Goal: Task Accomplishment & Management: Manage account settings

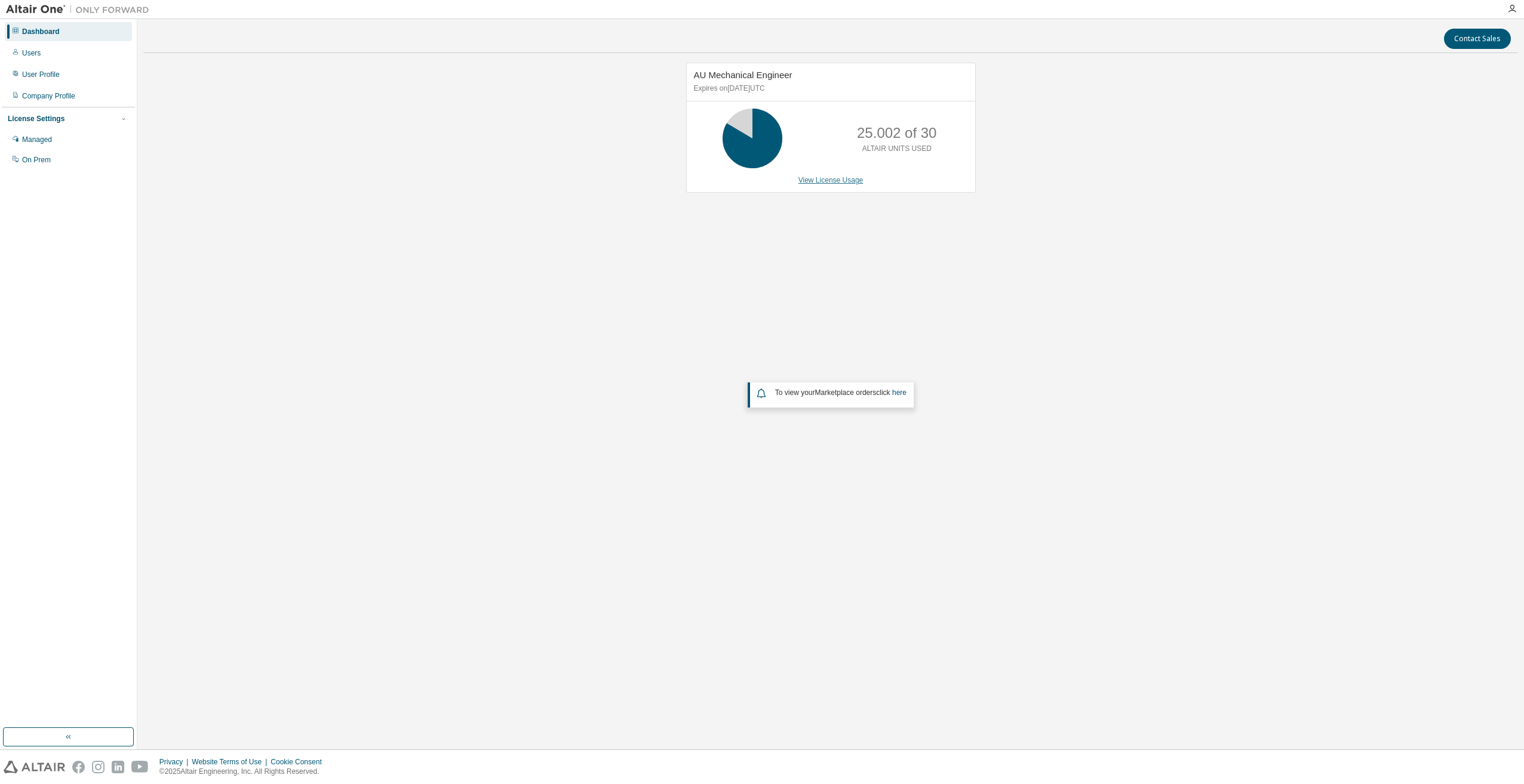
click at [814, 178] on link "View License Usage" at bounding box center [831, 180] width 65 height 9
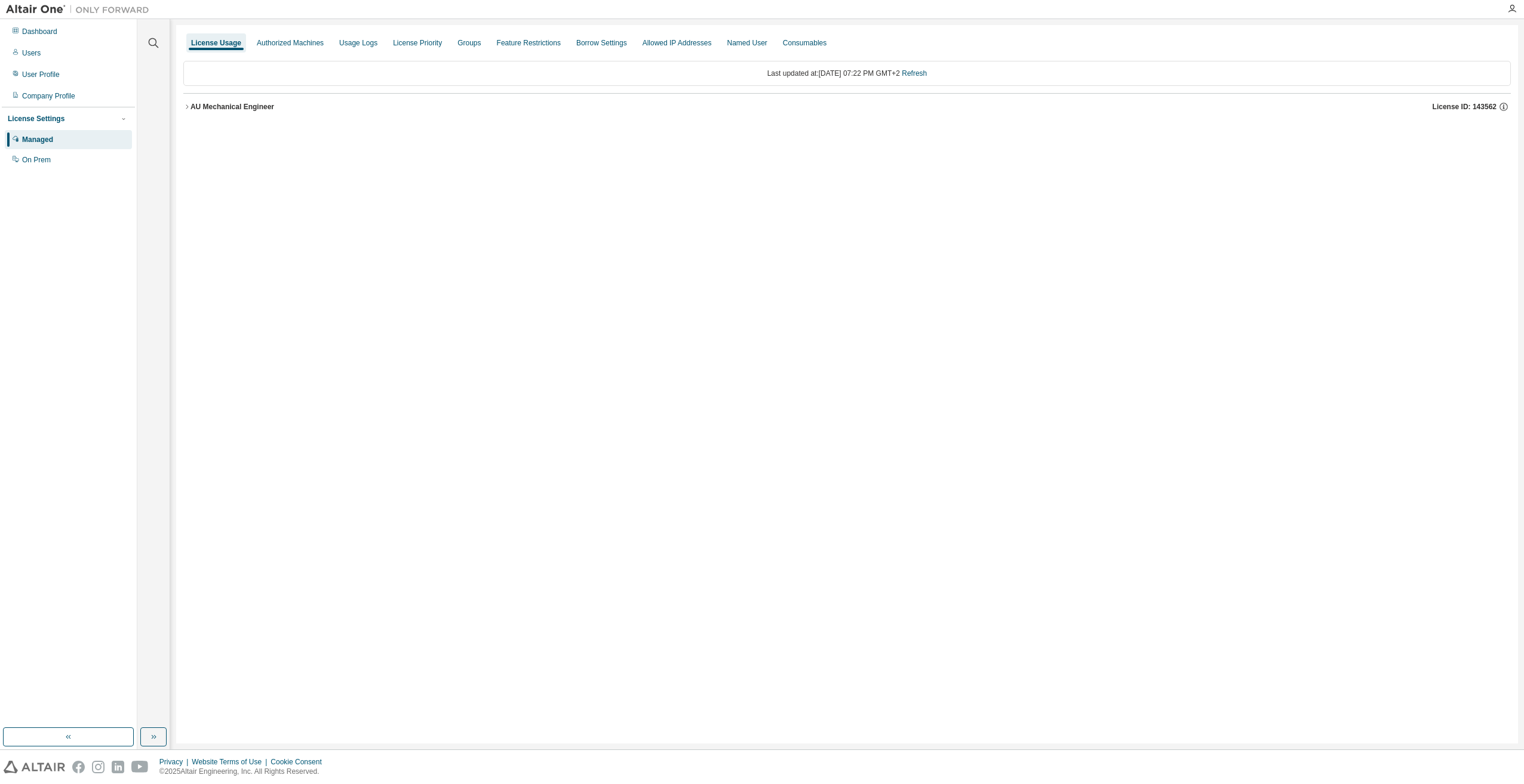
click at [188, 108] on icon "button" at bounding box center [187, 106] width 7 height 7
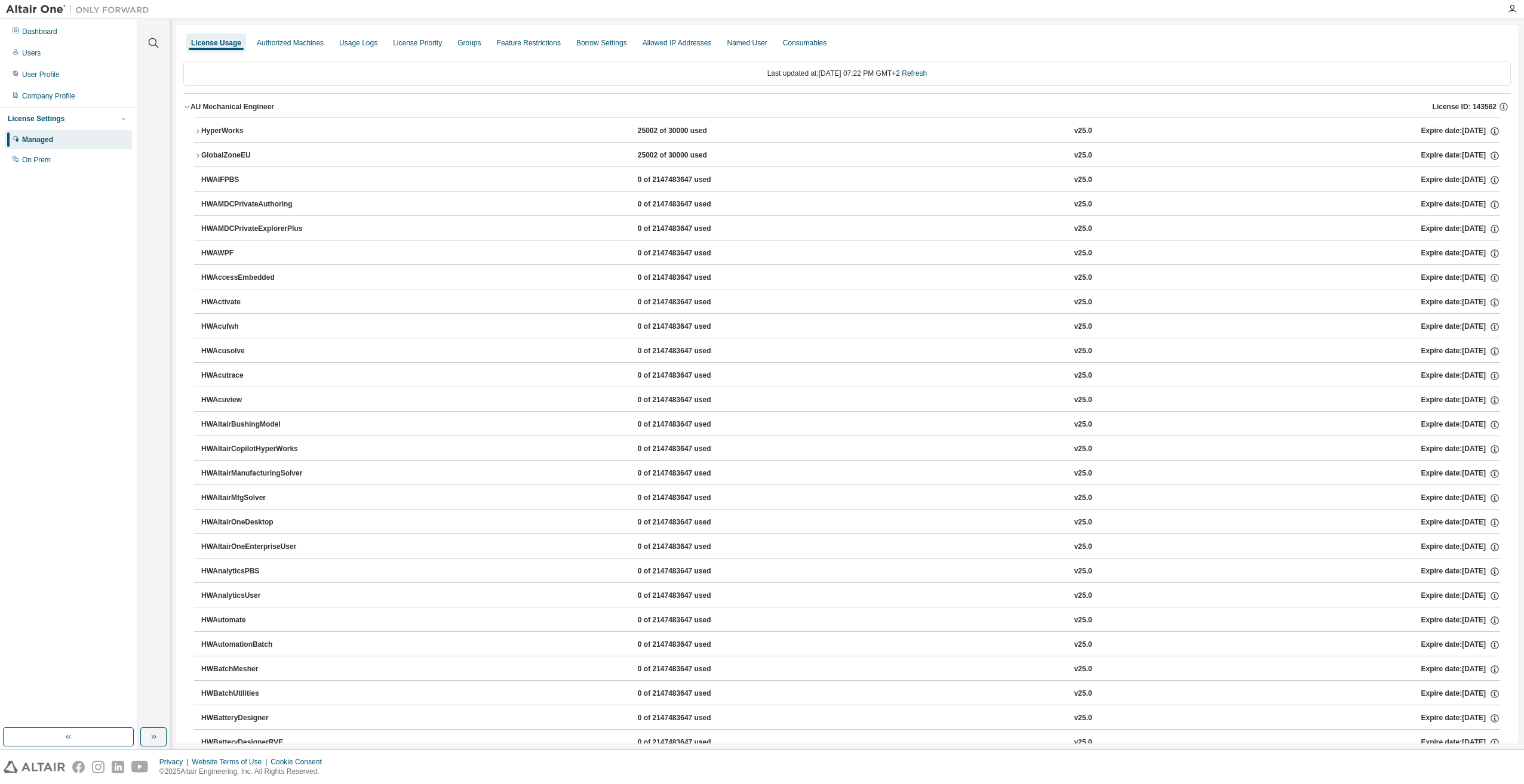
click at [196, 131] on icon "button" at bounding box center [197, 131] width 7 height 7
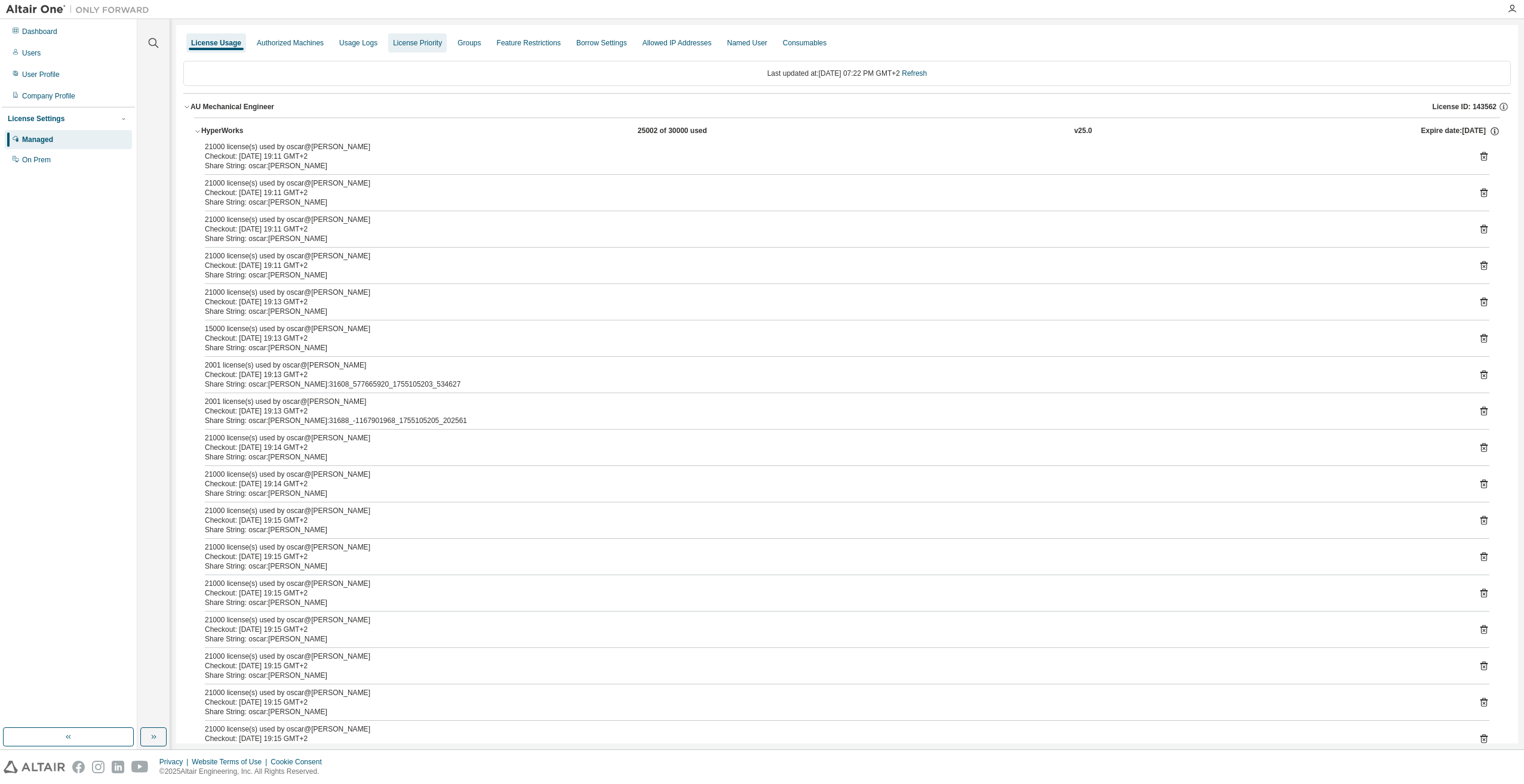
drag, startPoint x: 249, startPoint y: 154, endPoint x: 396, endPoint y: 42, distance: 184.8
click at [396, 42] on div "License Priority" at bounding box center [417, 43] width 49 height 9
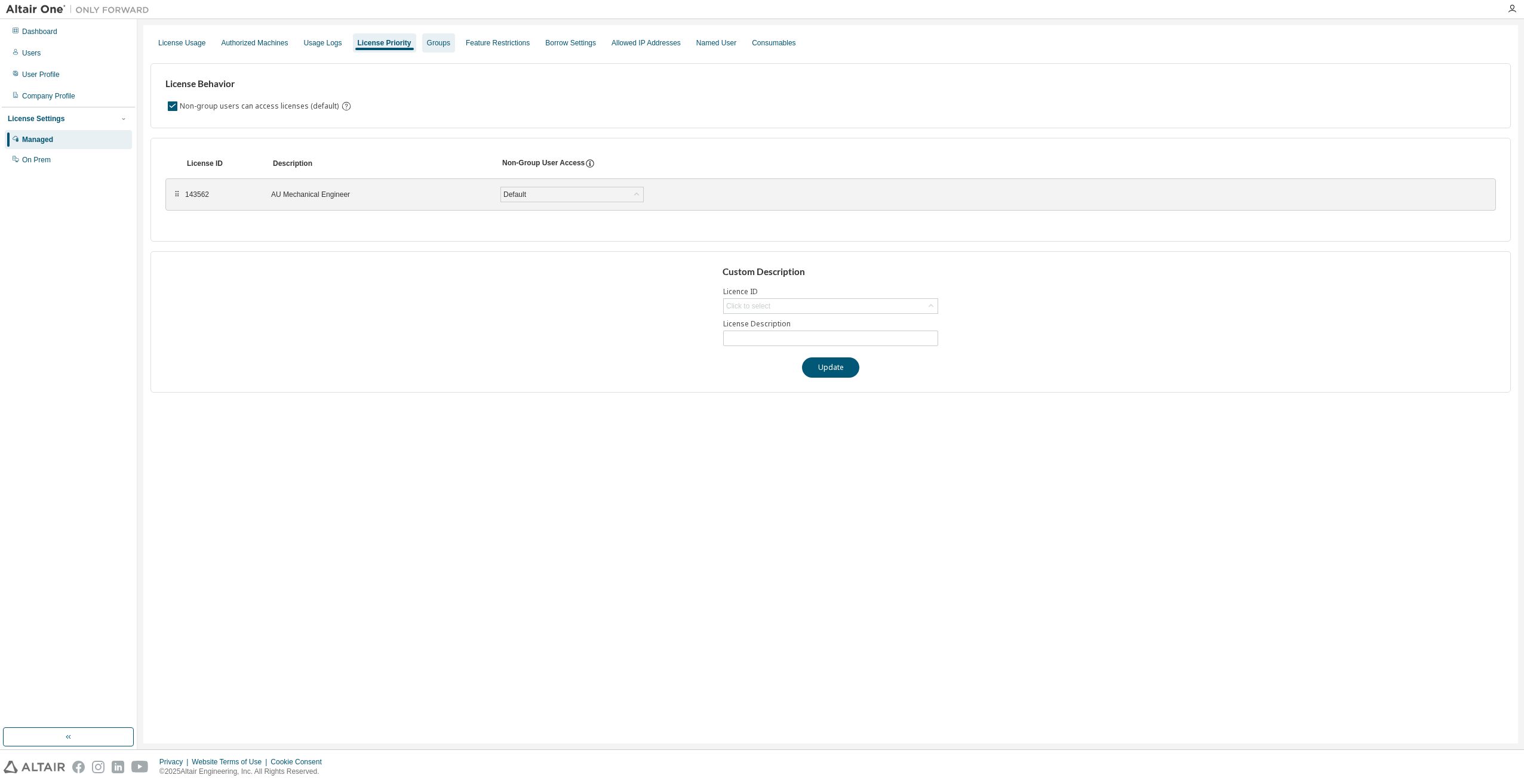
click at [439, 46] on div "Groups" at bounding box center [438, 43] width 23 height 9
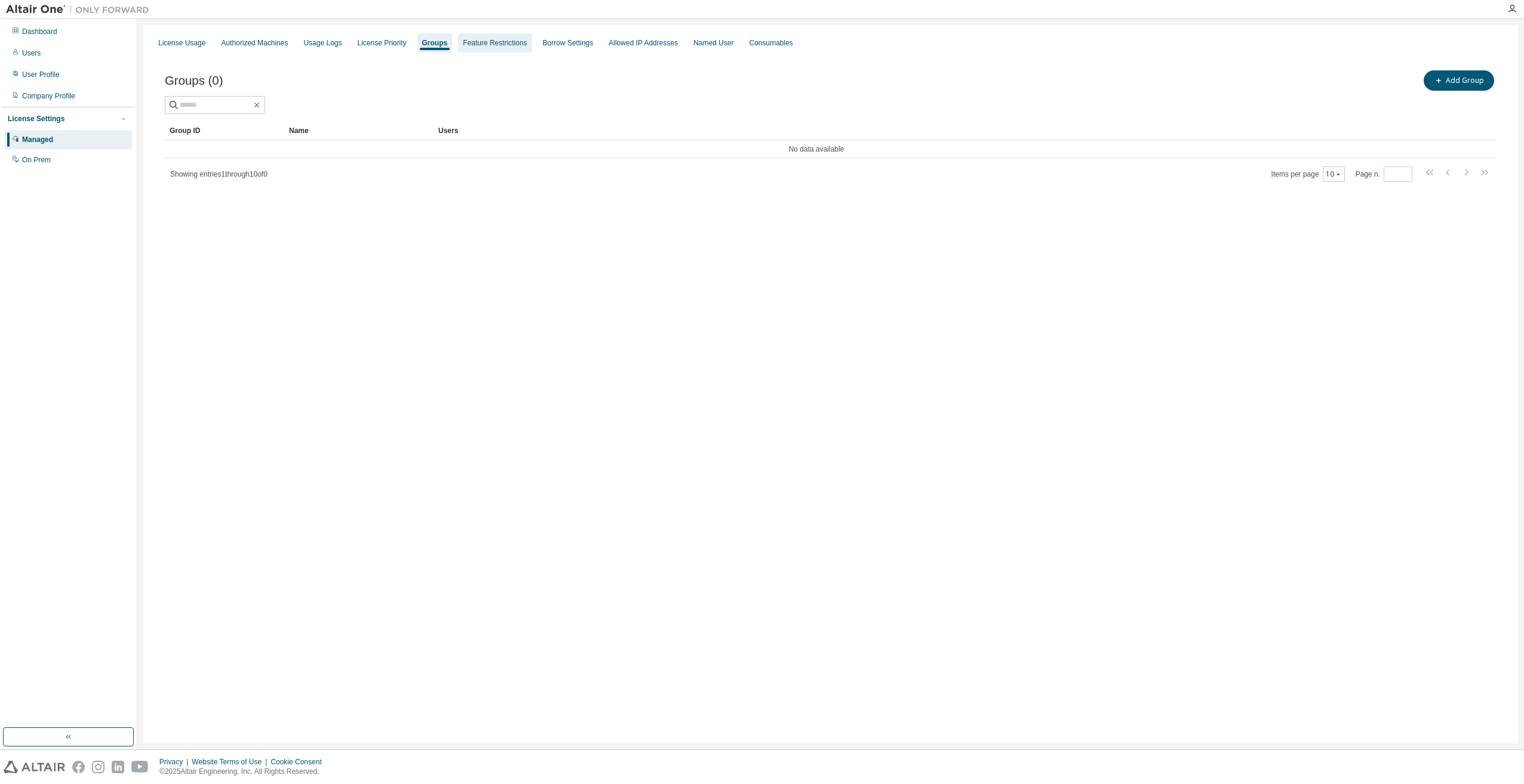
click at [503, 46] on div "Feature Restrictions" at bounding box center [495, 43] width 64 height 9
click at [565, 46] on div "Borrow Settings" at bounding box center [571, 43] width 51 height 9
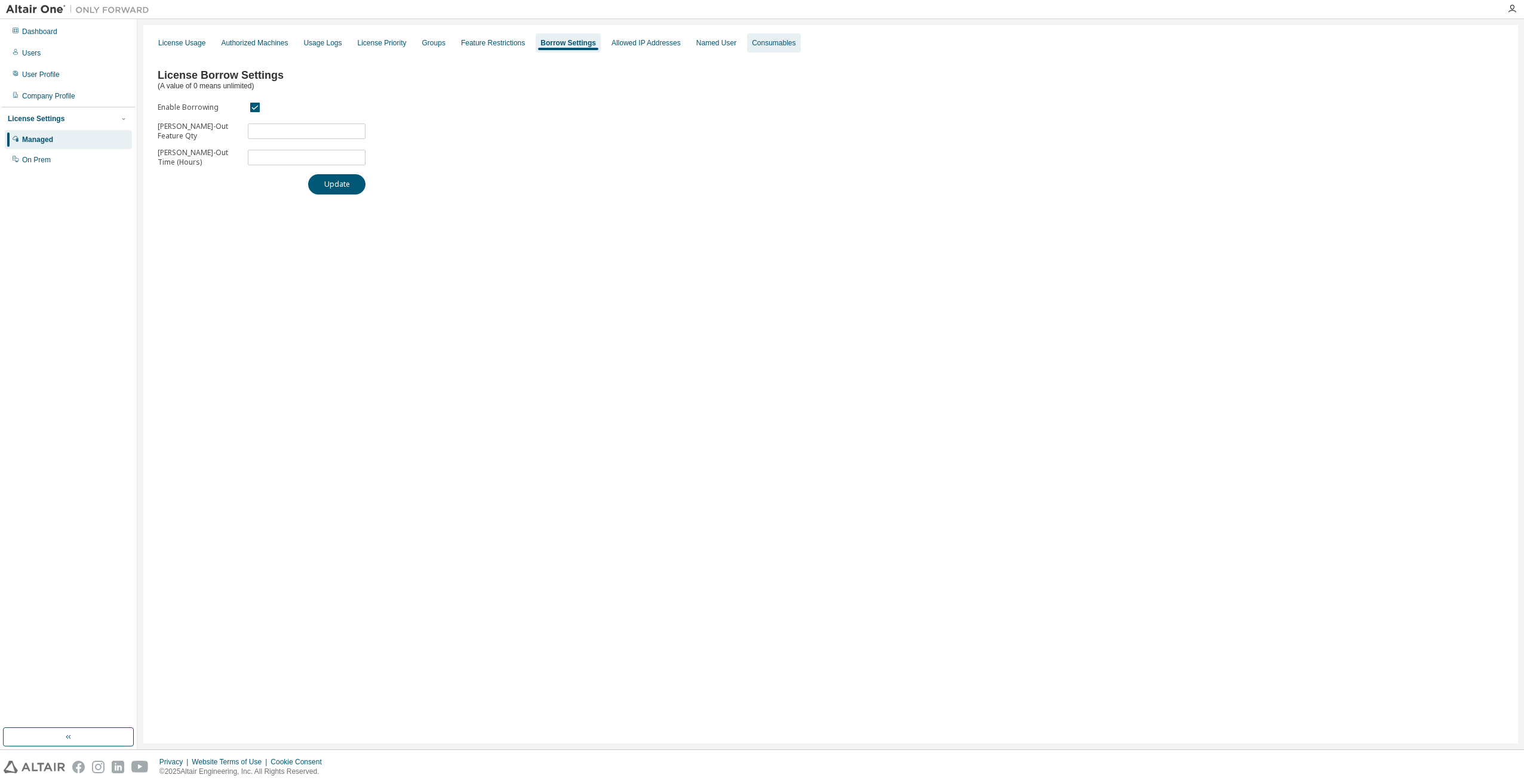
click at [759, 42] on div "Consumables" at bounding box center [774, 43] width 44 height 9
click at [245, 46] on div "Authorized Machines" at bounding box center [254, 43] width 67 height 9
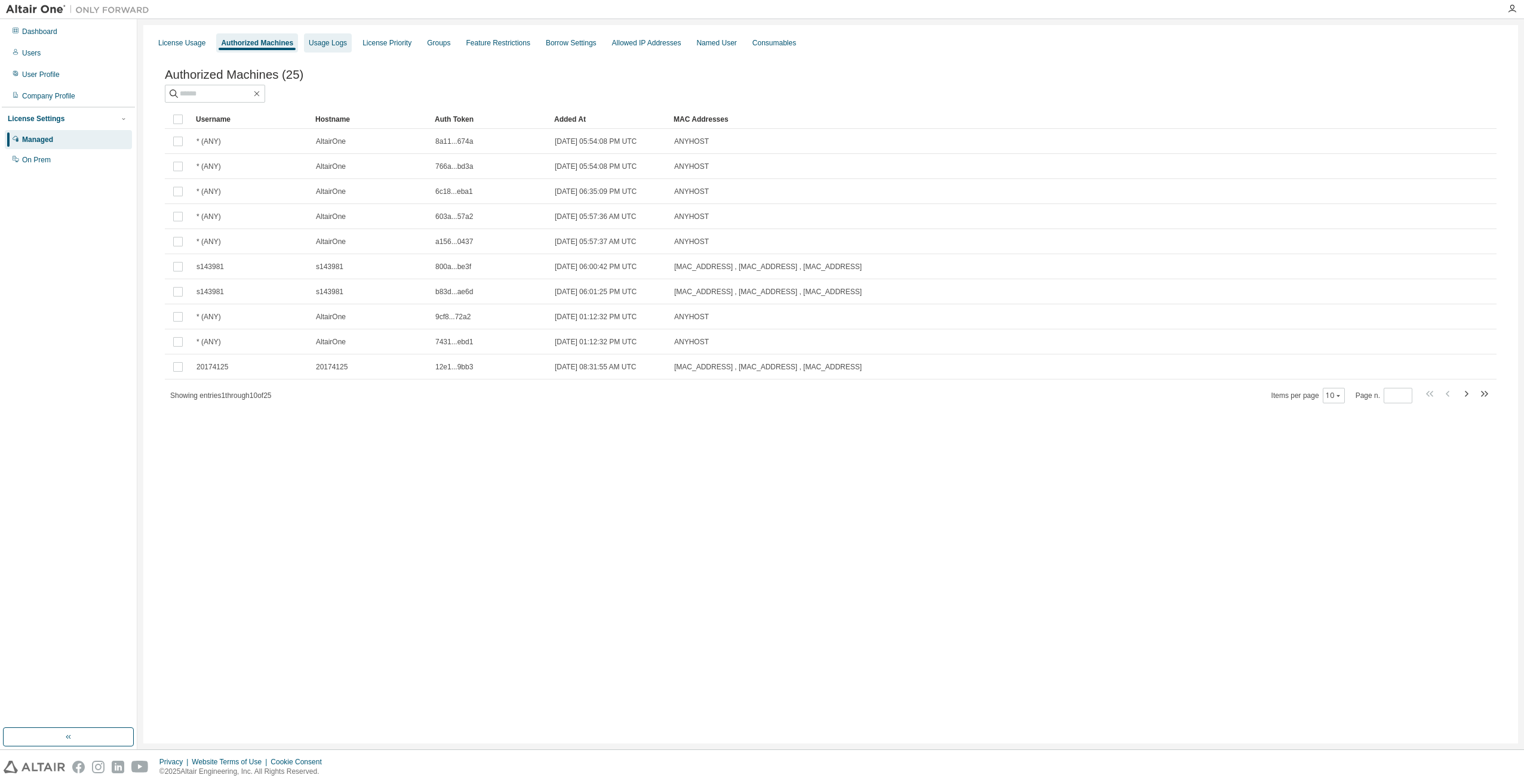
click at [325, 44] on div "Usage Logs" at bounding box center [328, 43] width 38 height 9
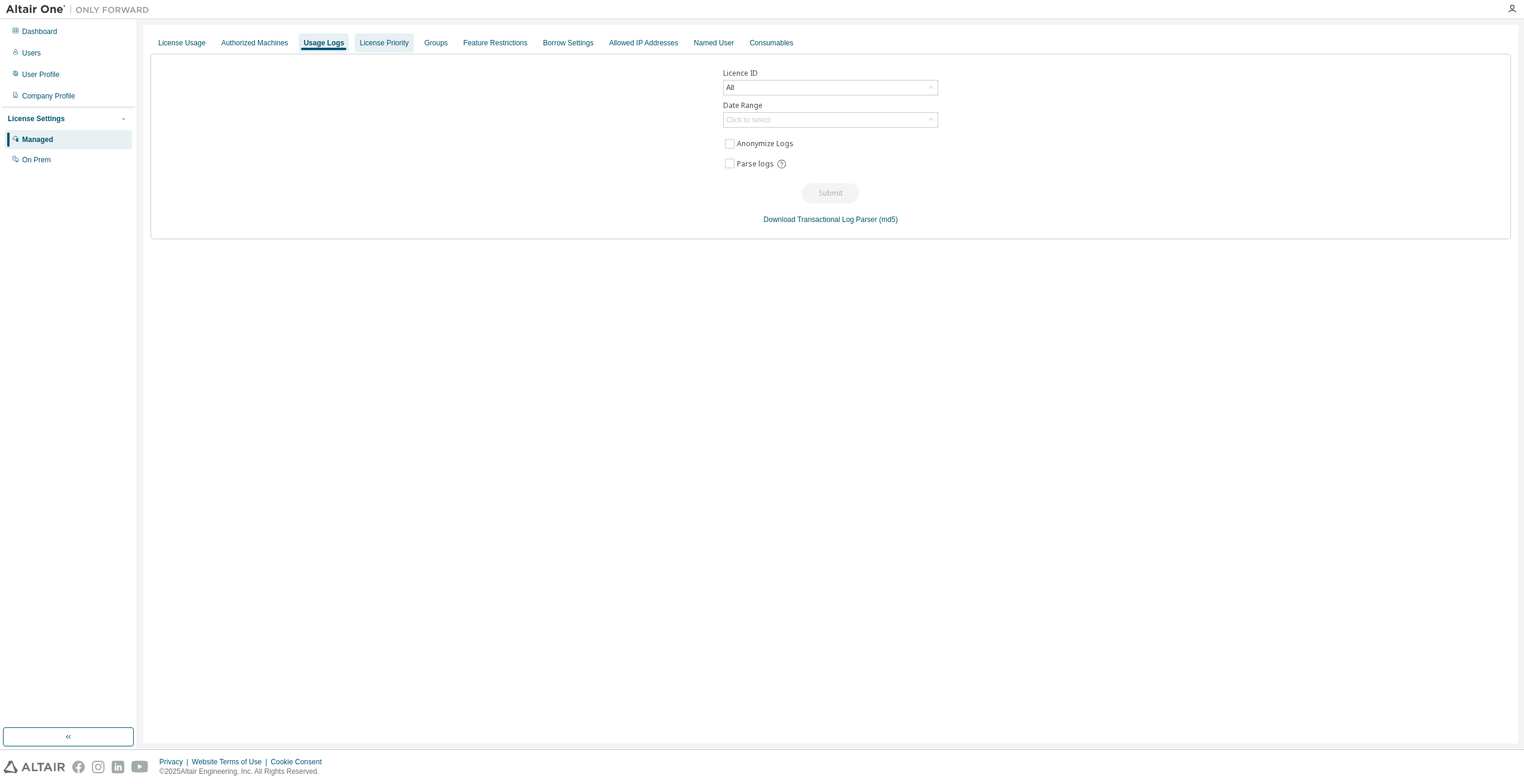
click at [374, 44] on div "License Priority" at bounding box center [384, 43] width 49 height 9
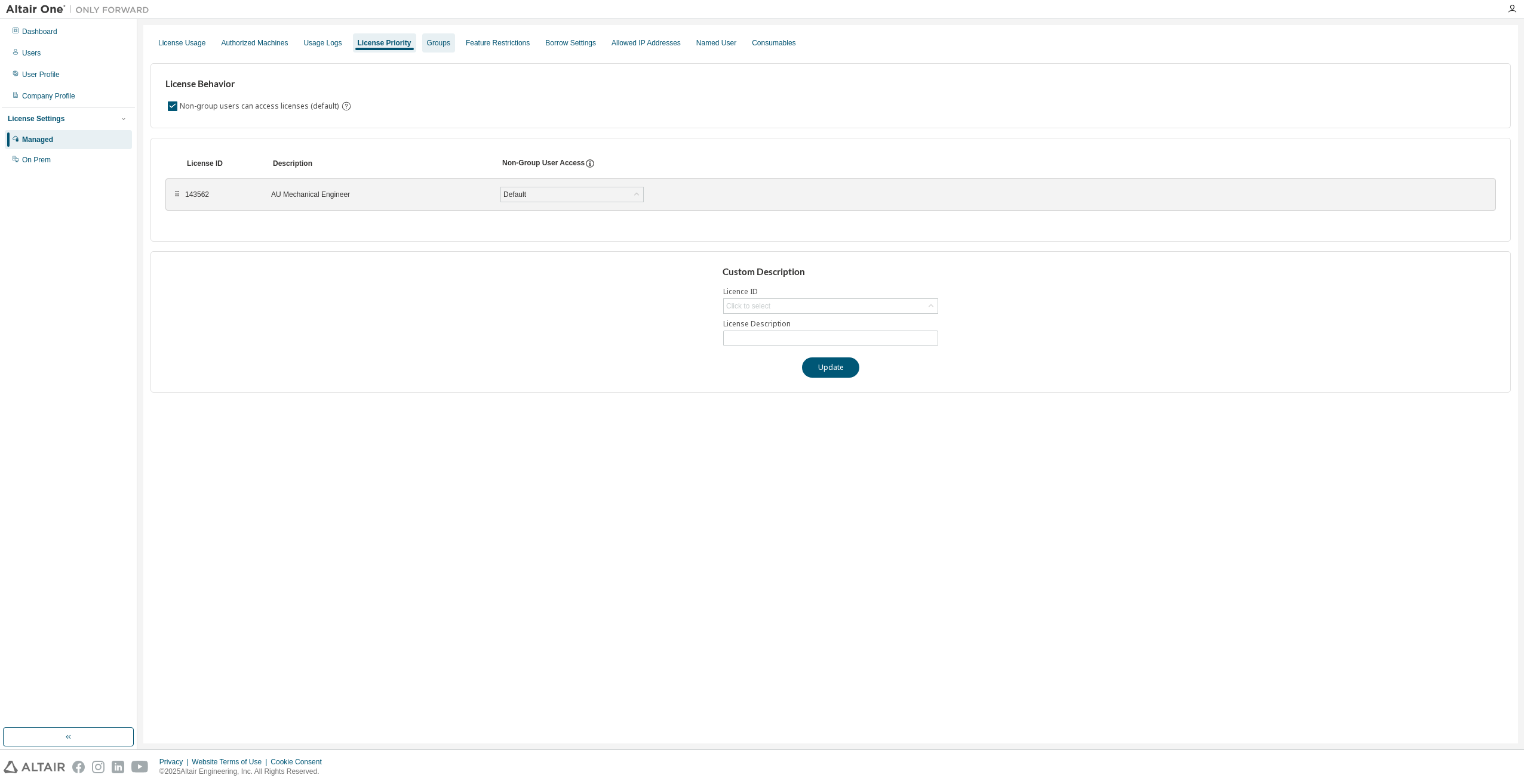
click at [435, 46] on div "Groups" at bounding box center [438, 43] width 23 height 9
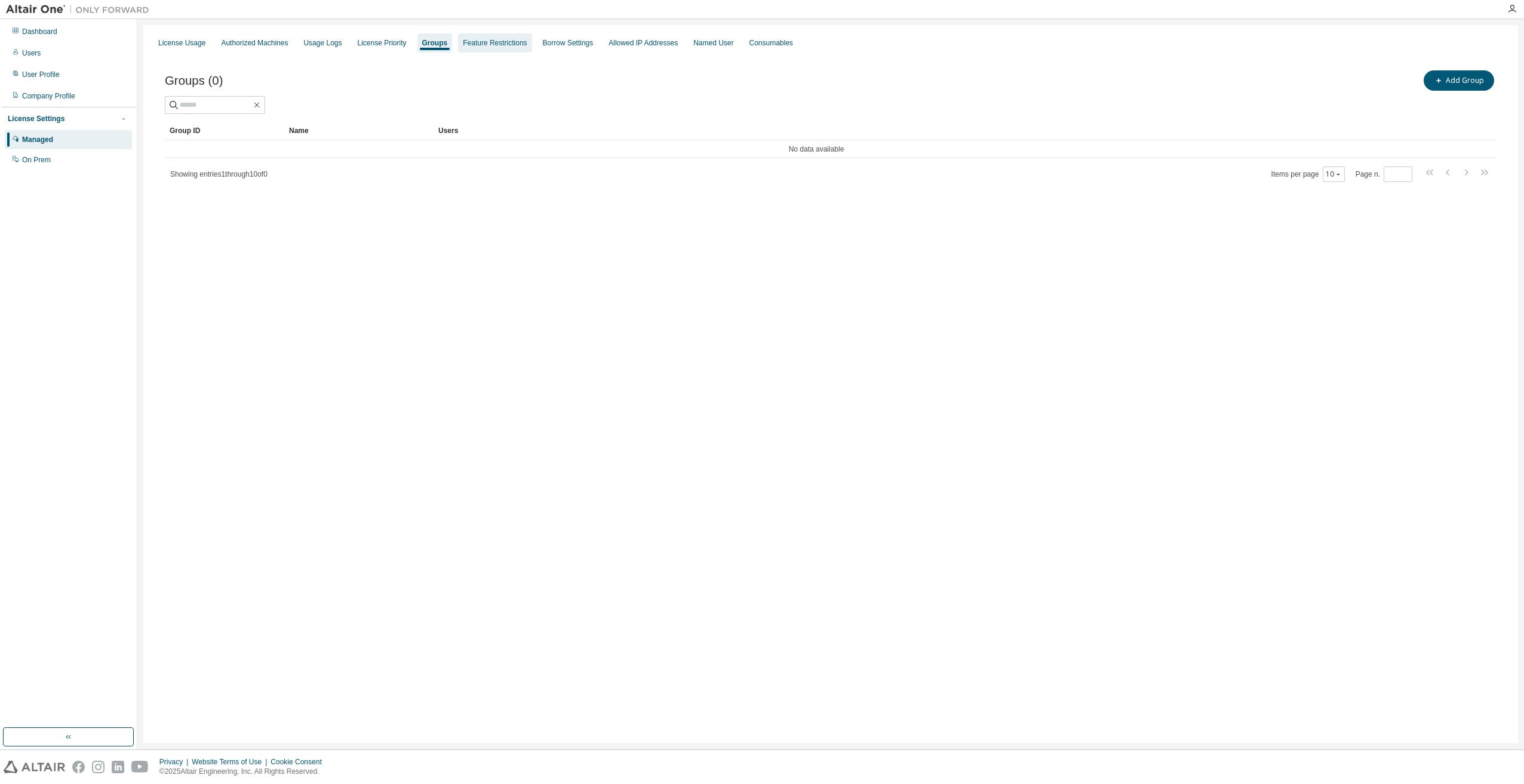
click at [488, 49] on div "Feature Restrictions" at bounding box center [494, 43] width 73 height 19
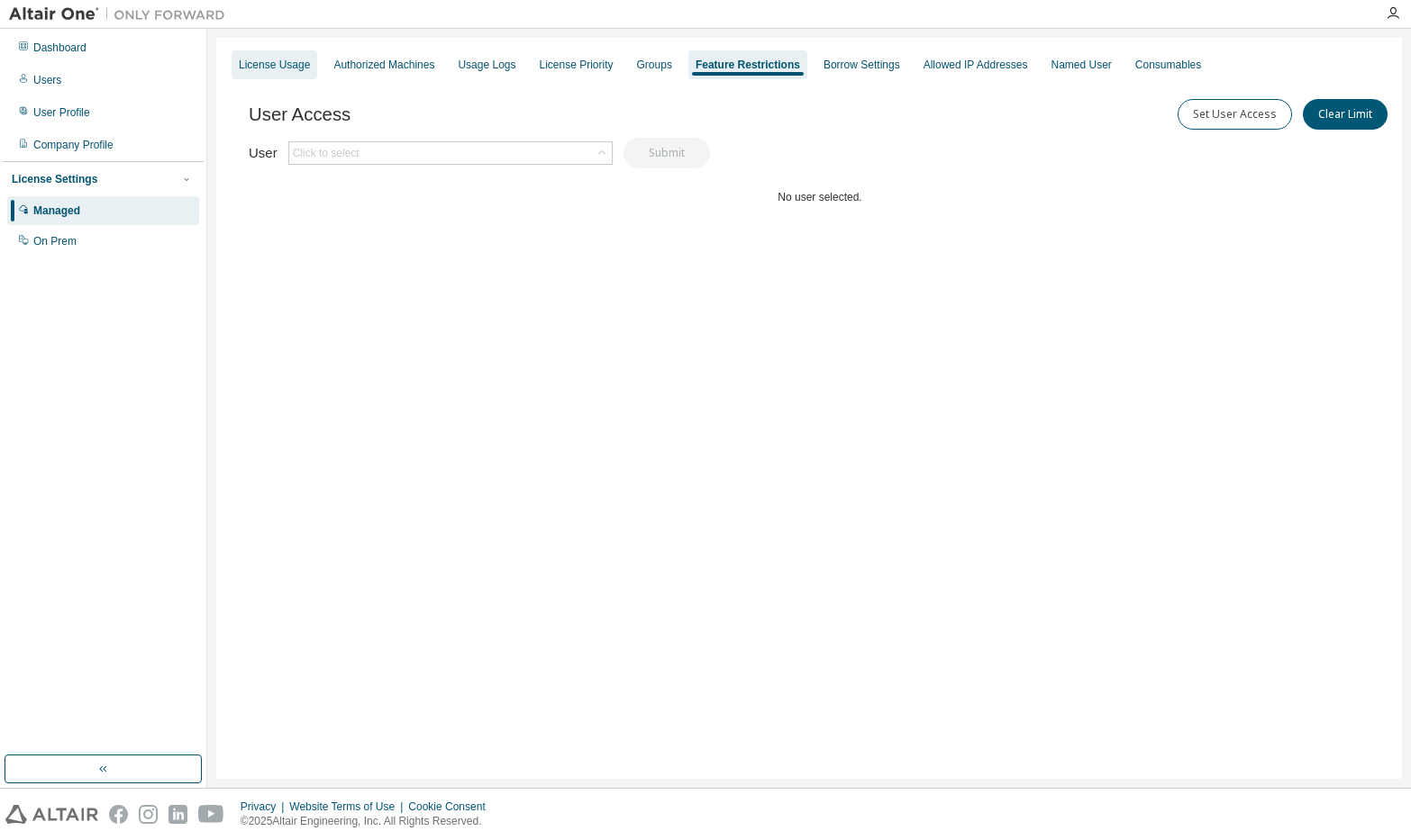
click at [287, 67] on div "License Usage" at bounding box center [273, 65] width 71 height 14
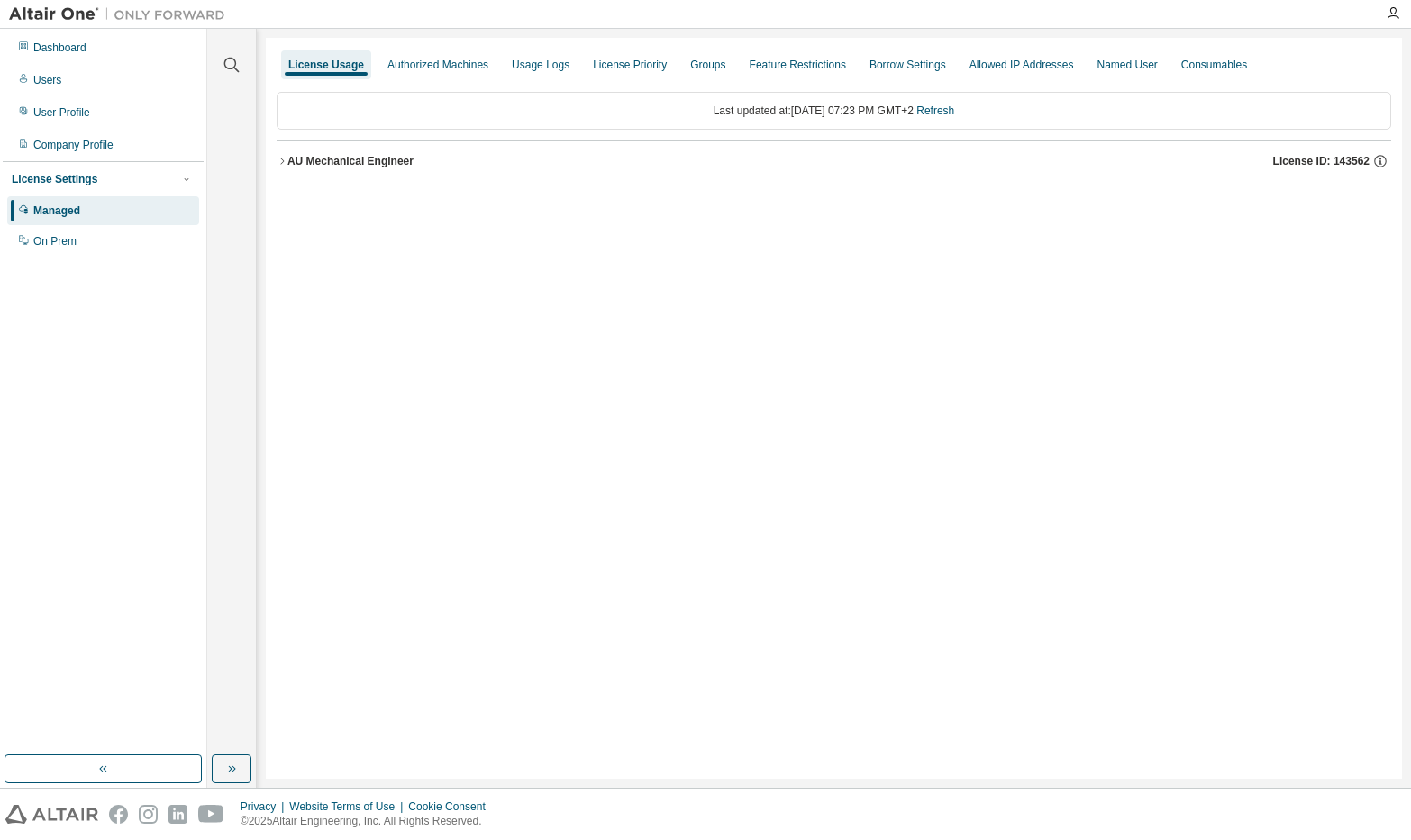
click at [282, 158] on icon "button" at bounding box center [281, 161] width 11 height 11
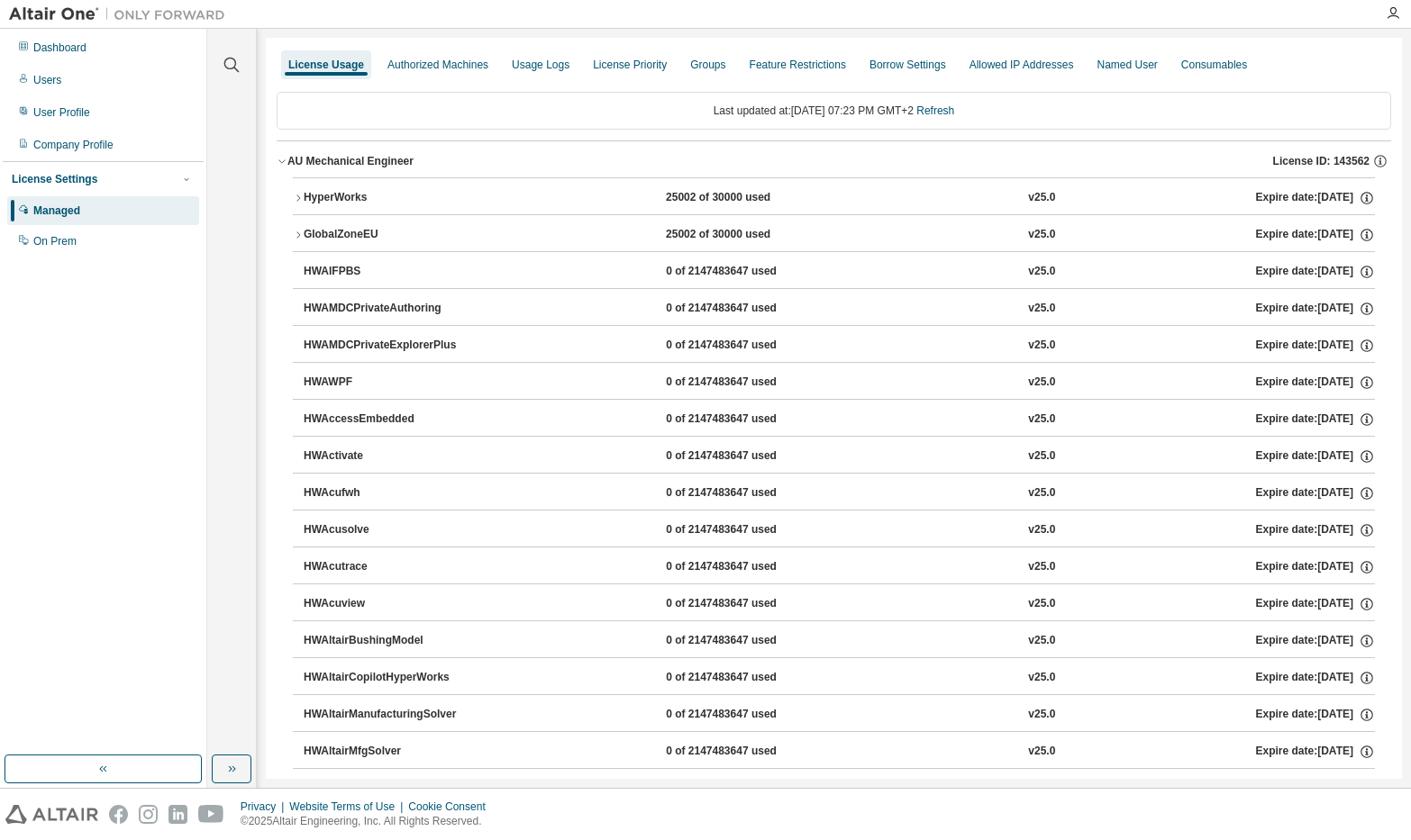
click at [299, 198] on icon "button" at bounding box center [298, 198] width 4 height 6
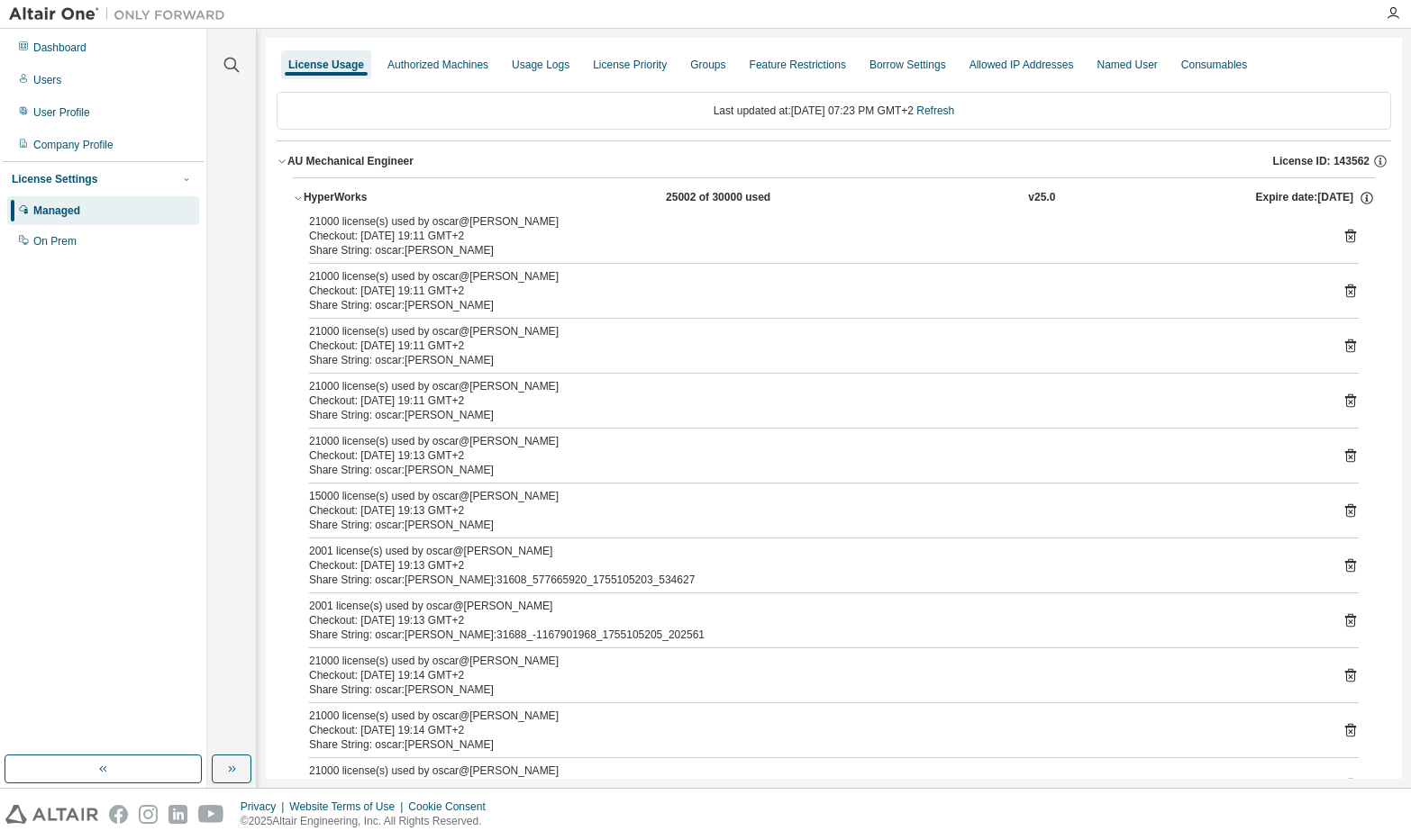
click at [1342, 236] on icon at bounding box center [1350, 235] width 16 height 16
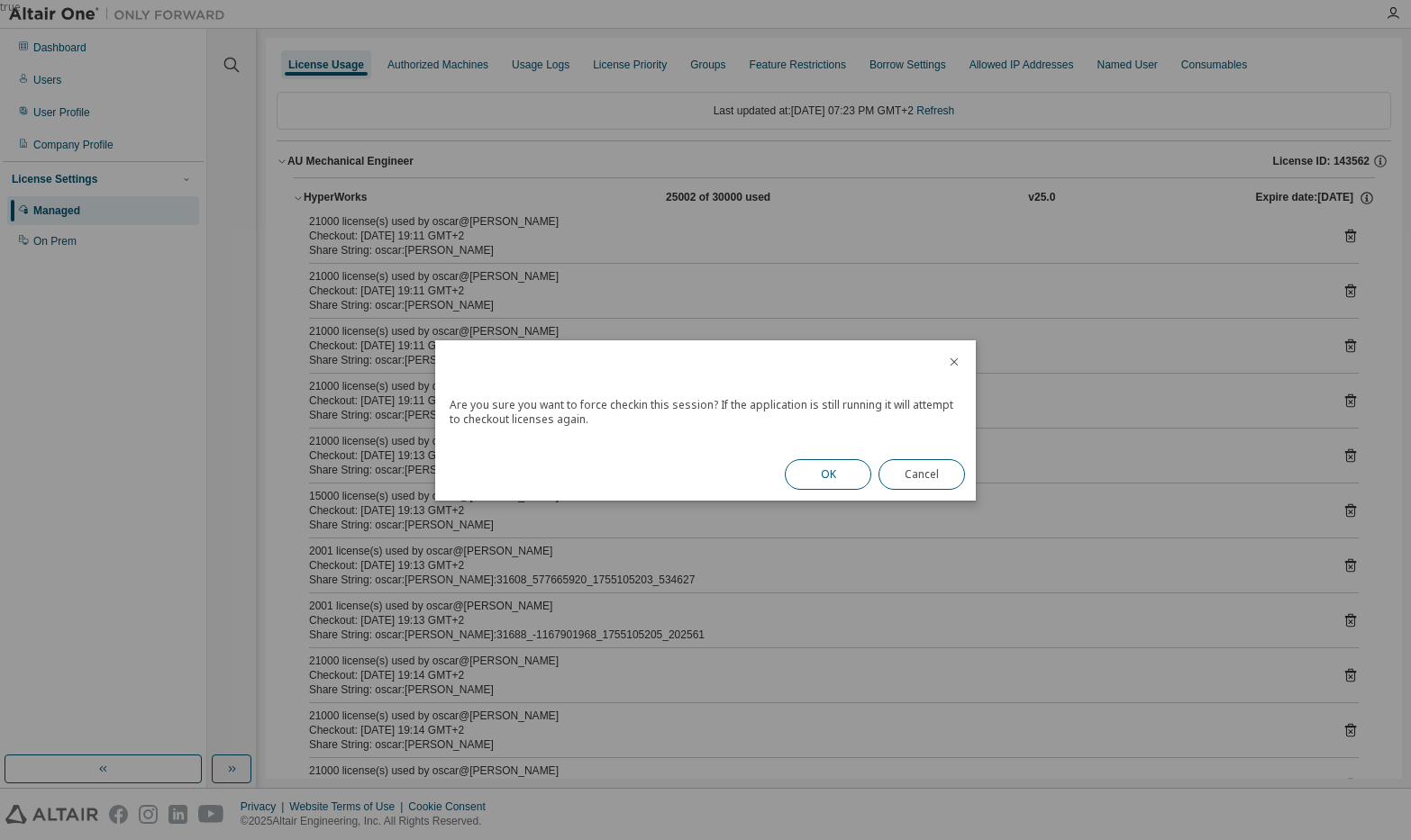
click at [835, 480] on button "OK" at bounding box center [827, 474] width 87 height 31
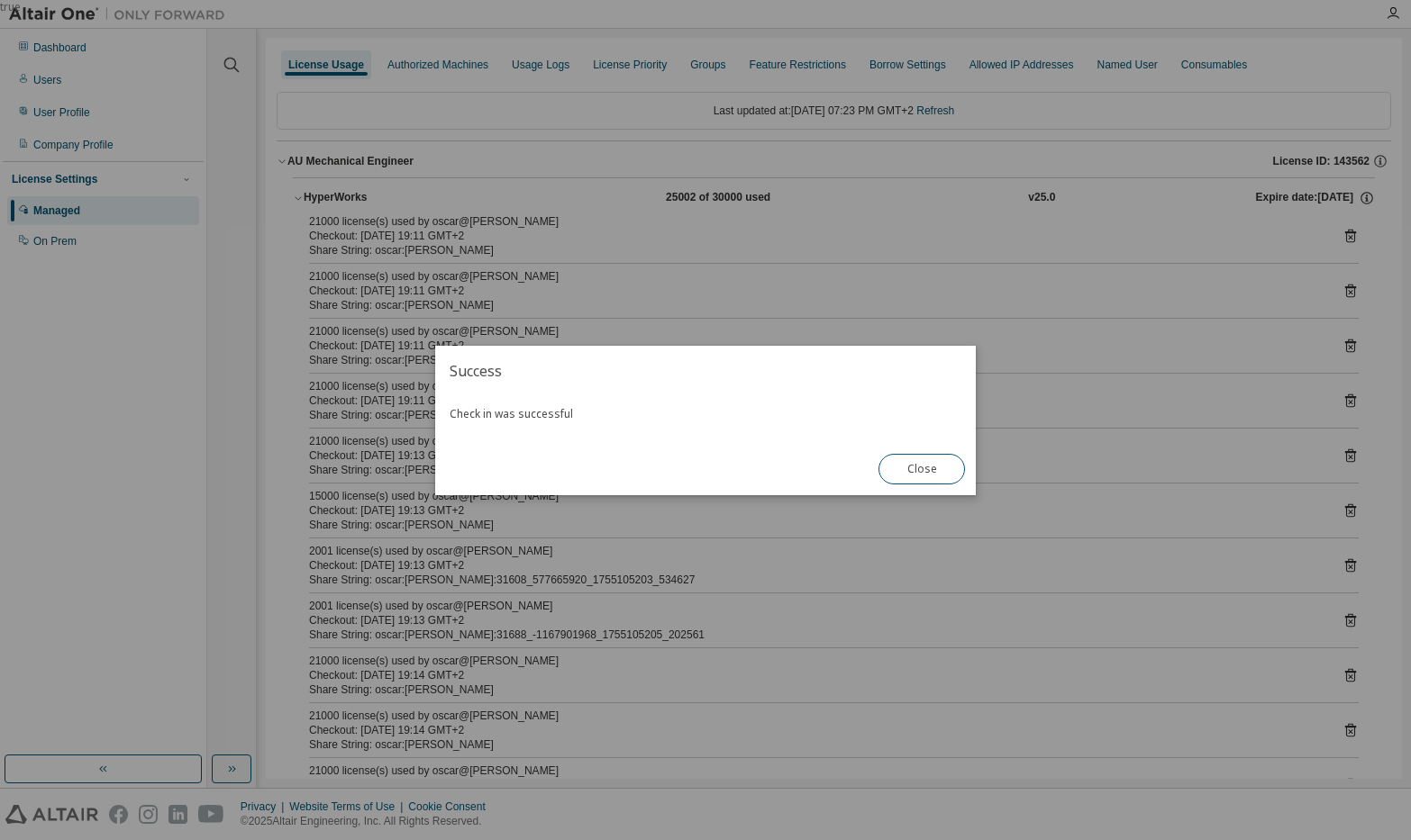
drag, startPoint x: 907, startPoint y: 470, endPoint x: 921, endPoint y: 469, distance: 14.0
click at [907, 470] on button "Close" at bounding box center [921, 469] width 87 height 31
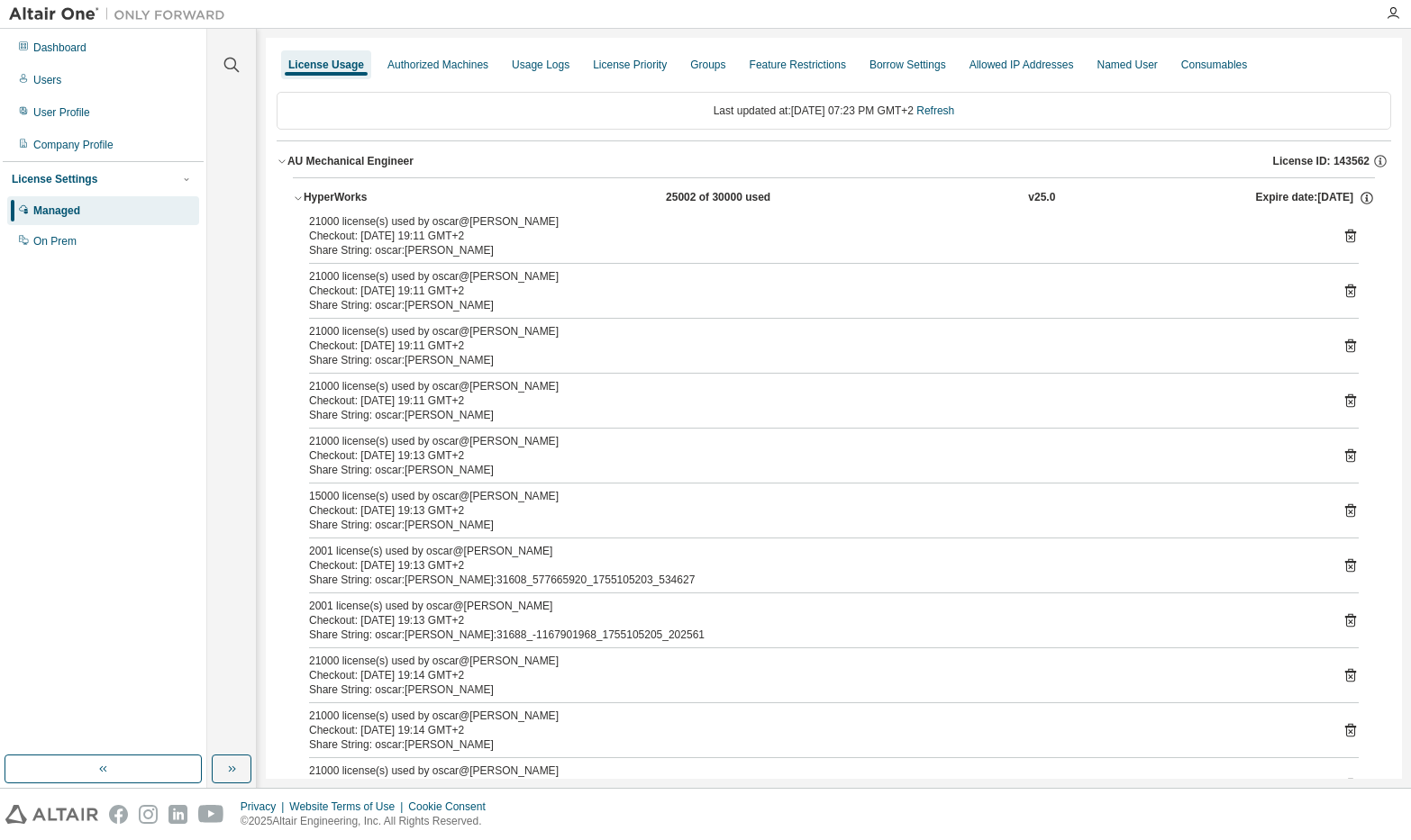
click at [1348, 238] on icon at bounding box center [1350, 237] width 5 height 5
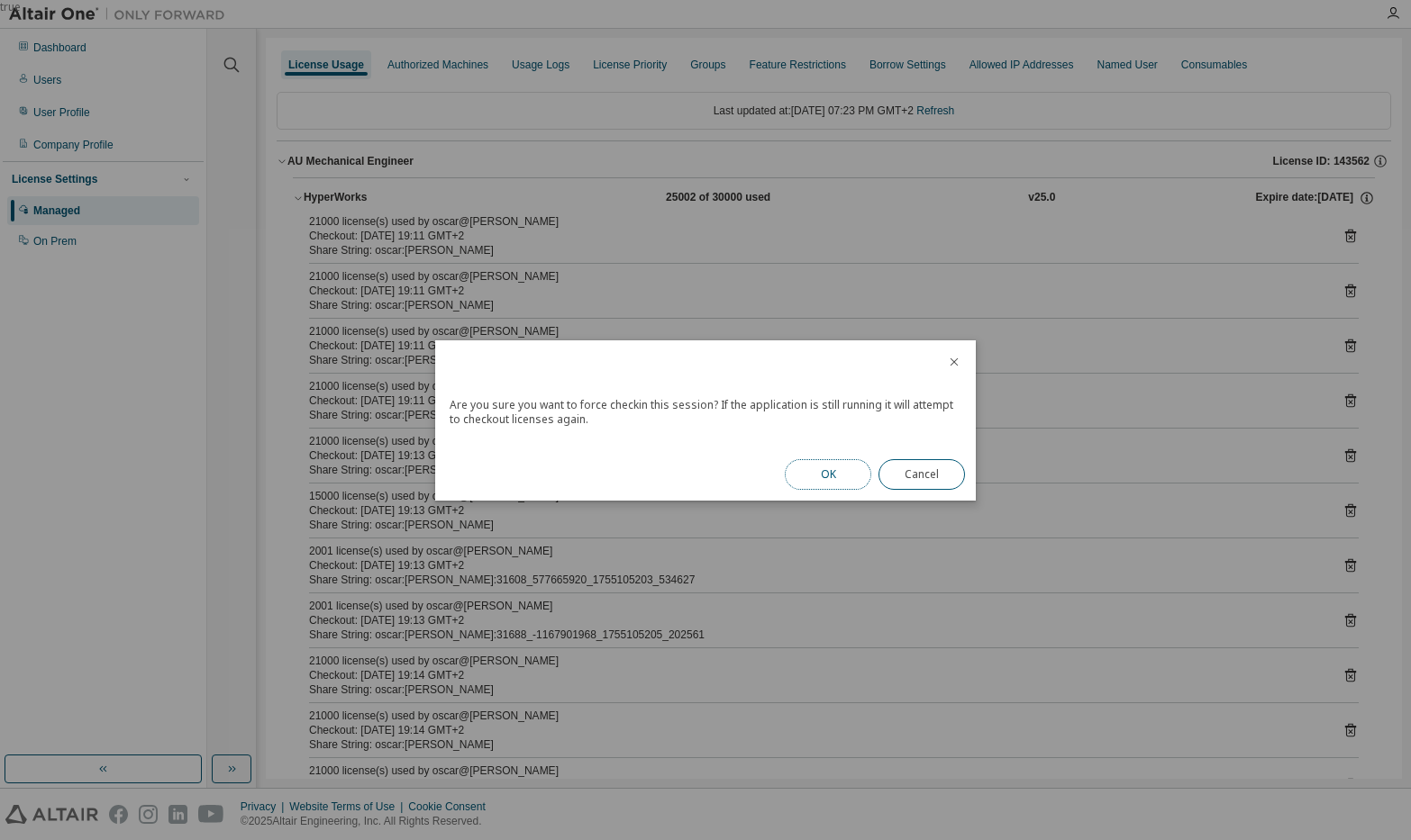
click at [806, 469] on button "OK" at bounding box center [827, 474] width 87 height 31
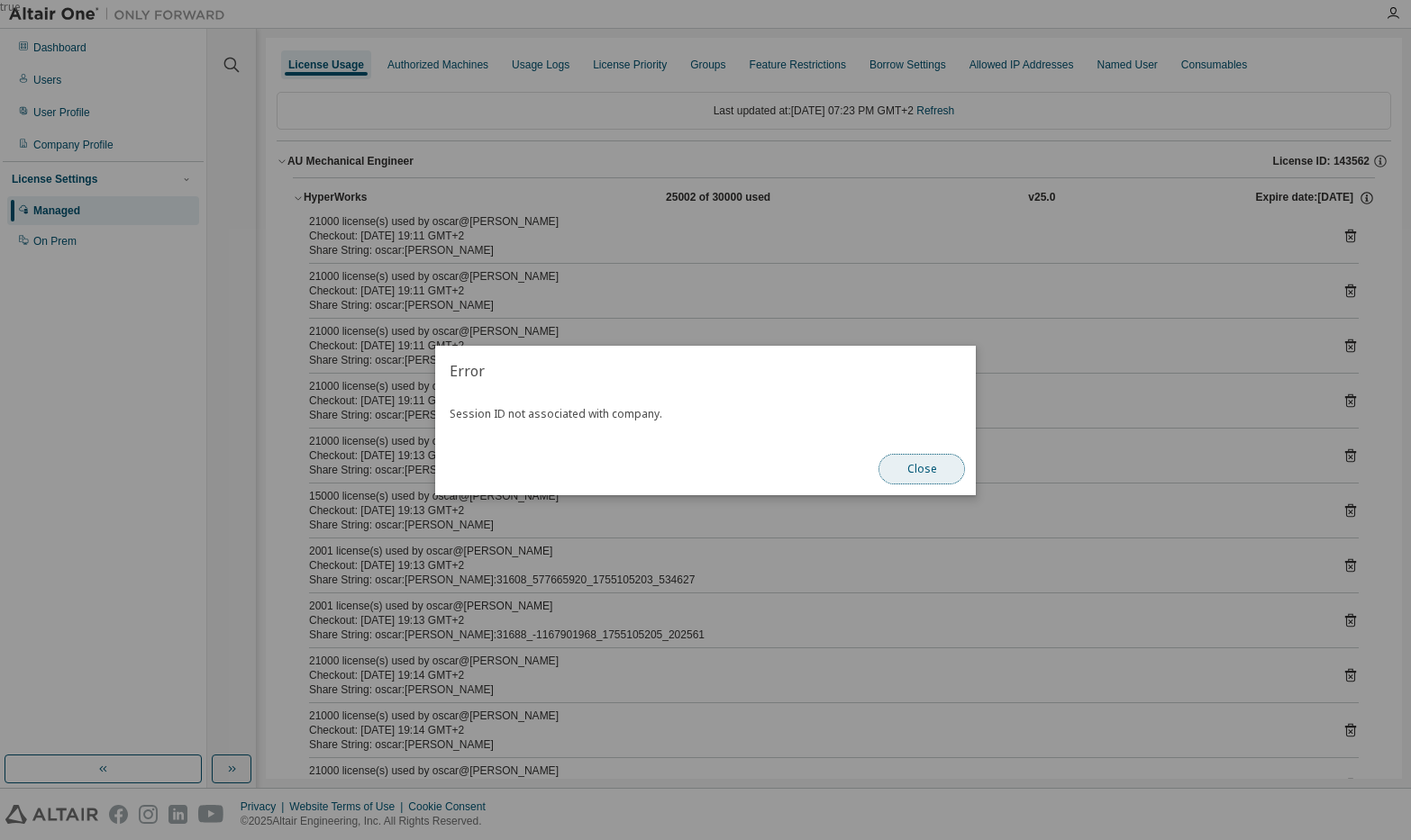
click at [899, 468] on button "Close" at bounding box center [921, 469] width 87 height 31
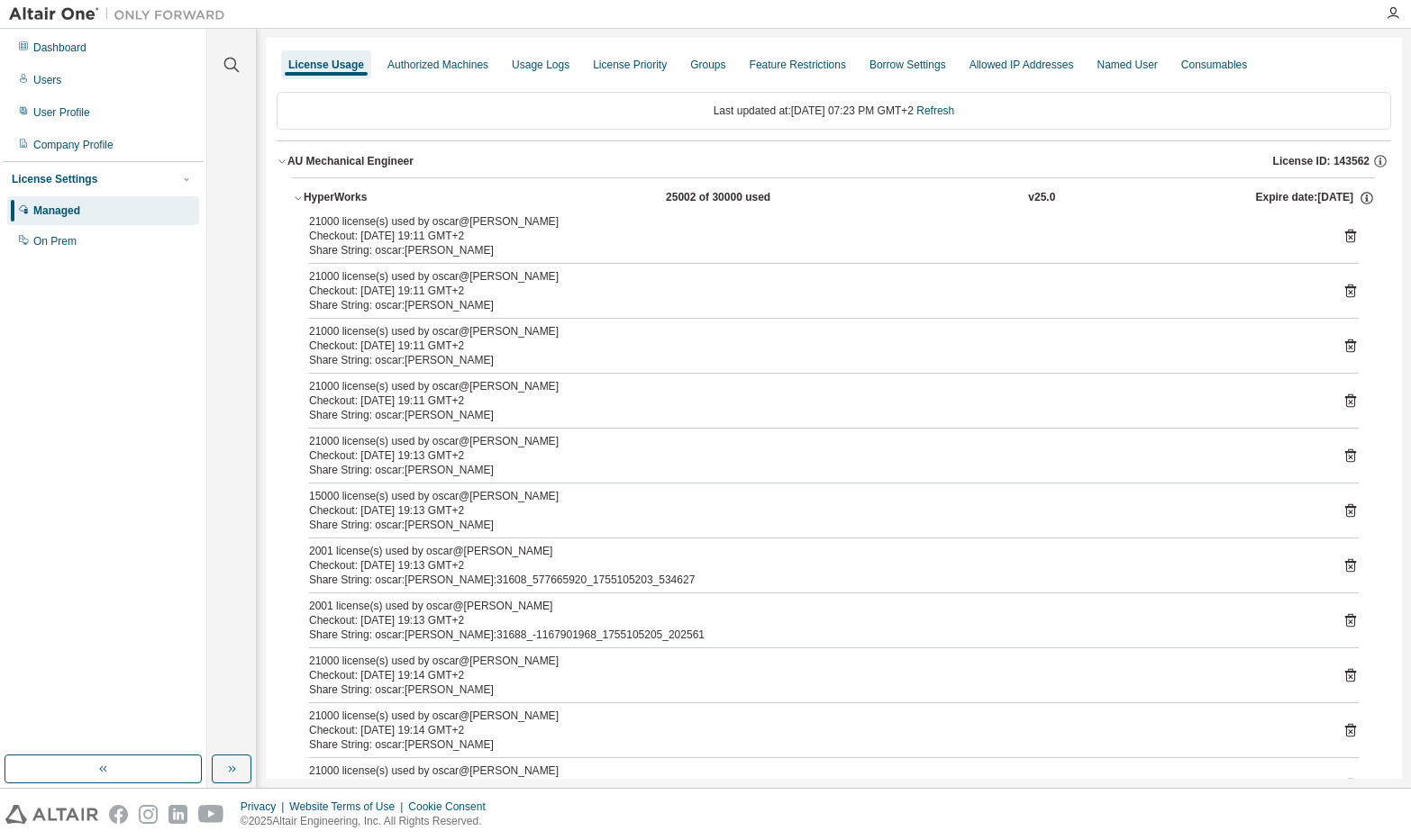
click at [1348, 237] on icon at bounding box center [1350, 237] width 5 height 5
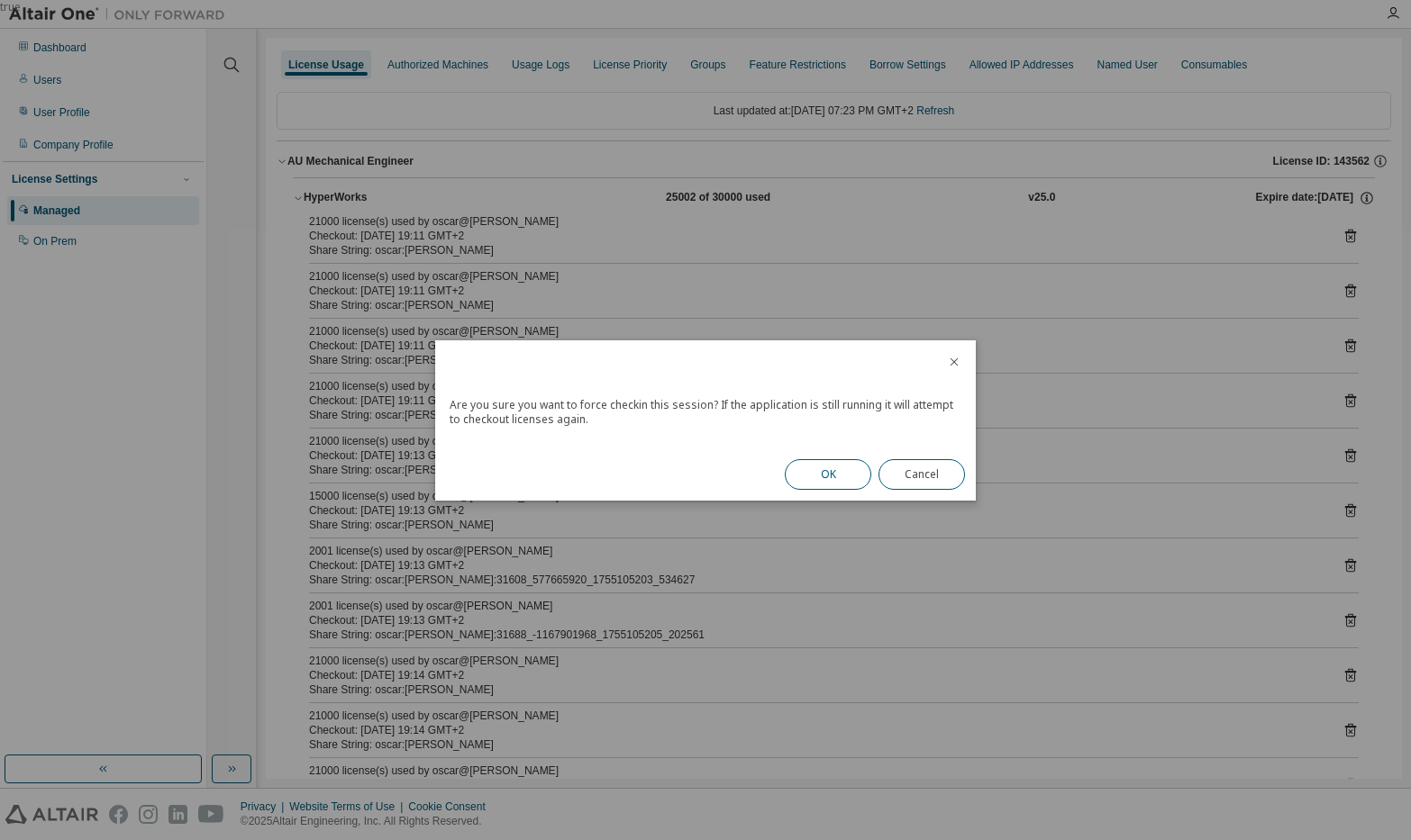
click at [797, 475] on button "OK" at bounding box center [827, 474] width 87 height 31
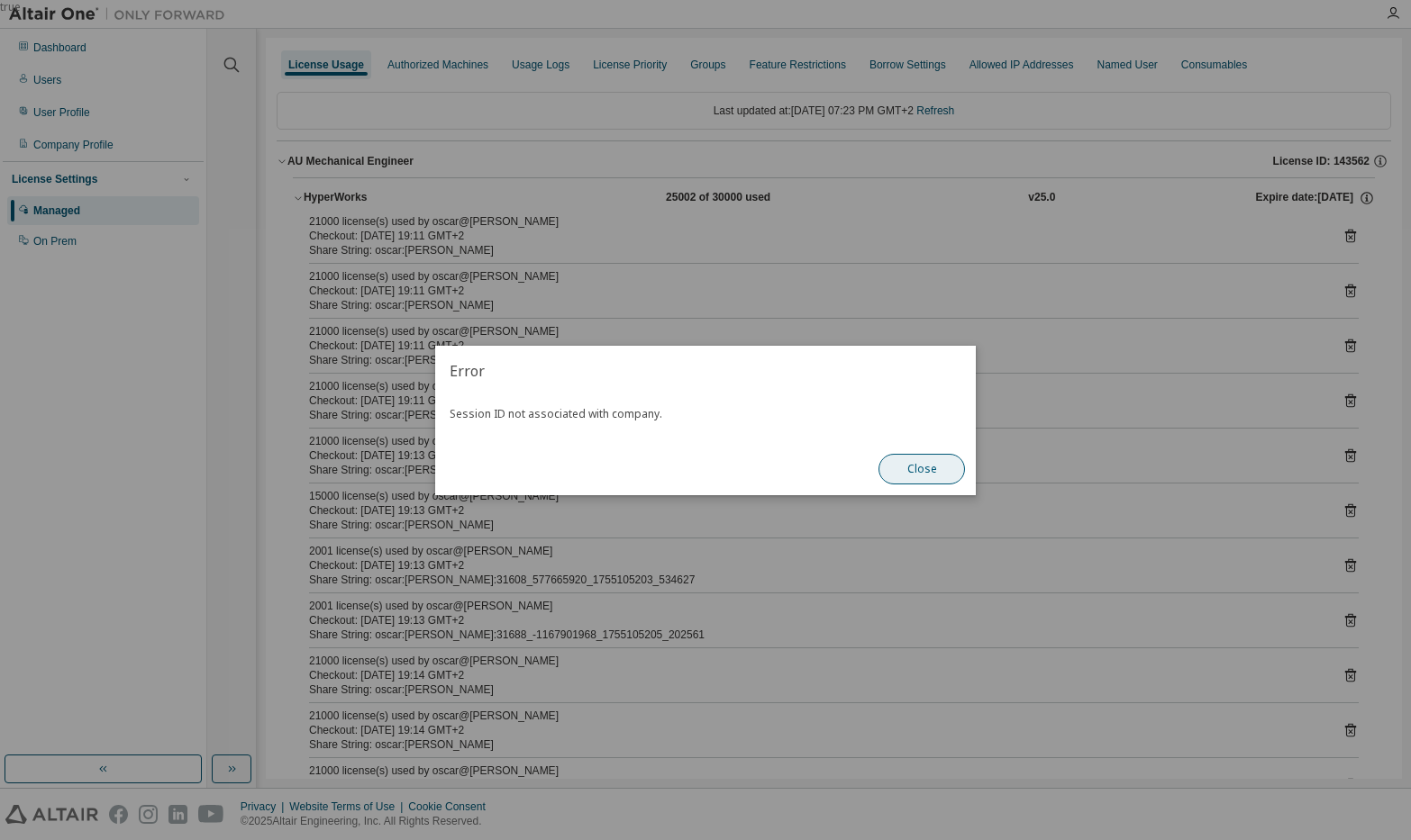
click at [909, 474] on button "Close" at bounding box center [921, 469] width 87 height 31
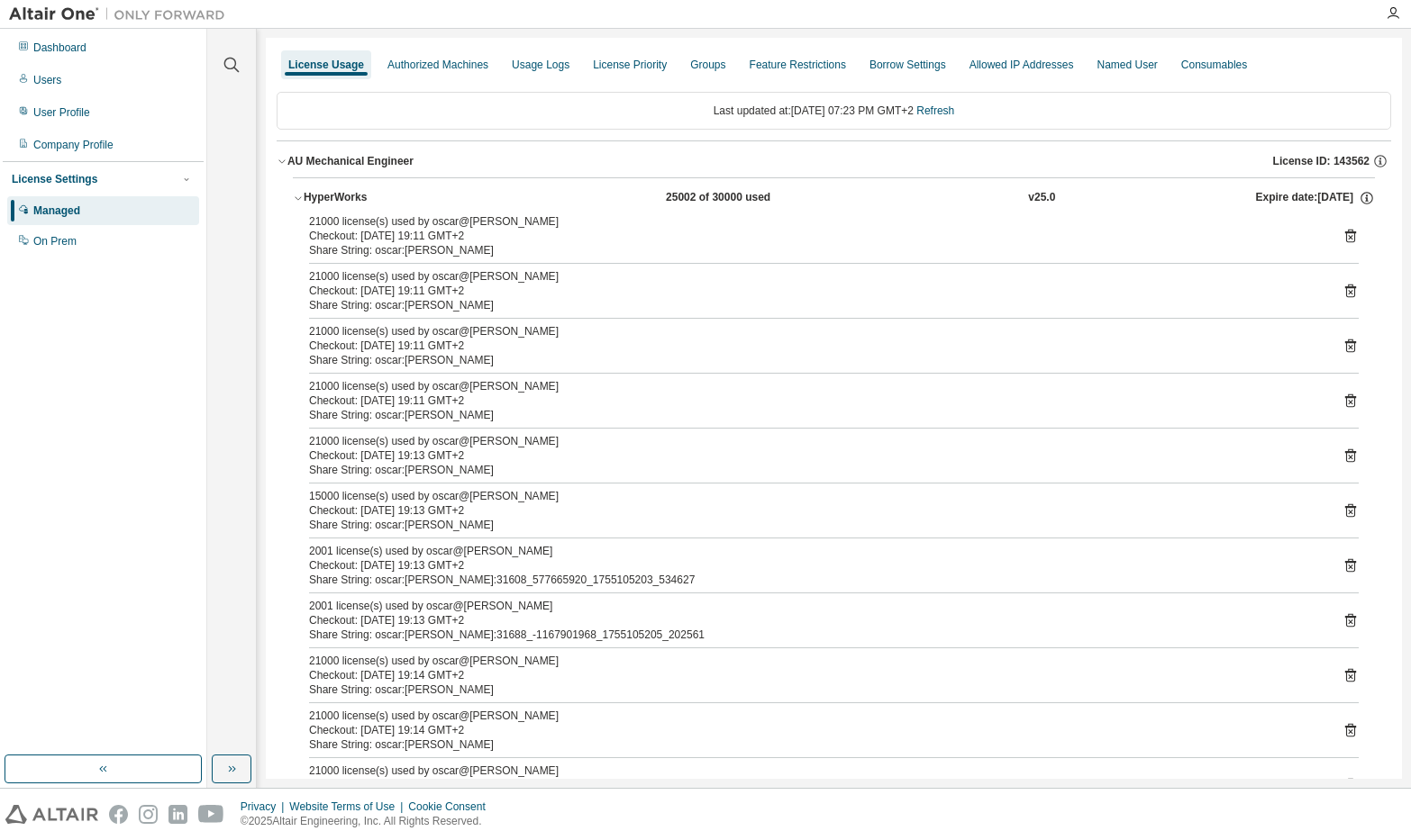
click at [1348, 231] on icon at bounding box center [1350, 235] width 16 height 16
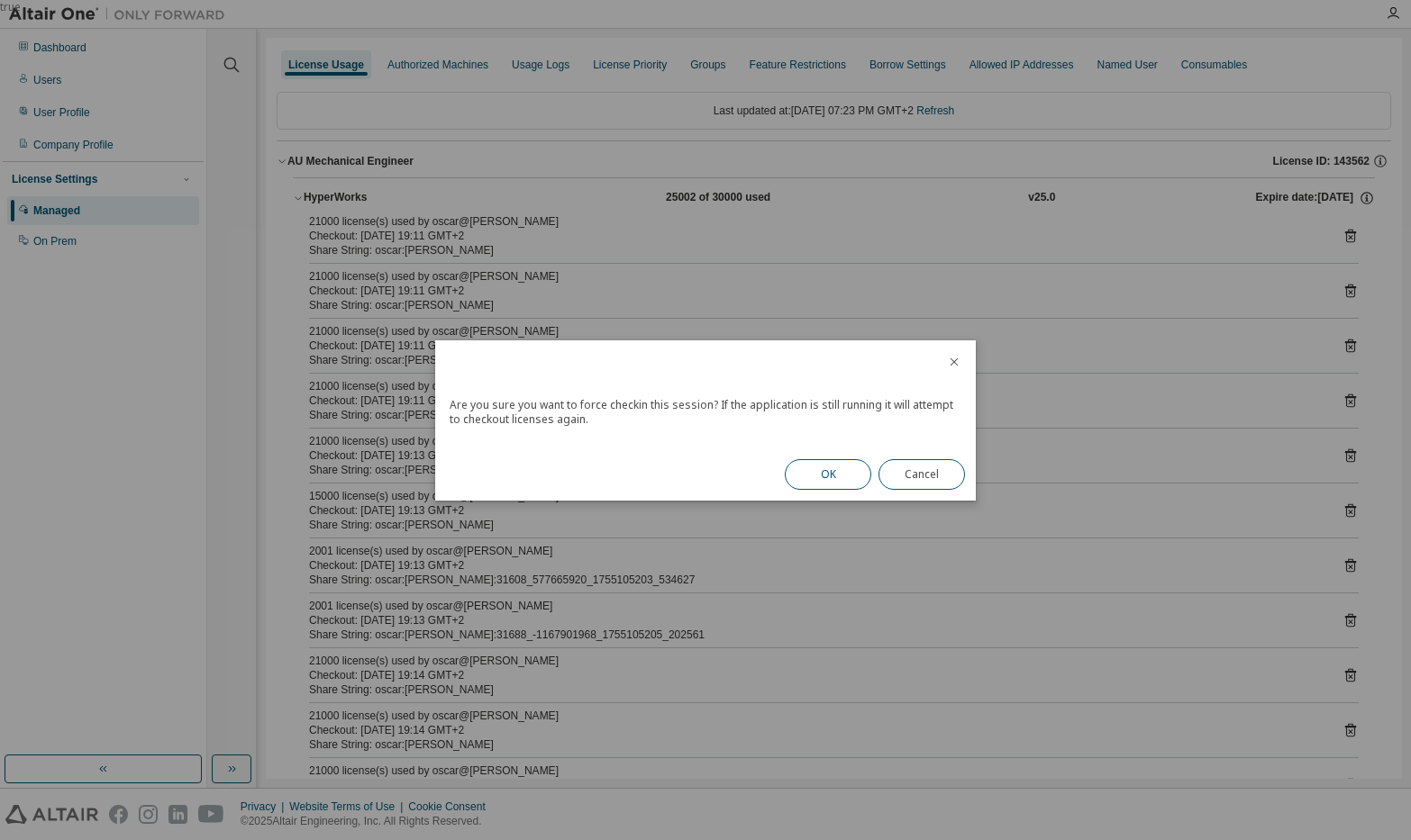
click at [821, 468] on button "OK" at bounding box center [827, 474] width 87 height 31
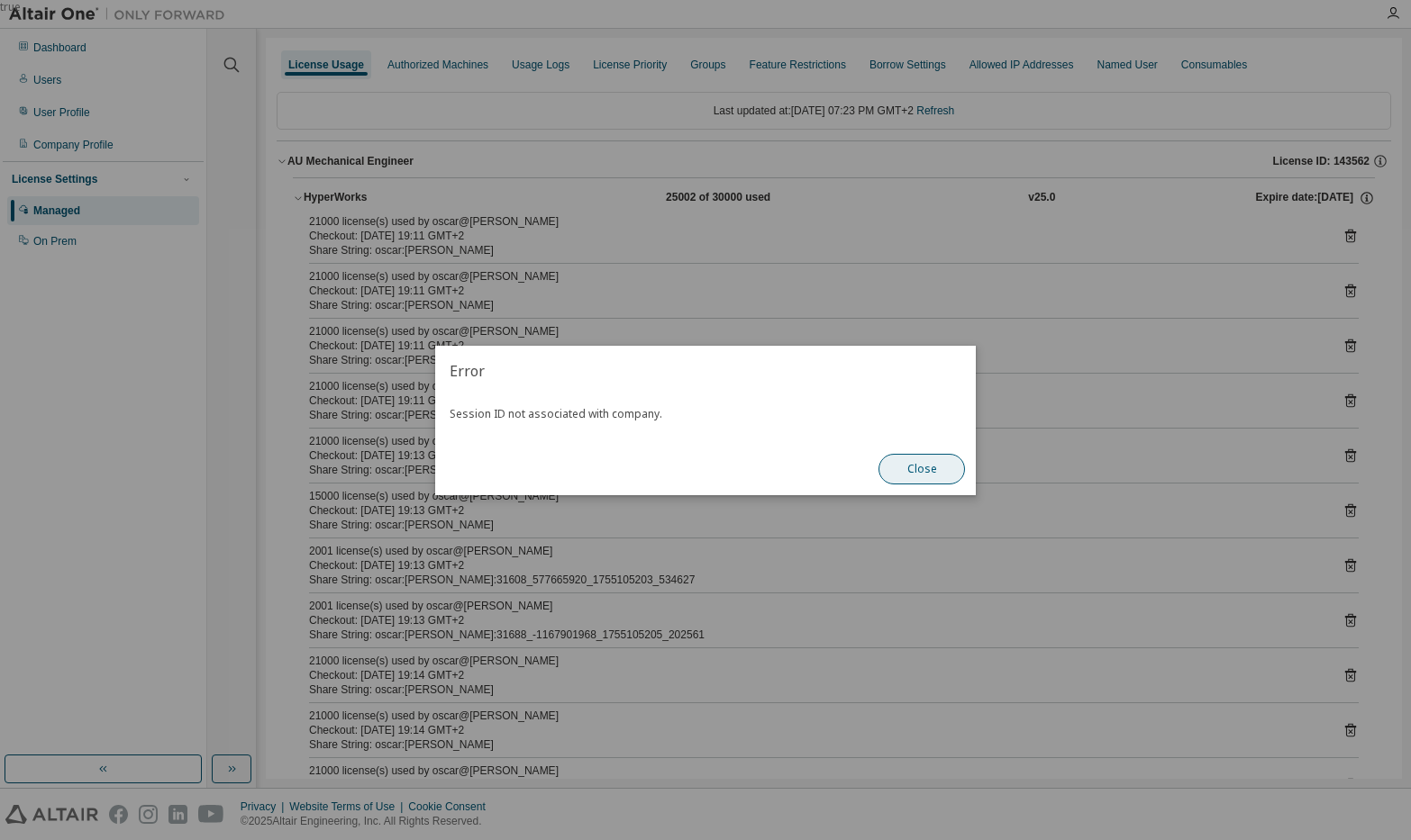
click at [915, 474] on button "Close" at bounding box center [921, 469] width 87 height 31
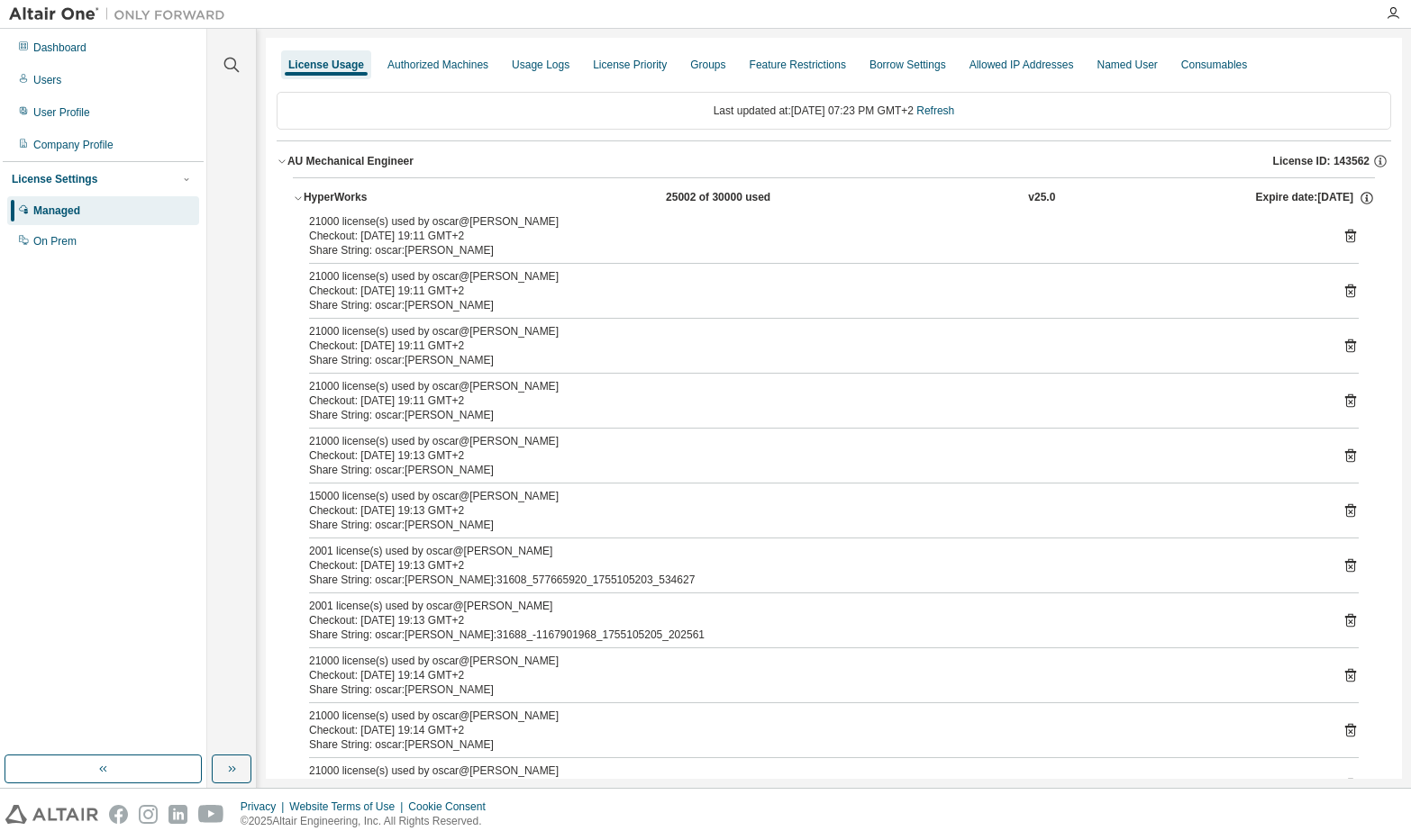
click at [1347, 234] on icon at bounding box center [1350, 235] width 16 height 16
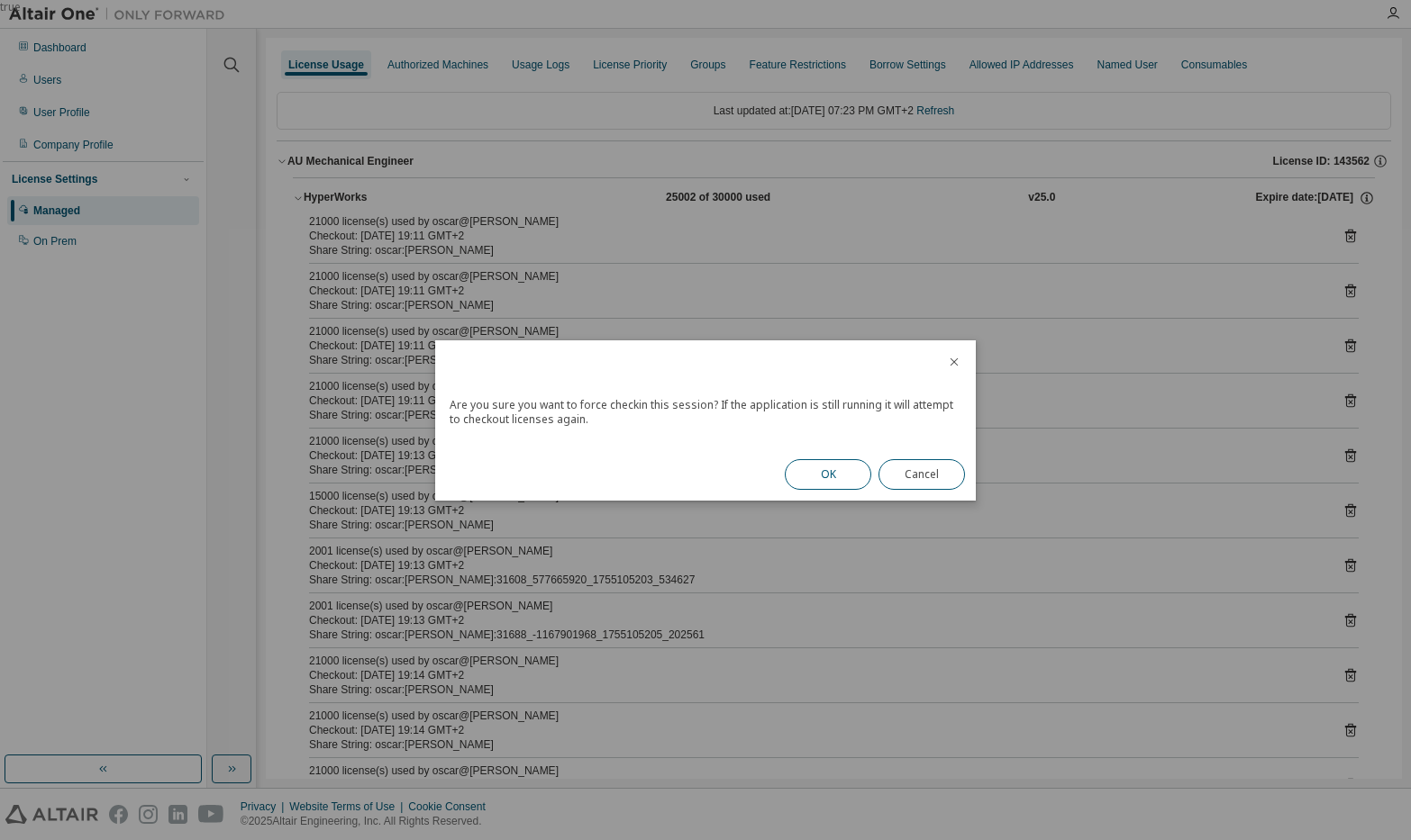
click at [803, 469] on button "OK" at bounding box center [827, 474] width 87 height 31
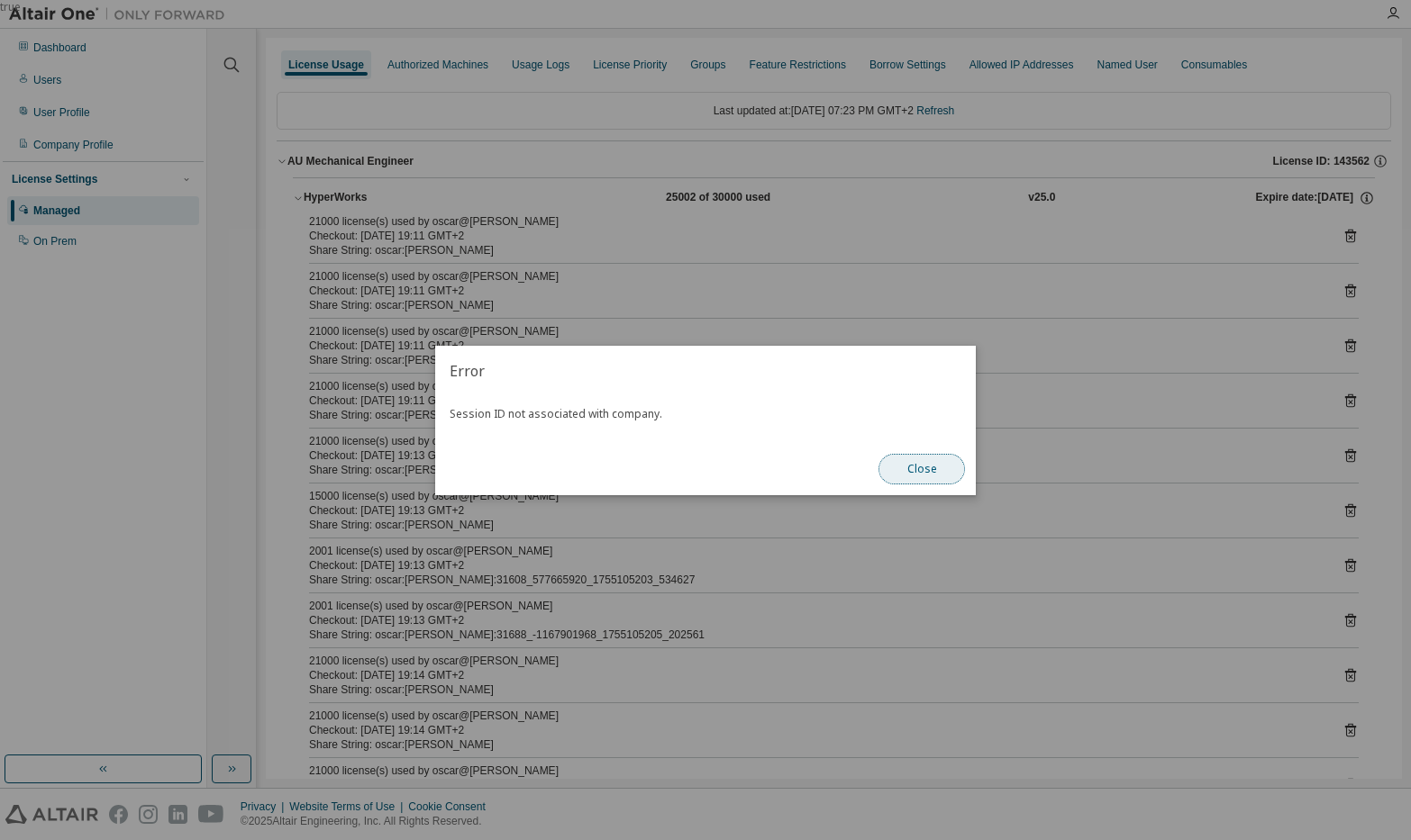
click at [908, 467] on button "Close" at bounding box center [921, 469] width 87 height 31
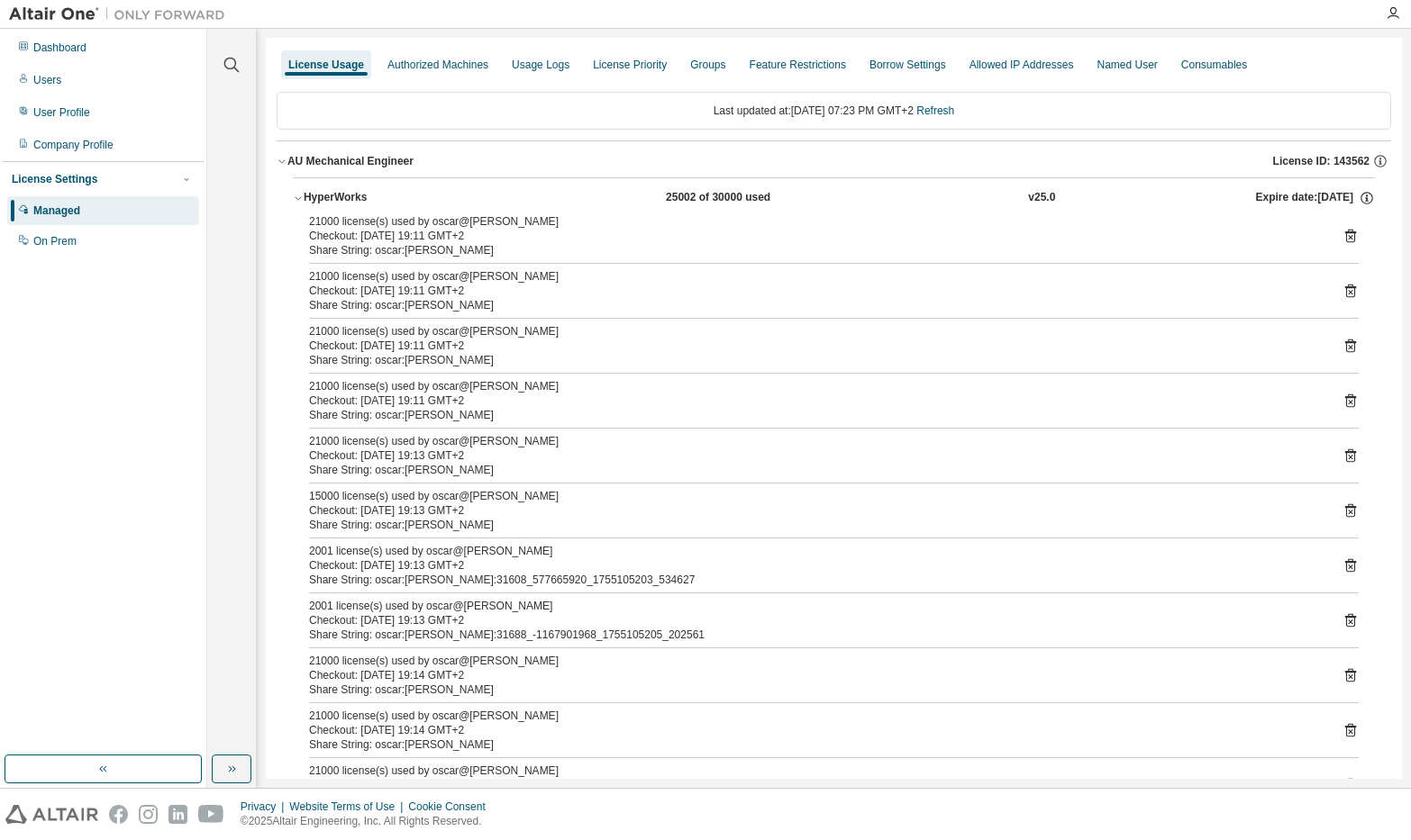
click at [1348, 237] on icon at bounding box center [1350, 237] width 5 height 5
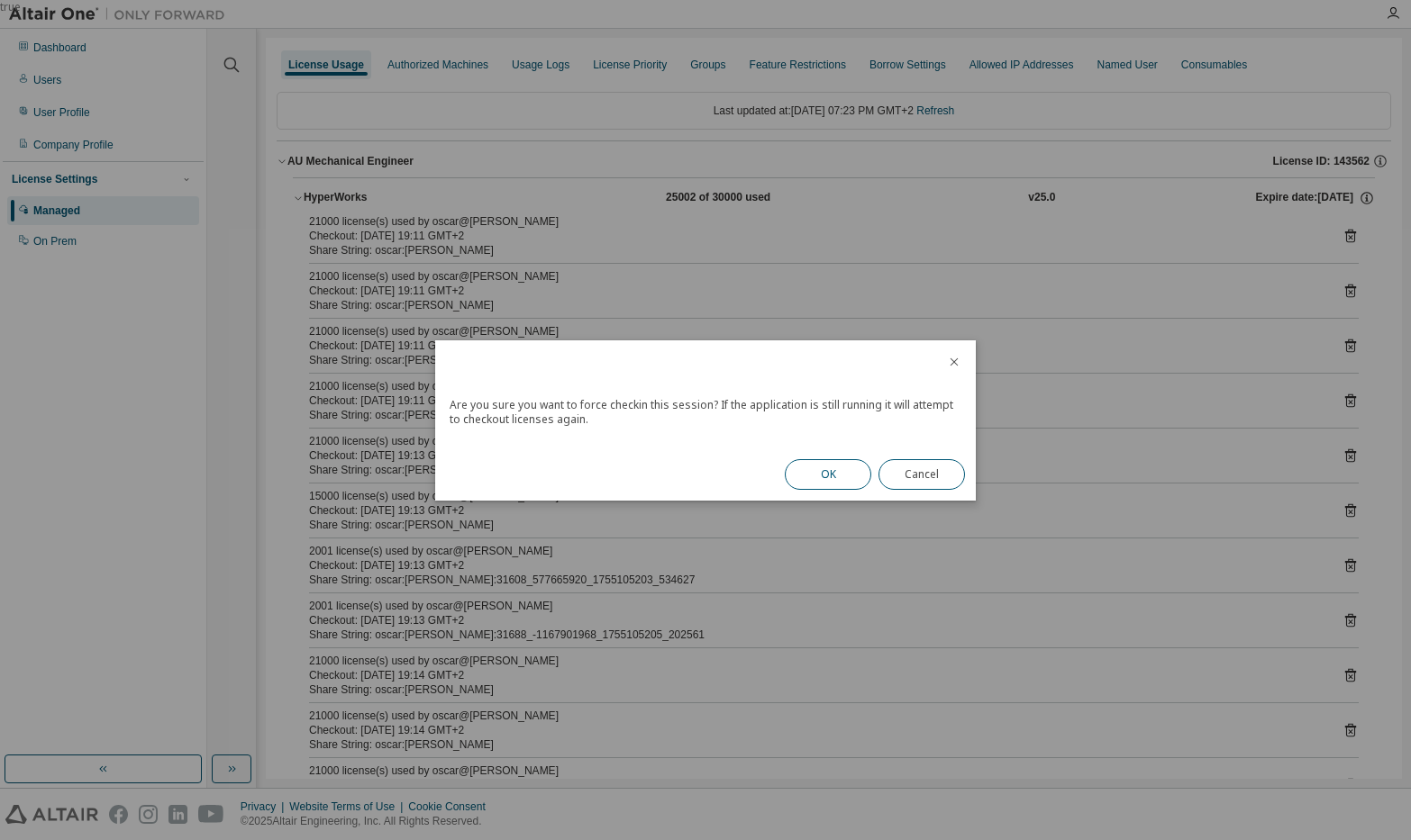
click at [816, 480] on button "OK" at bounding box center [827, 474] width 87 height 31
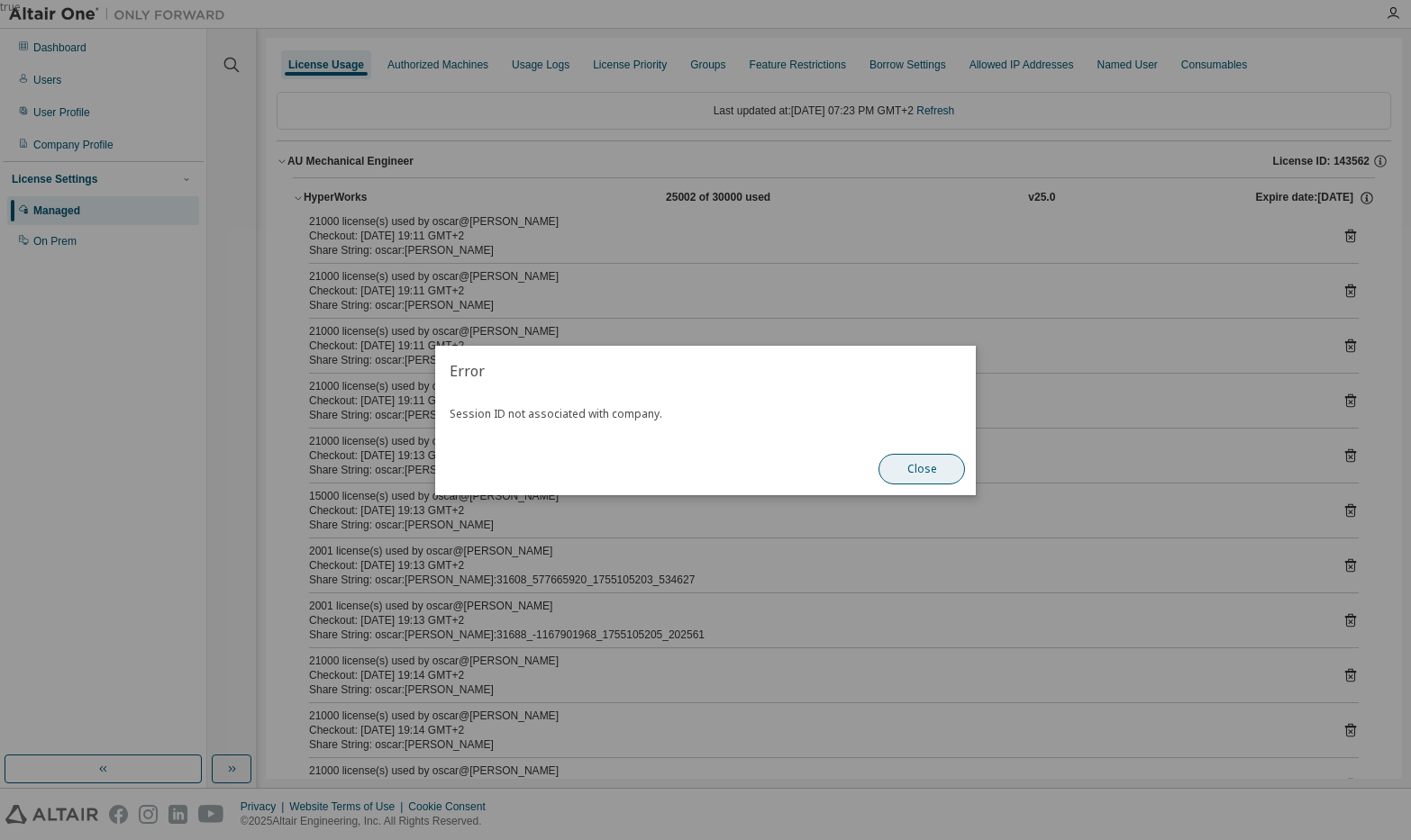
click at [904, 471] on button "Close" at bounding box center [921, 469] width 87 height 31
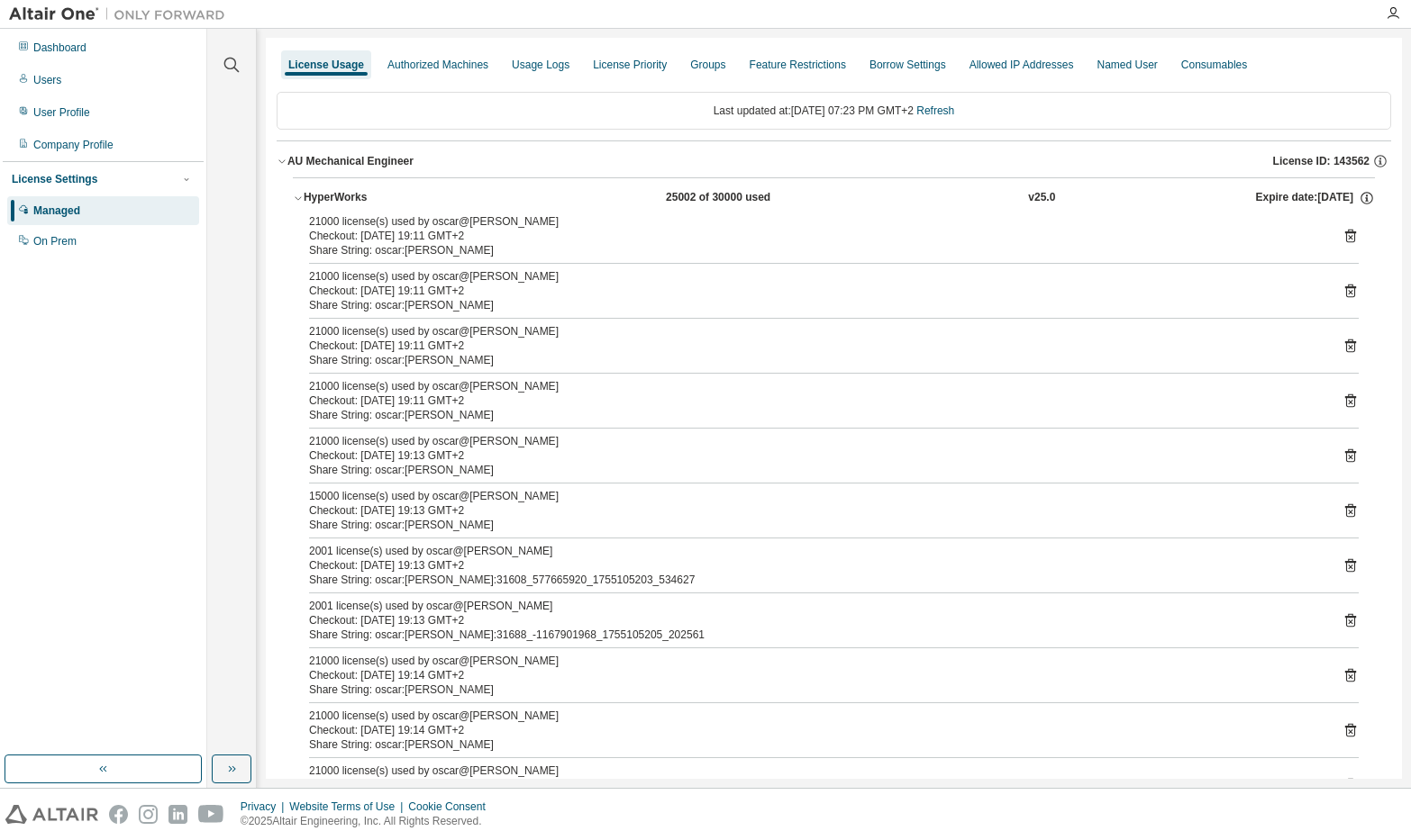
click at [1345, 291] on icon at bounding box center [1350, 291] width 11 height 14
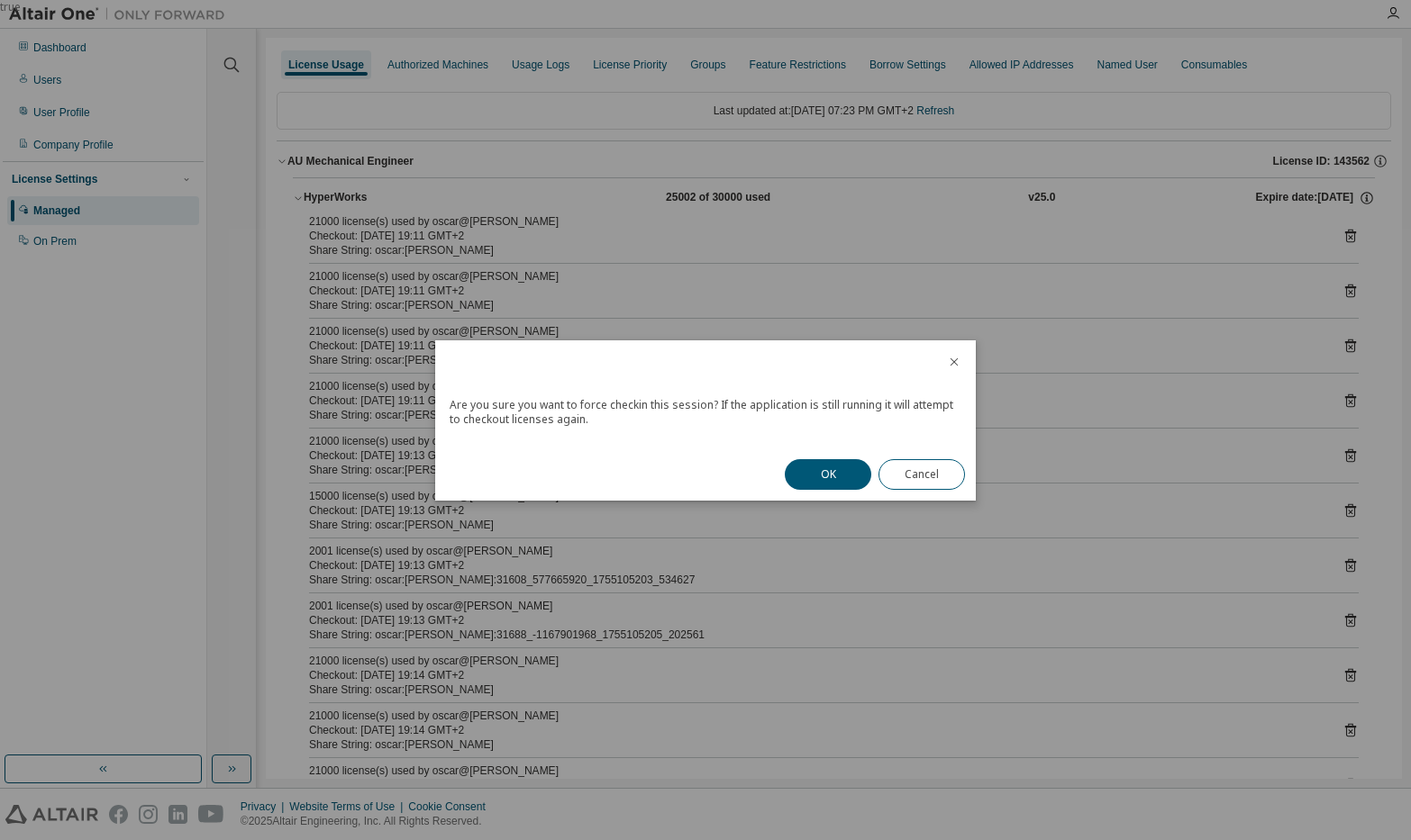
click at [811, 475] on button "OK" at bounding box center [827, 474] width 87 height 31
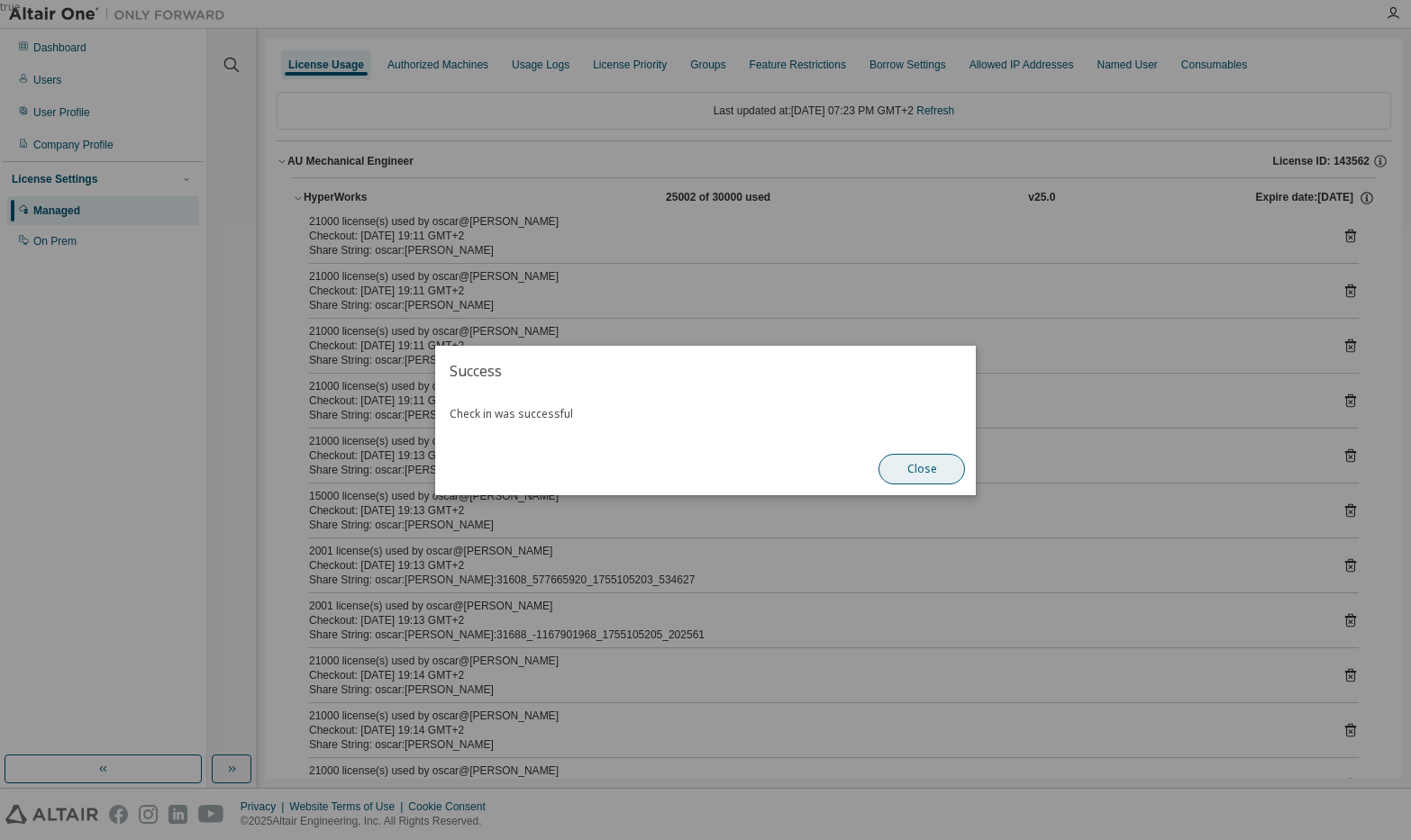
click at [912, 475] on button "Close" at bounding box center [921, 469] width 87 height 31
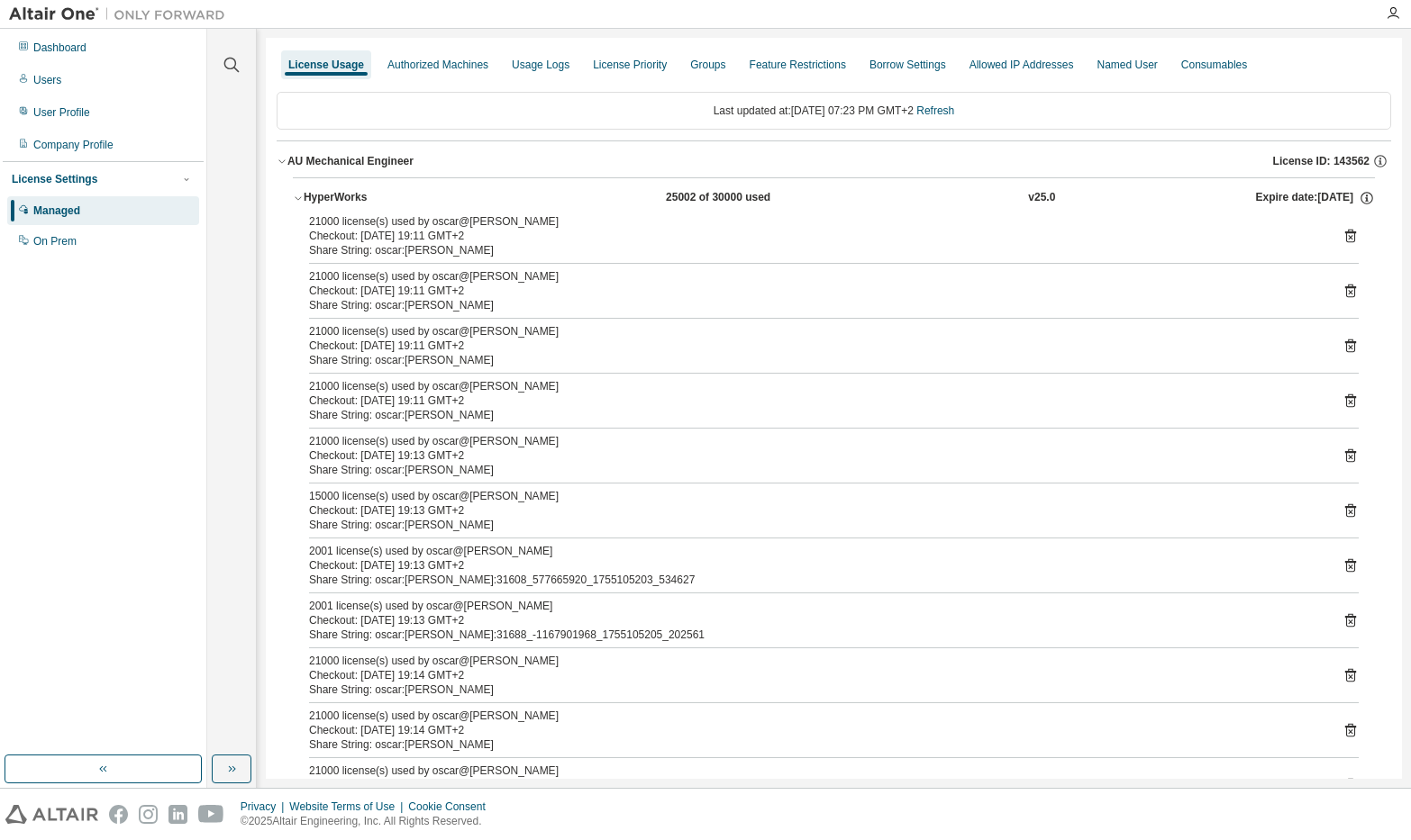
click at [1346, 565] on icon at bounding box center [1350, 567] width 11 height 14
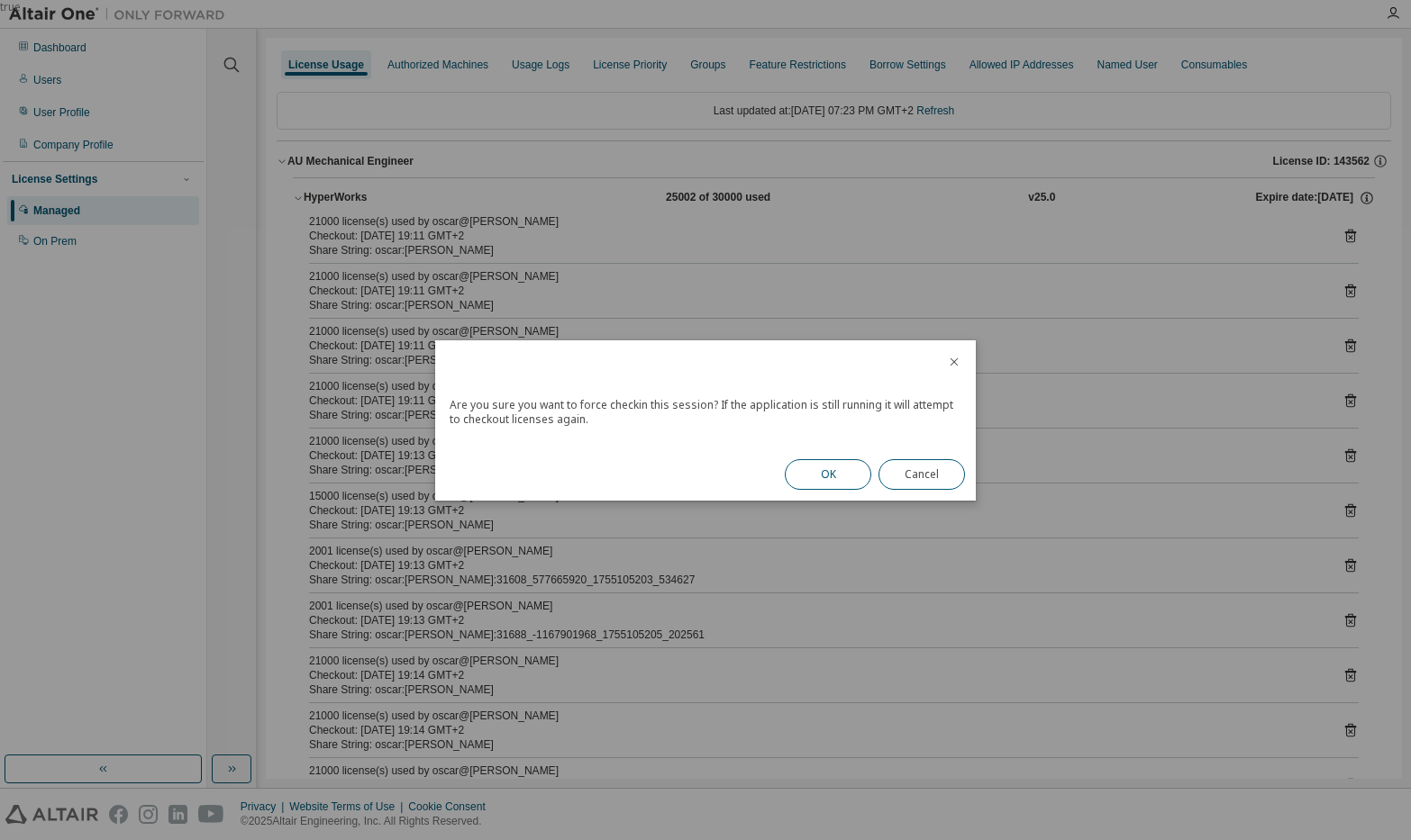
click at [826, 464] on button "OK" at bounding box center [827, 474] width 87 height 31
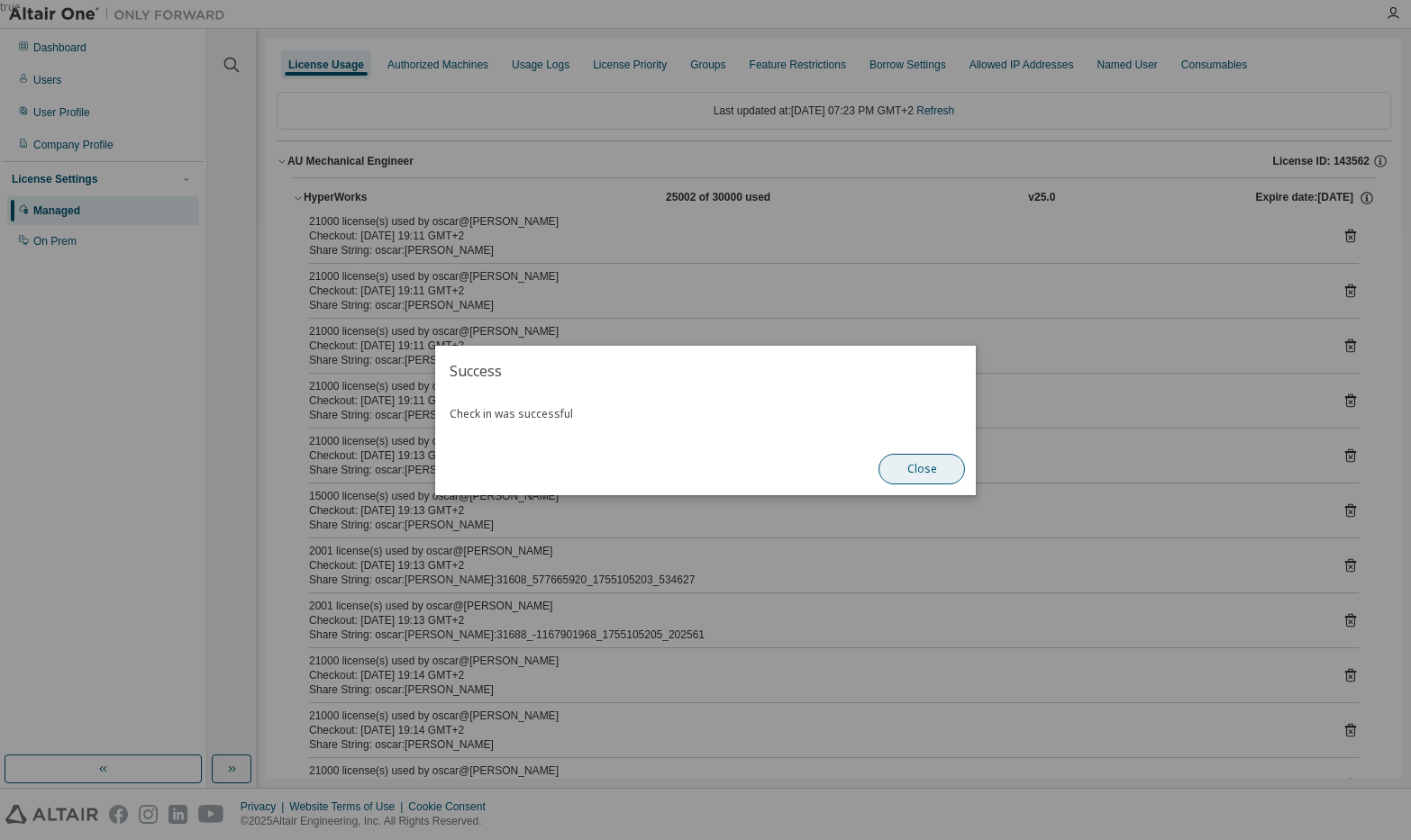
click at [896, 467] on button "Close" at bounding box center [921, 469] width 87 height 31
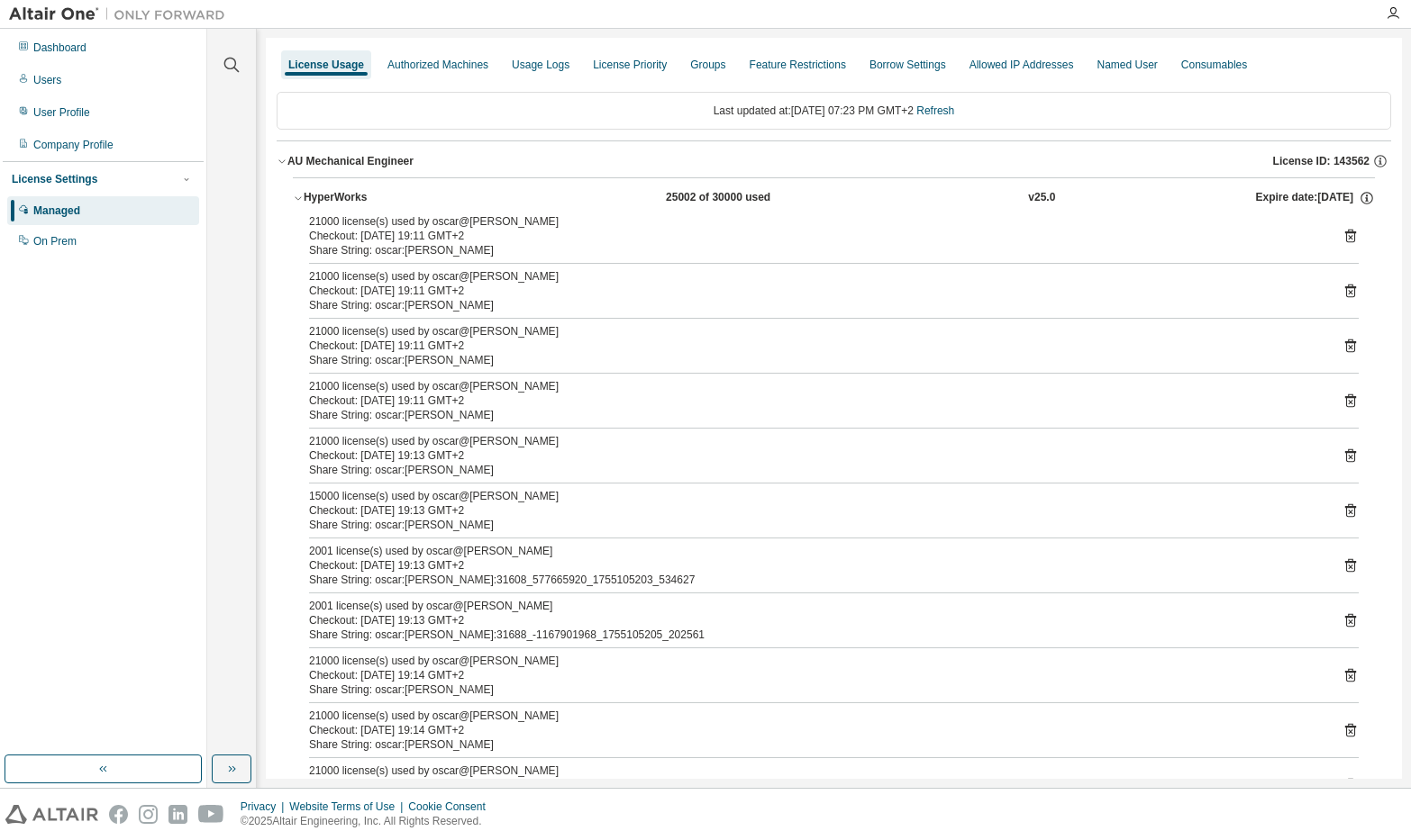
click at [1345, 618] on icon at bounding box center [1350, 622] width 11 height 14
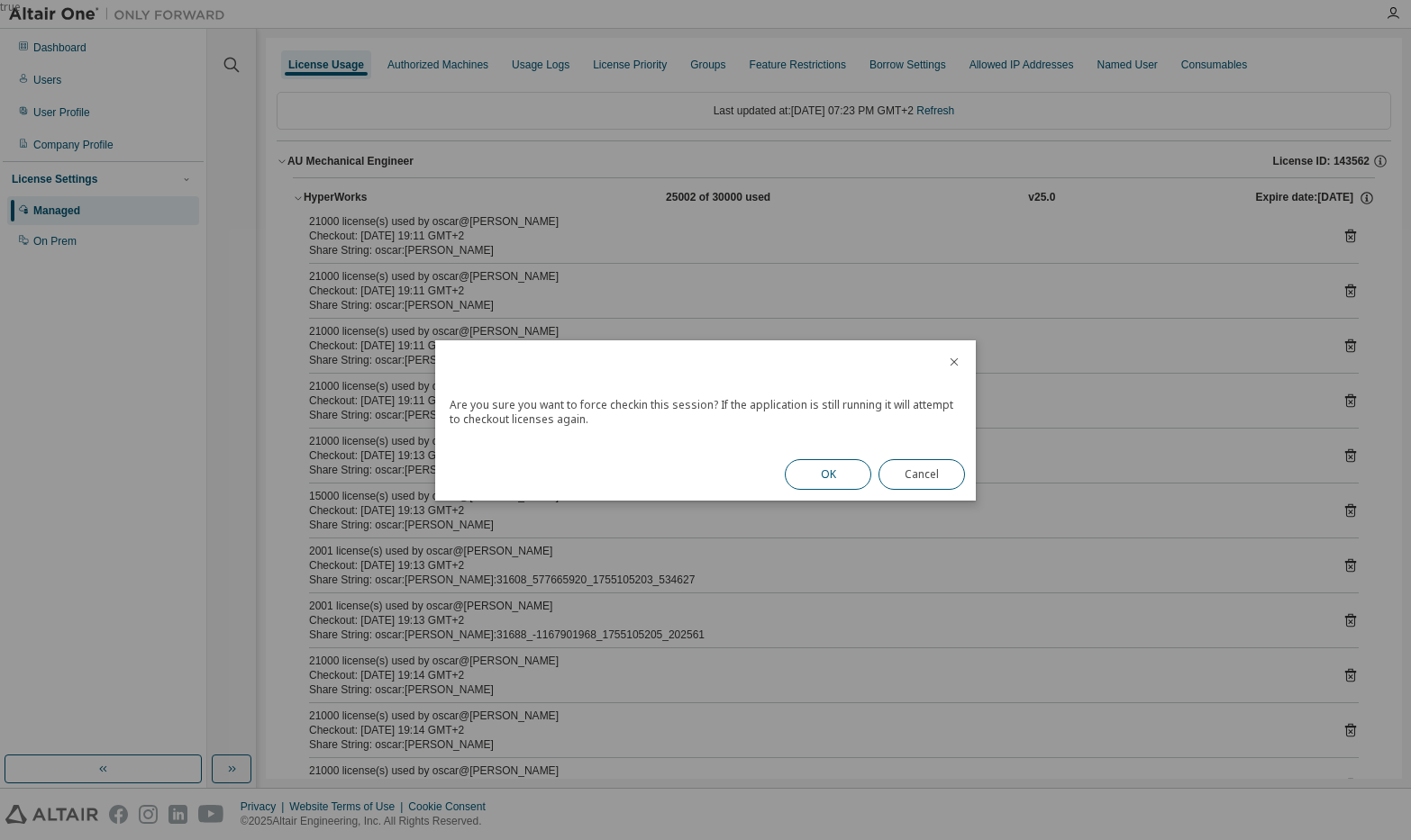
click at [840, 467] on button "OK" at bounding box center [827, 474] width 87 height 31
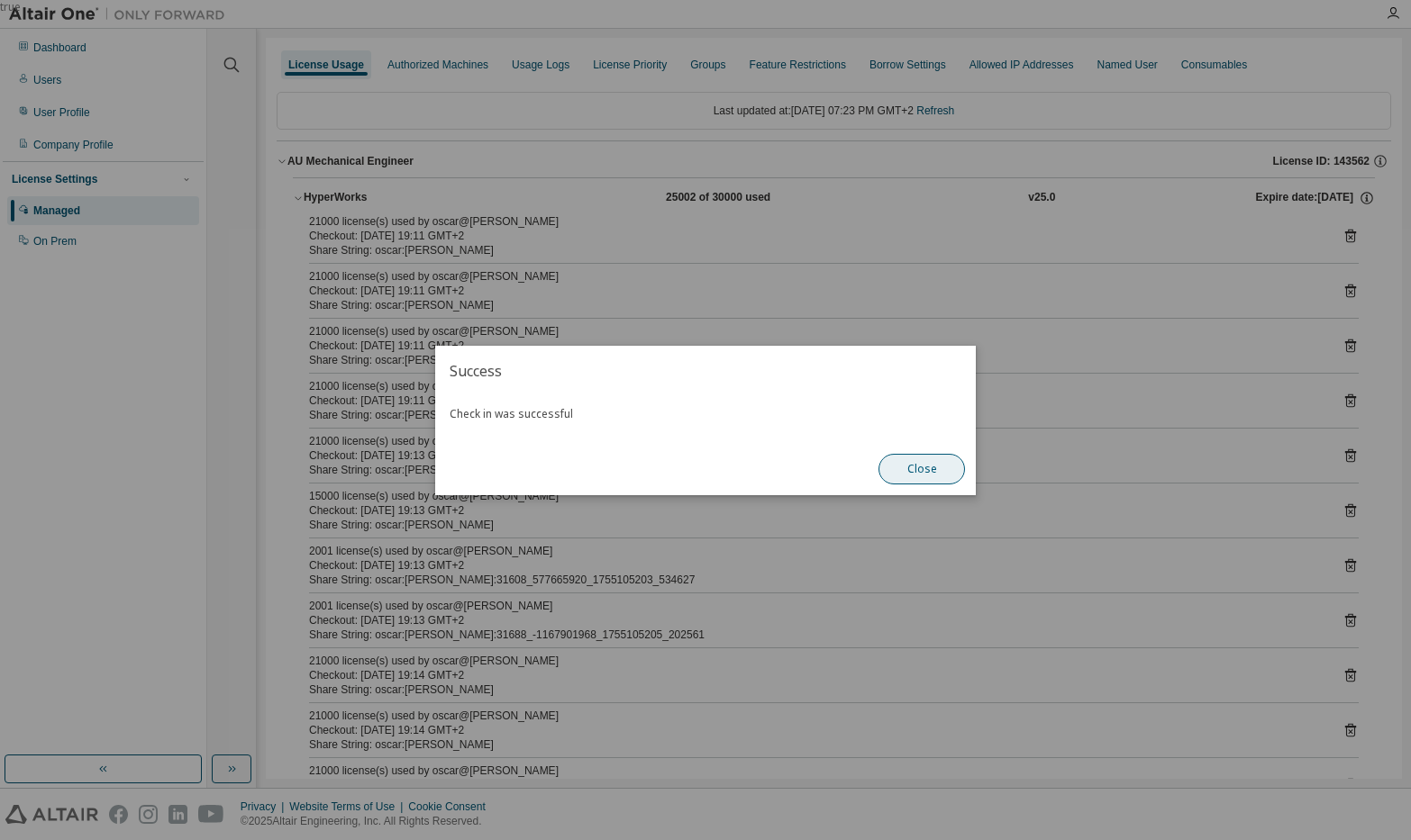
click at [937, 467] on button "Close" at bounding box center [921, 469] width 87 height 31
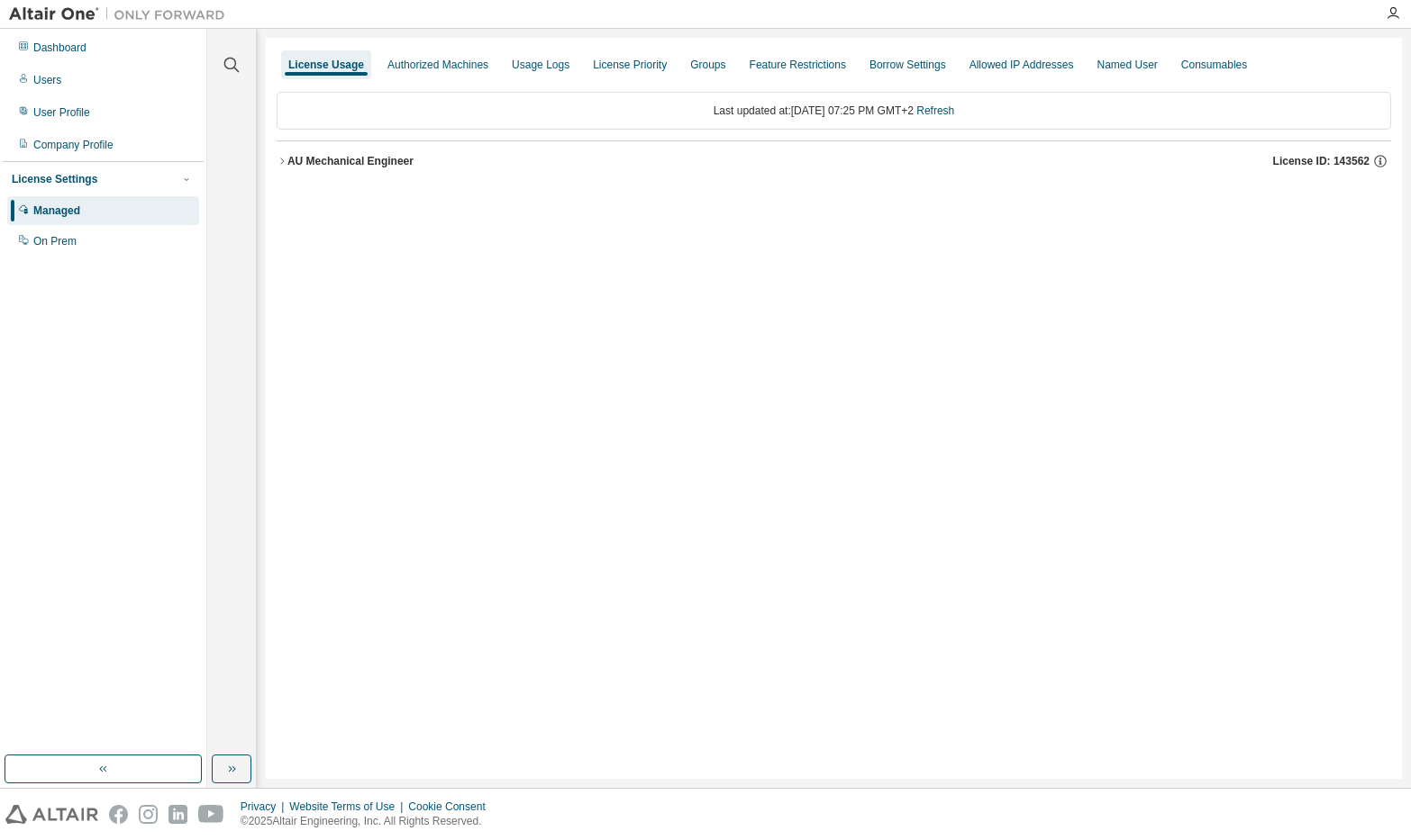
click at [282, 159] on icon "button" at bounding box center [281, 161] width 11 height 11
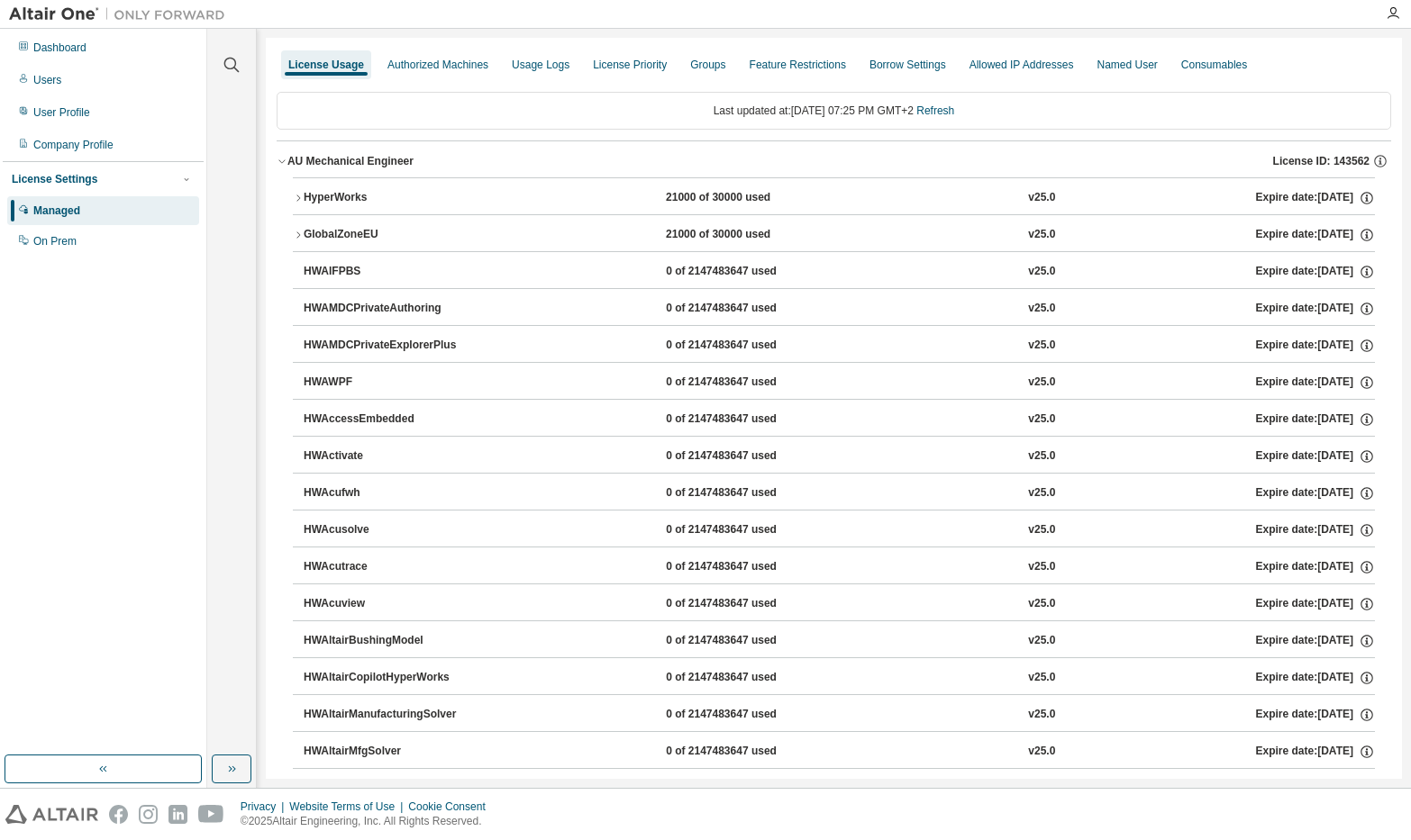
click at [298, 196] on icon "button" at bounding box center [297, 198] width 11 height 11
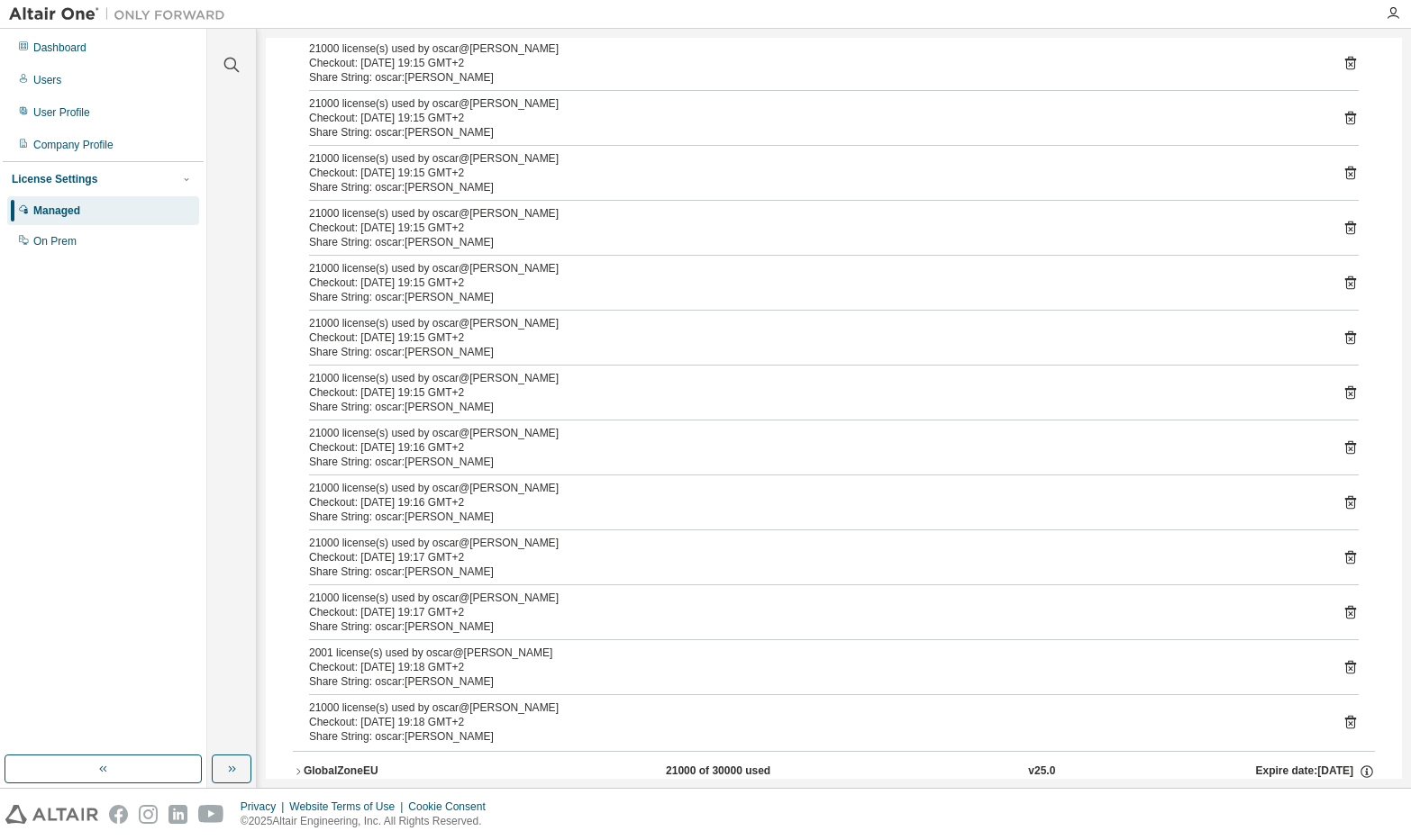
scroll to position [360, 0]
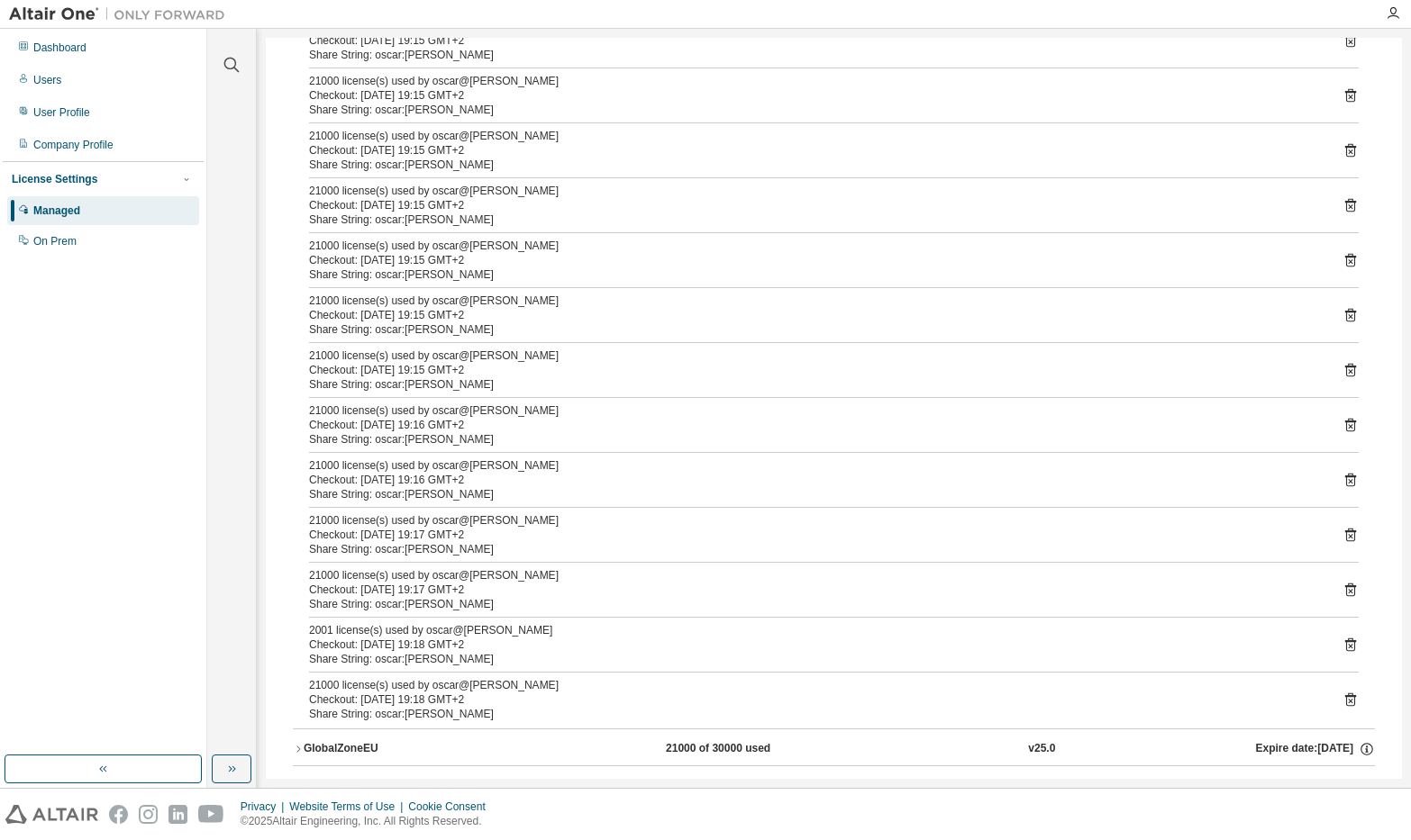
click at [1348, 701] on icon at bounding box center [1350, 701] width 5 height 5
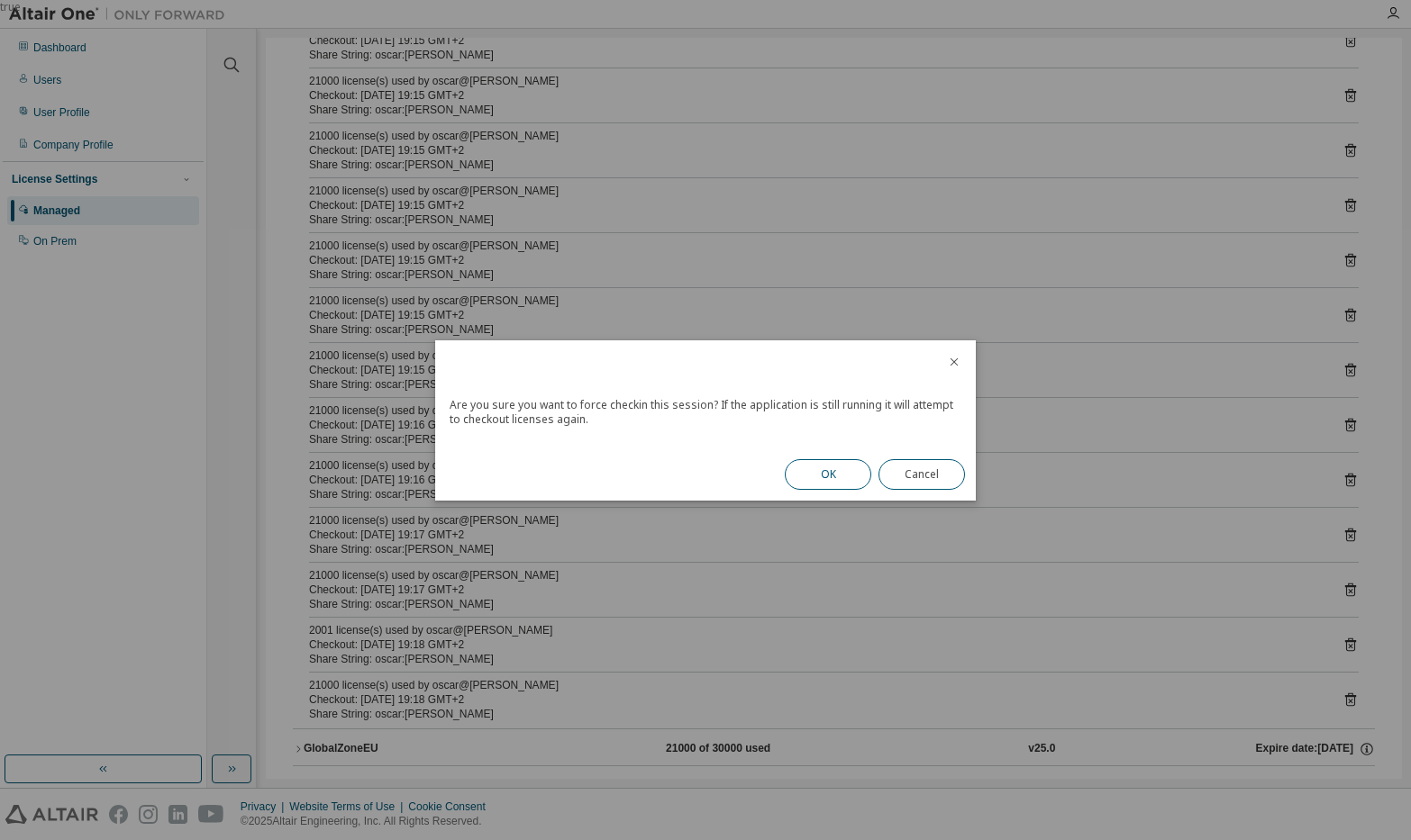
click at [846, 479] on button "OK" at bounding box center [827, 474] width 87 height 31
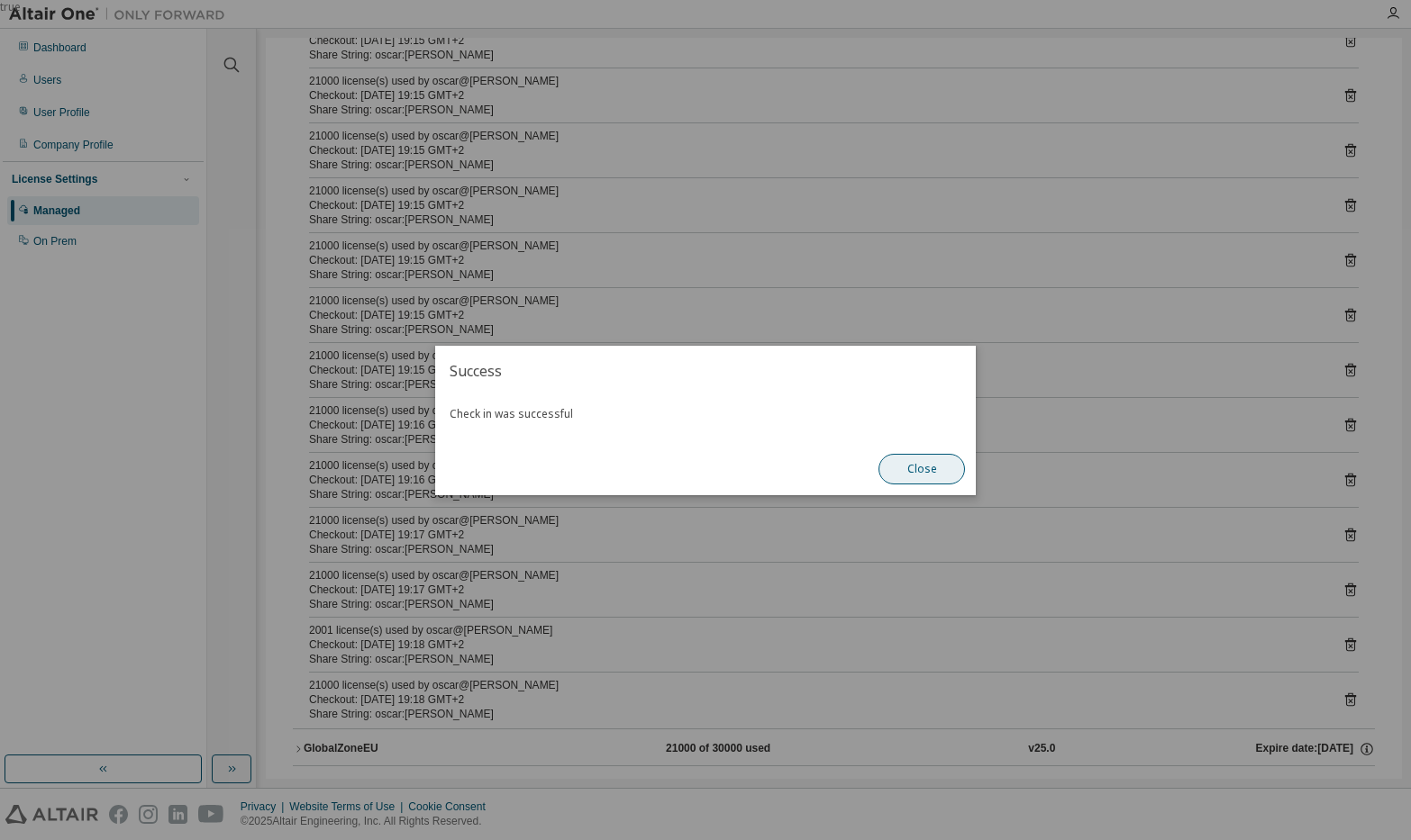
click at [937, 470] on button "Close" at bounding box center [921, 469] width 87 height 31
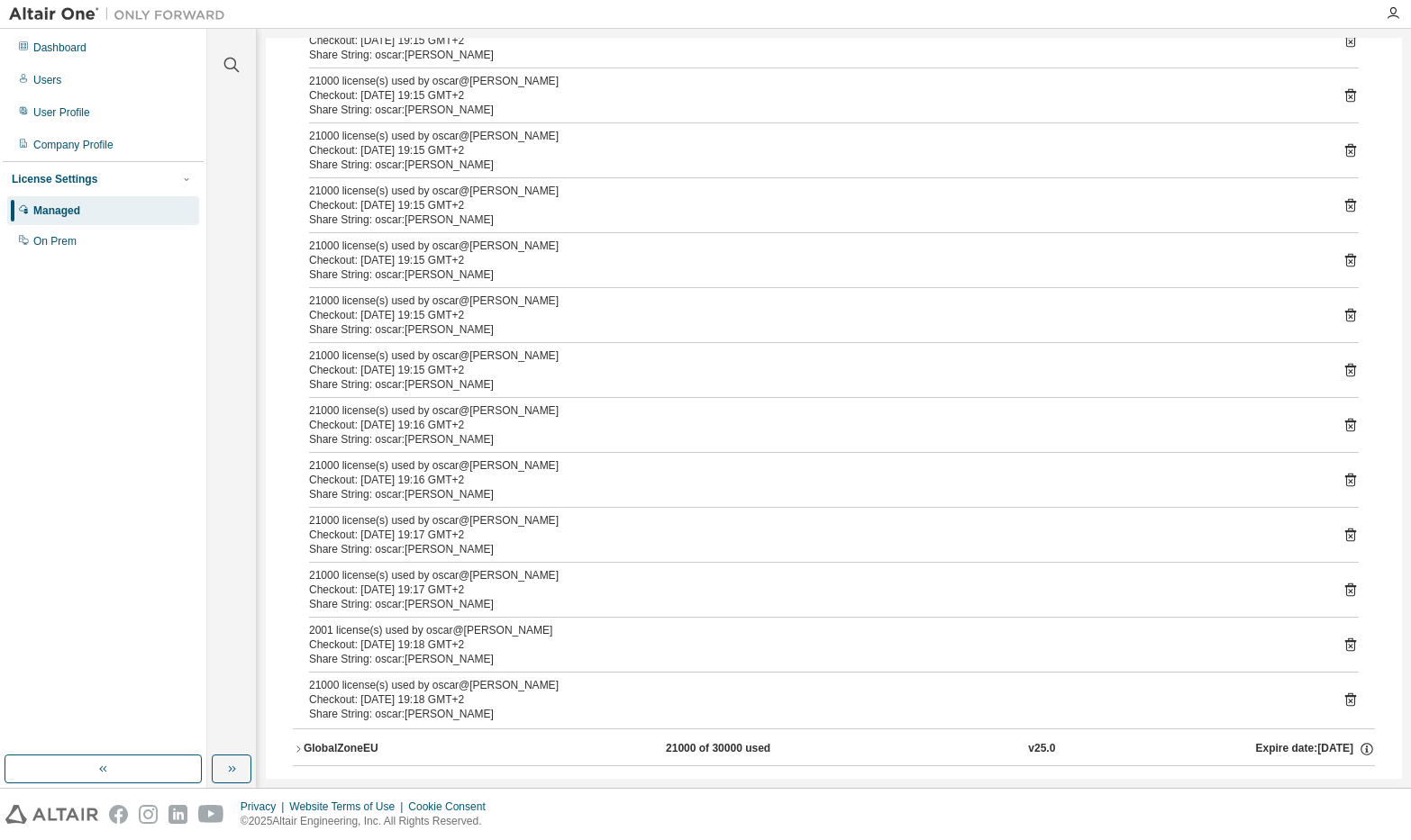
click at [1348, 647] on icon at bounding box center [1350, 645] width 5 height 5
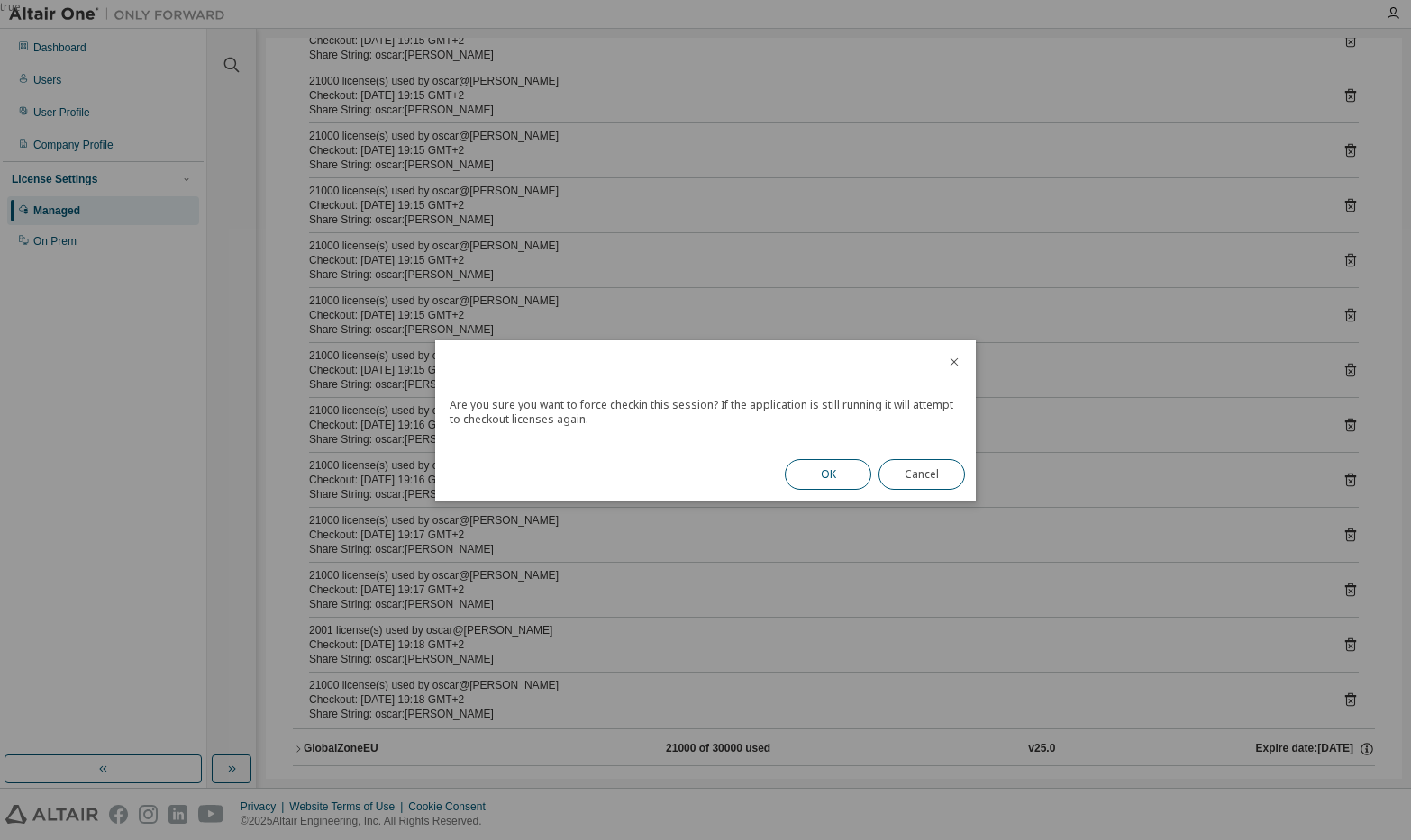
click at [810, 477] on button "OK" at bounding box center [827, 474] width 87 height 31
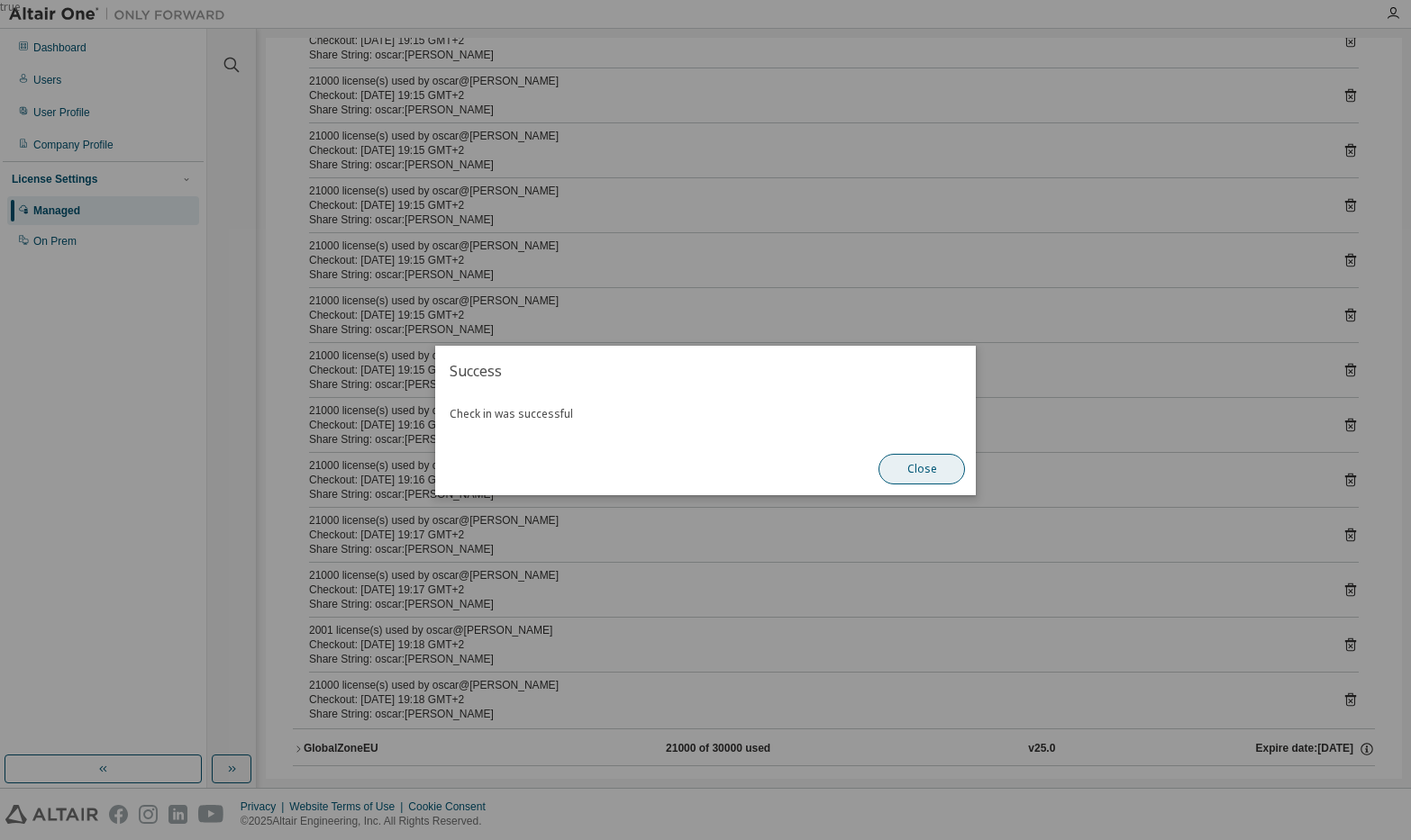
click at [924, 478] on button "Close" at bounding box center [921, 469] width 87 height 31
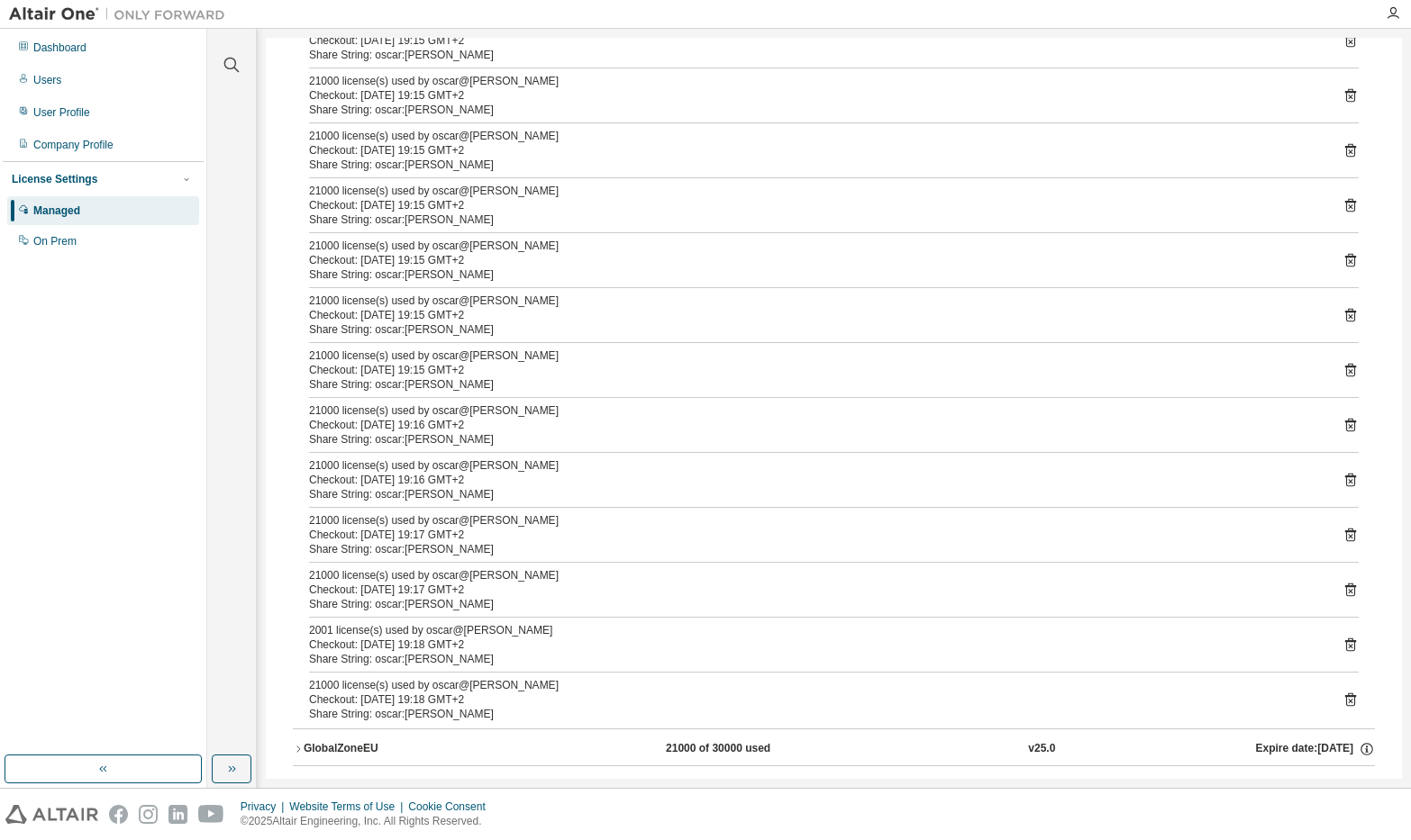
click at [1338, 581] on div "21000 license(s) used by oscar@Oscar-Scholle Checkout: 2025-08-13 19:17 GMT+2 S…" at bounding box center [834, 590] width 1050 height 43
click at [1342, 590] on icon at bounding box center [1350, 590] width 16 height 16
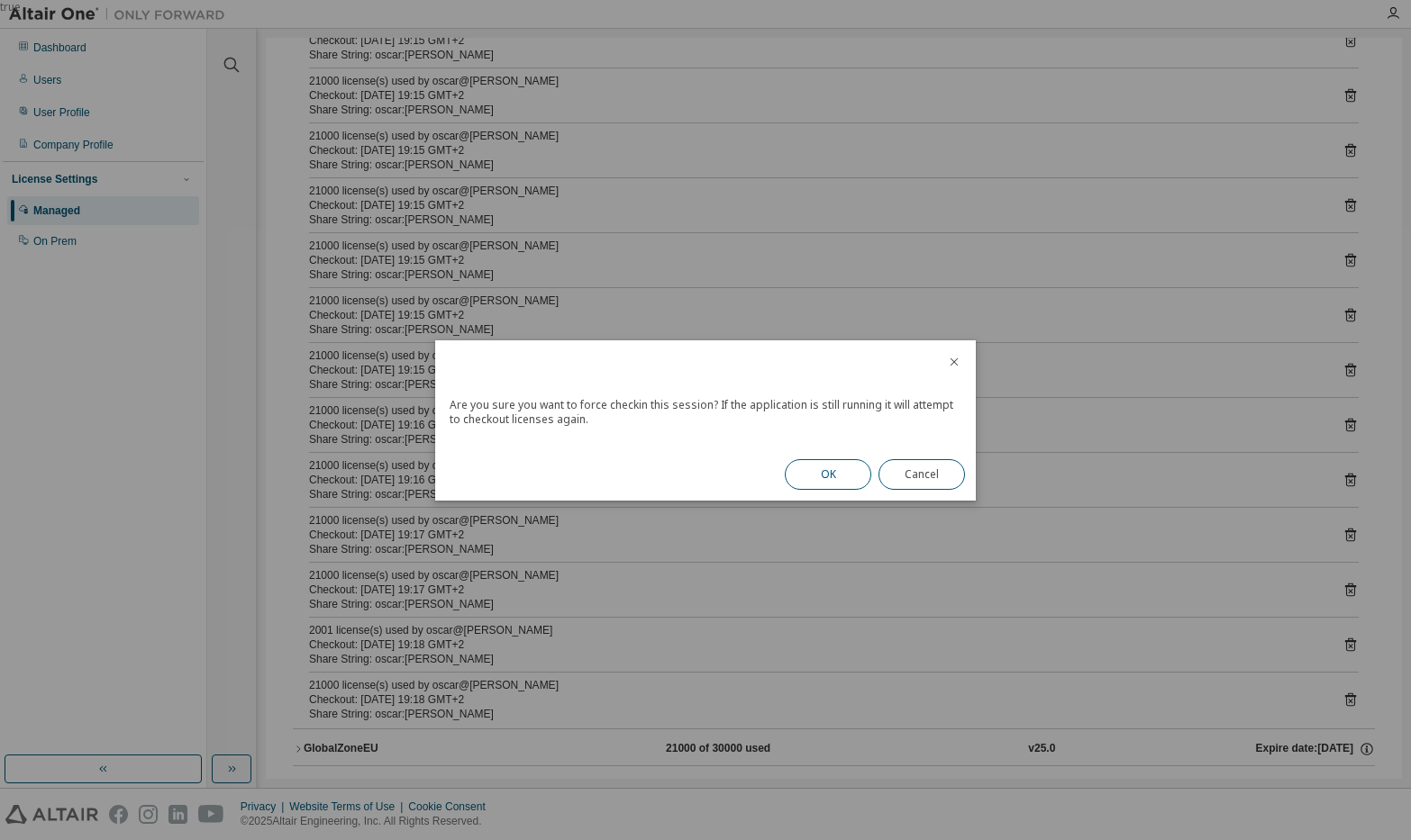
click at [831, 466] on button "OK" at bounding box center [827, 474] width 87 height 31
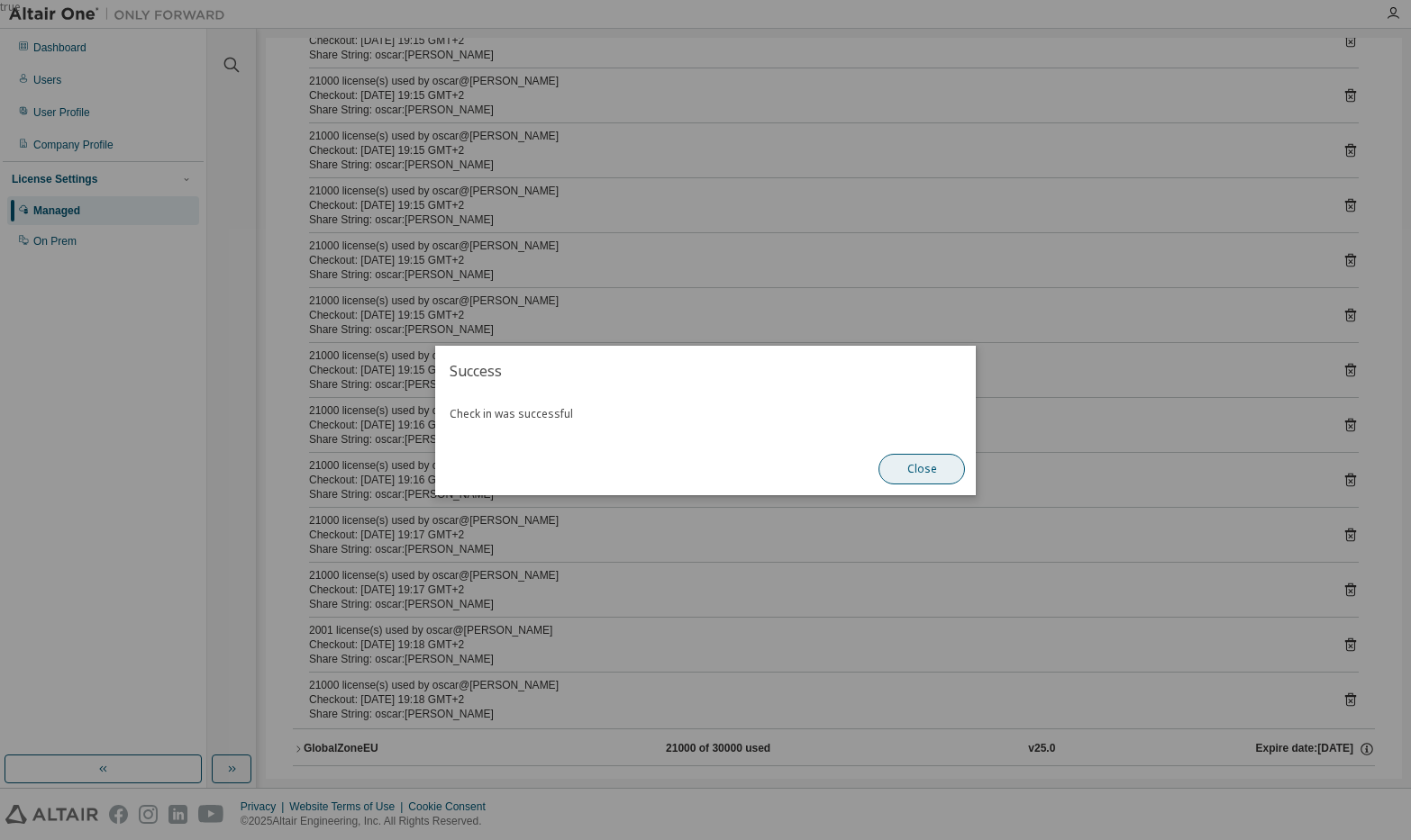
click at [914, 470] on button "Close" at bounding box center [921, 469] width 87 height 31
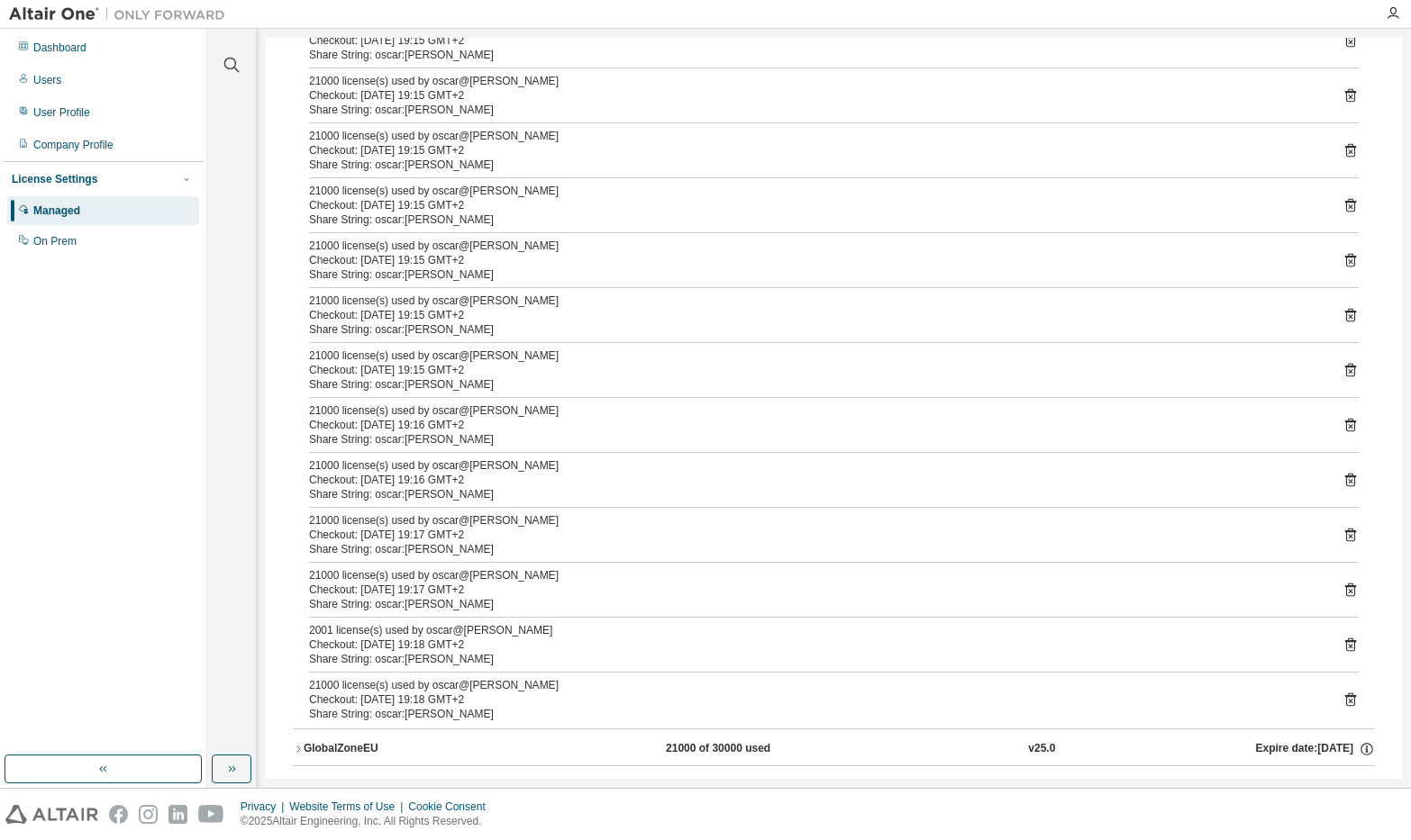
click at [1342, 542] on icon at bounding box center [1350, 535] width 16 height 16
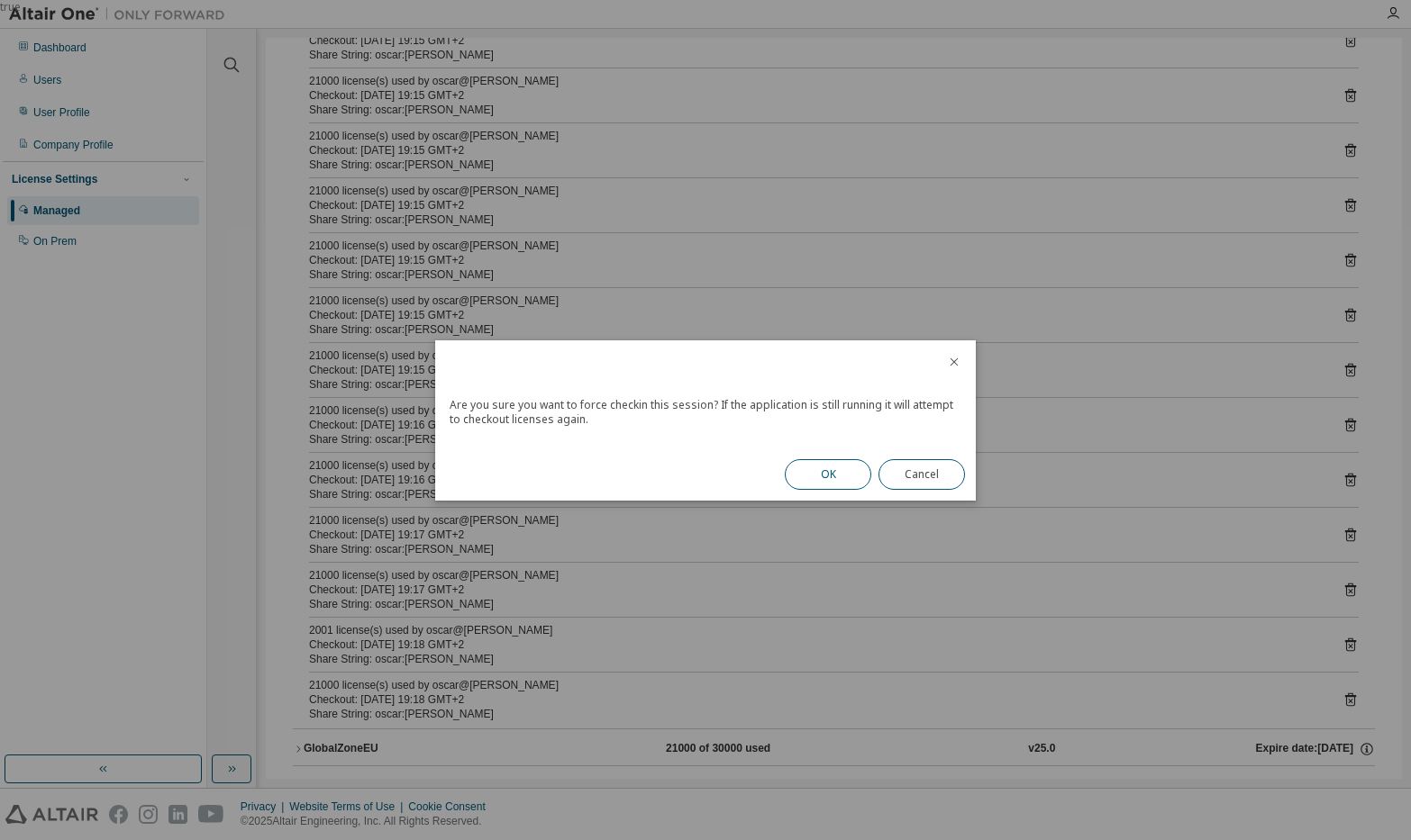
click at [837, 483] on button "OK" at bounding box center [827, 474] width 87 height 31
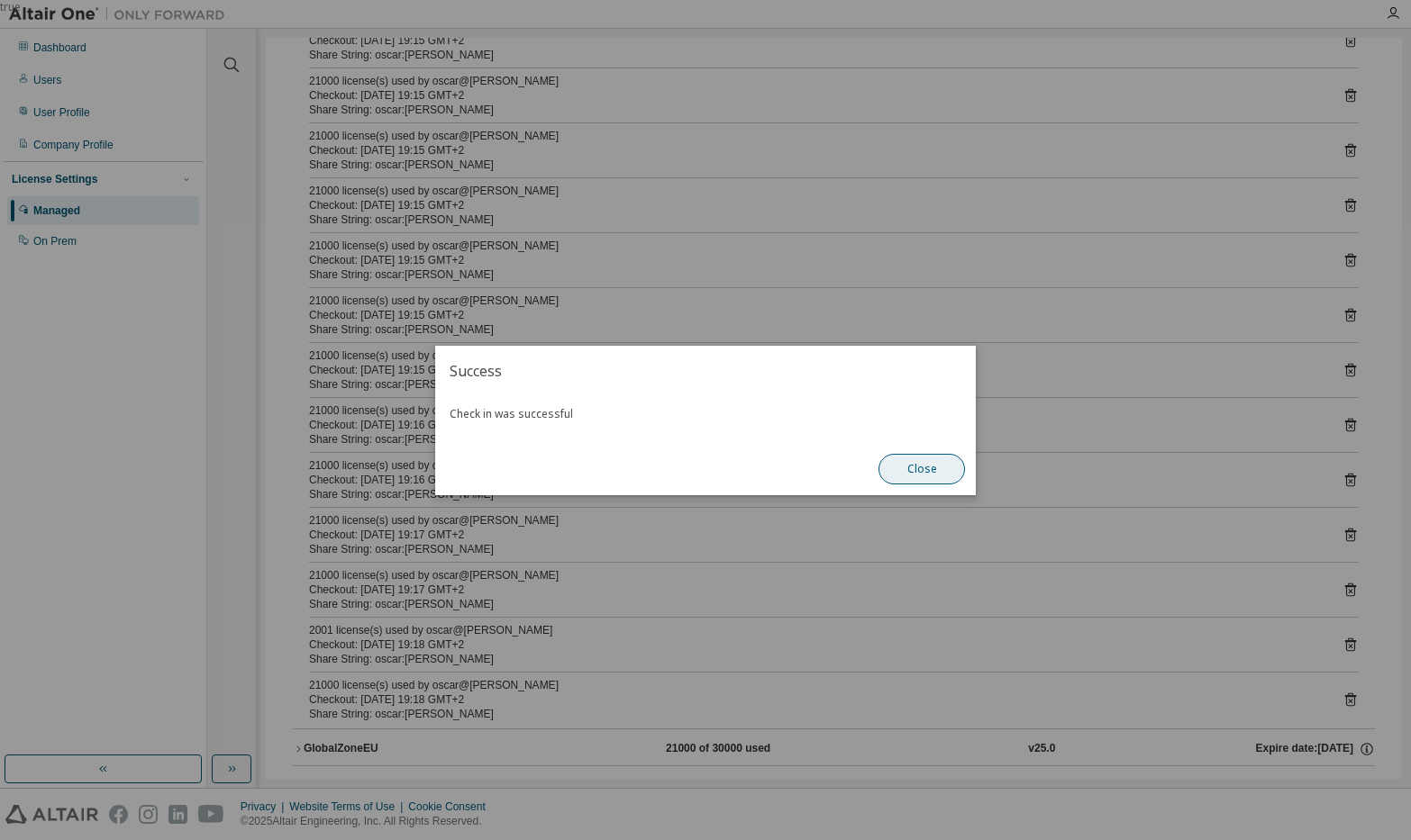
click at [922, 465] on button "Close" at bounding box center [921, 469] width 87 height 31
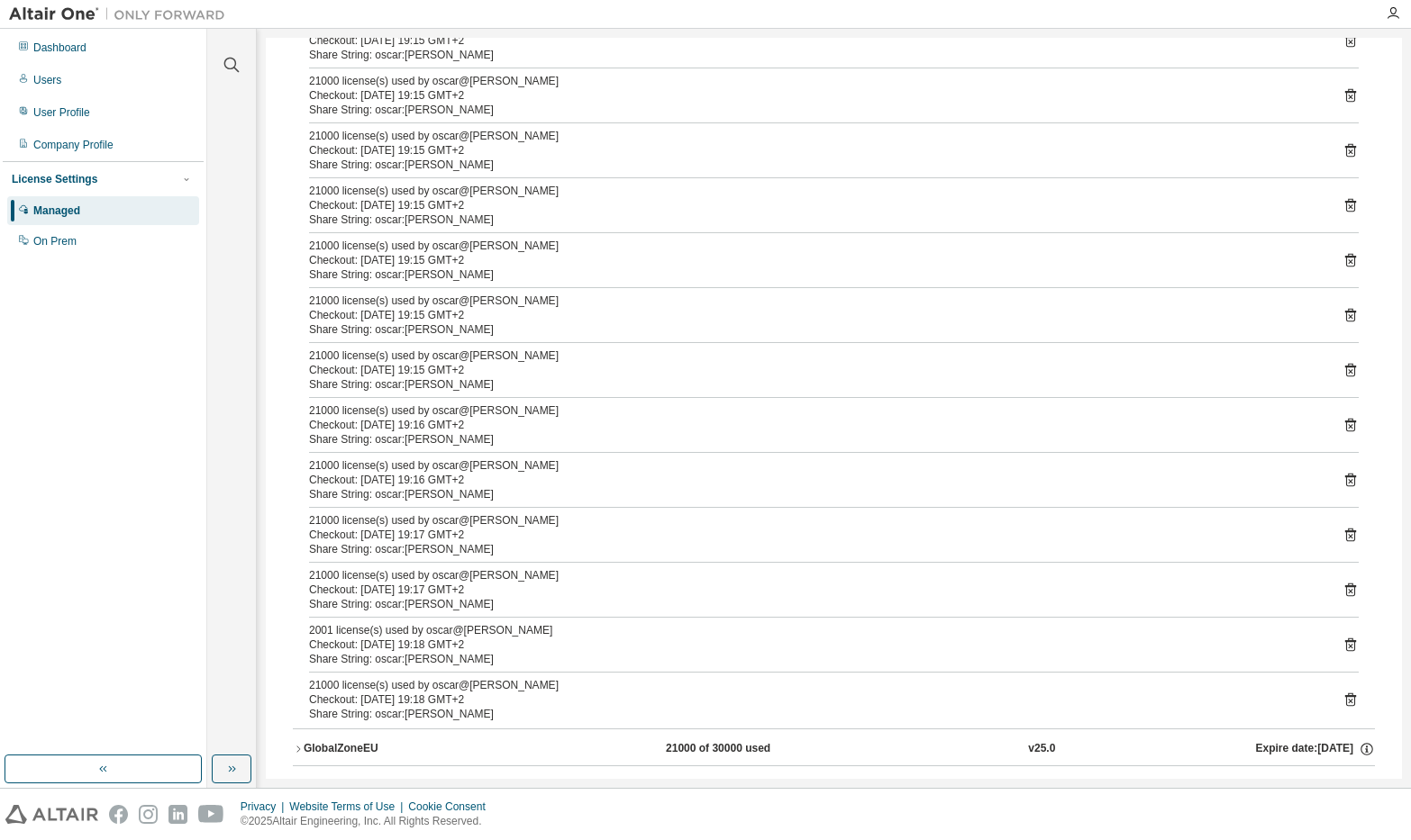
click at [1345, 479] on icon at bounding box center [1350, 481] width 11 height 14
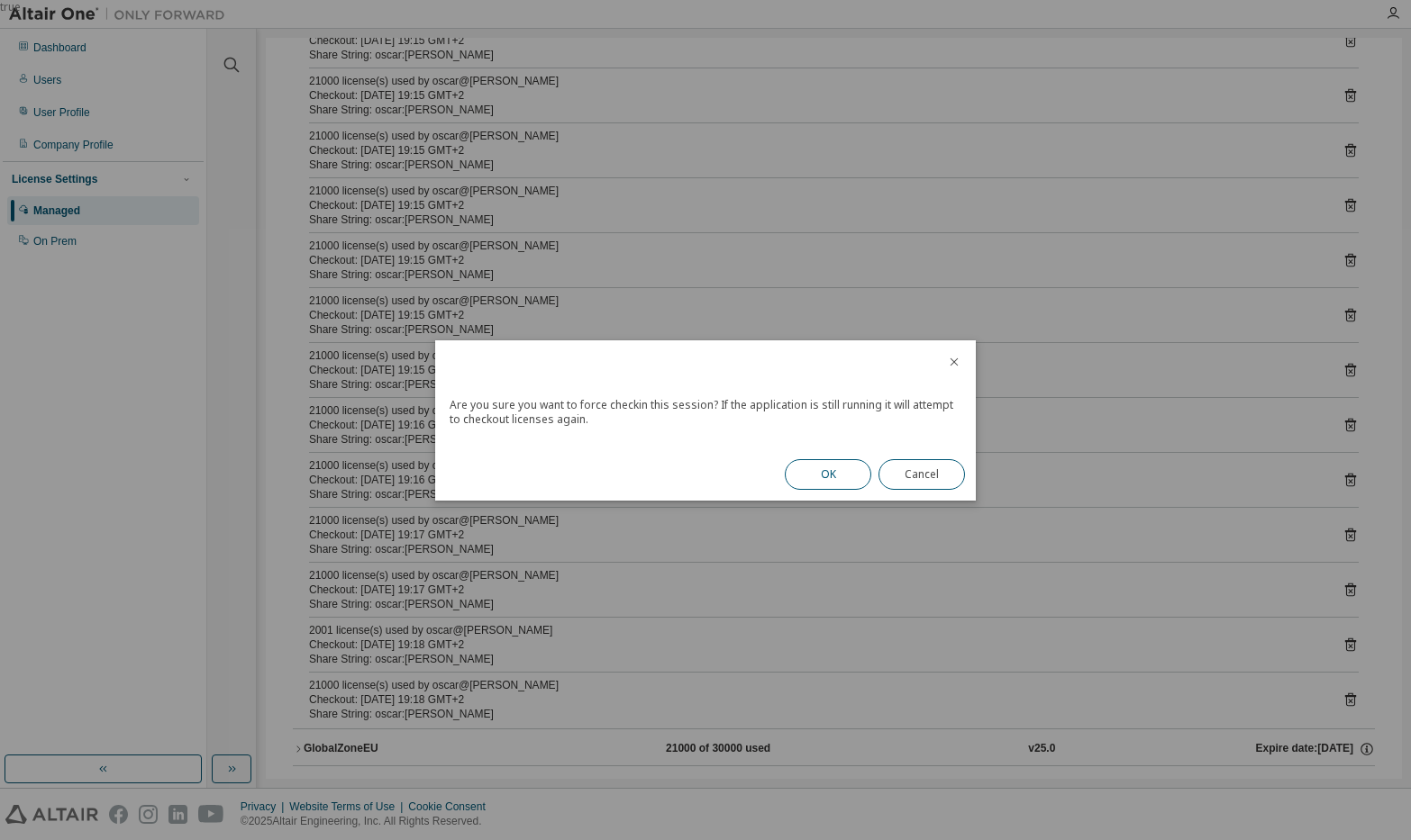
click at [846, 474] on button "OK" at bounding box center [827, 474] width 87 height 31
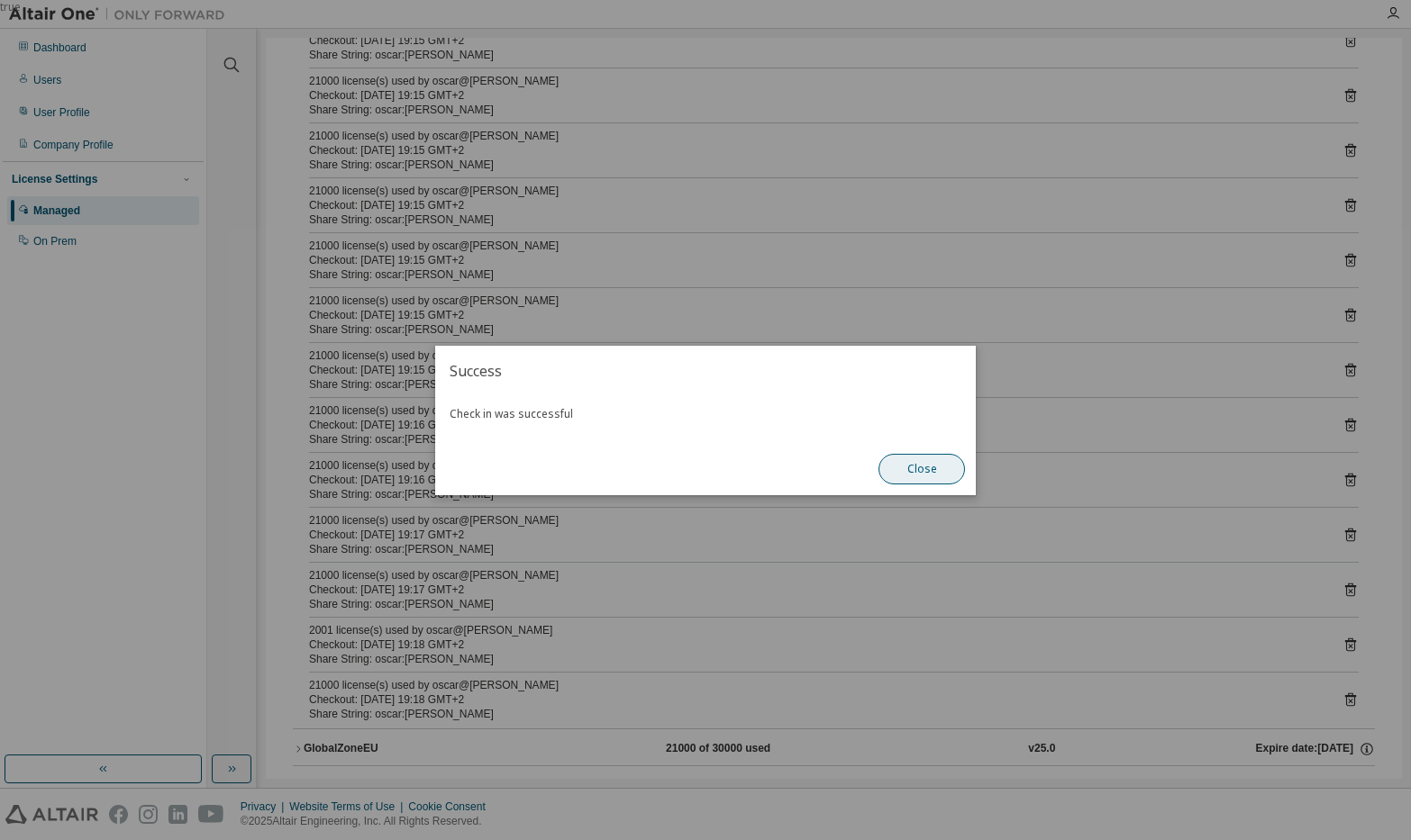
click at [913, 465] on button "Close" at bounding box center [921, 469] width 87 height 31
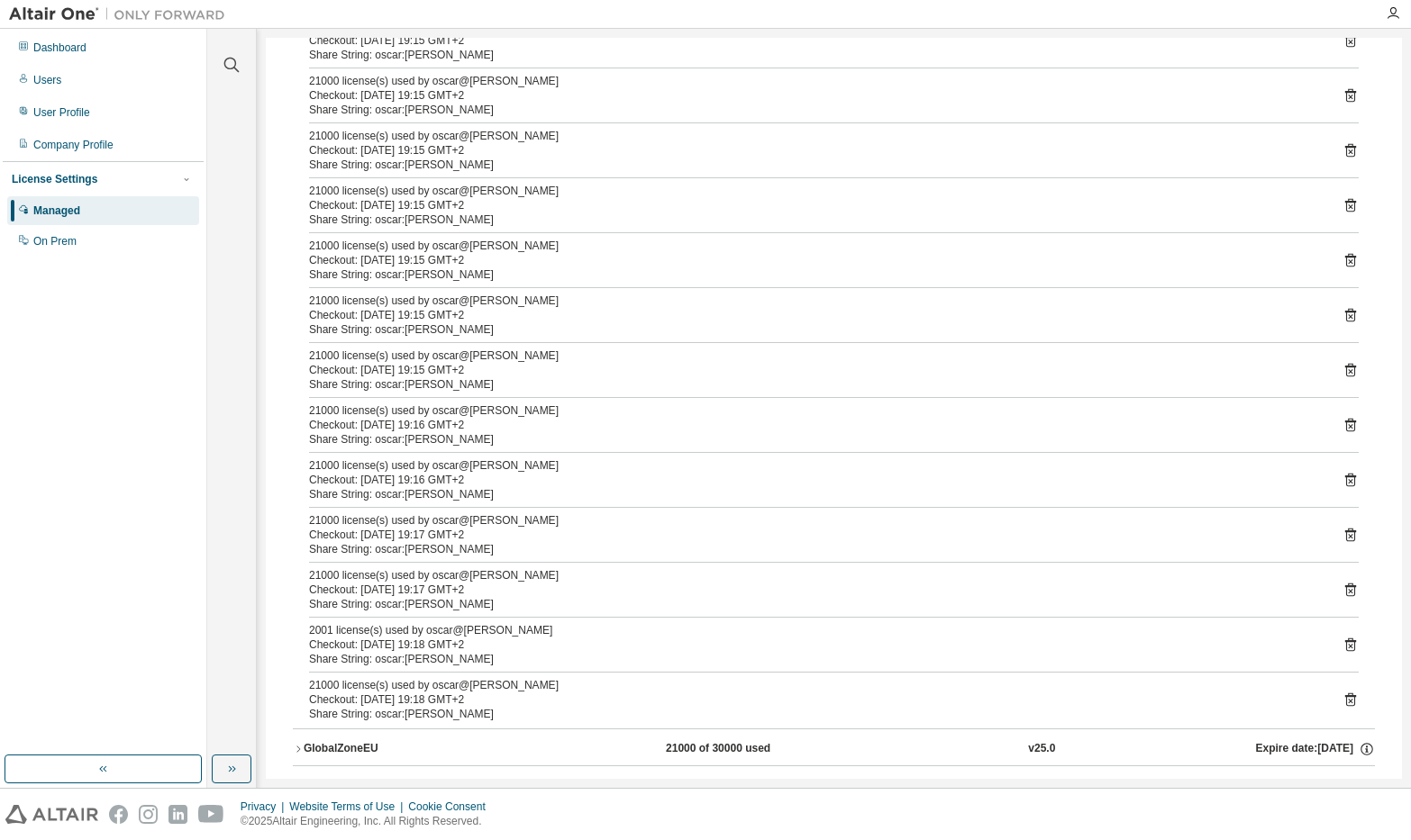
click at [1348, 428] on icon at bounding box center [1350, 426] width 5 height 5
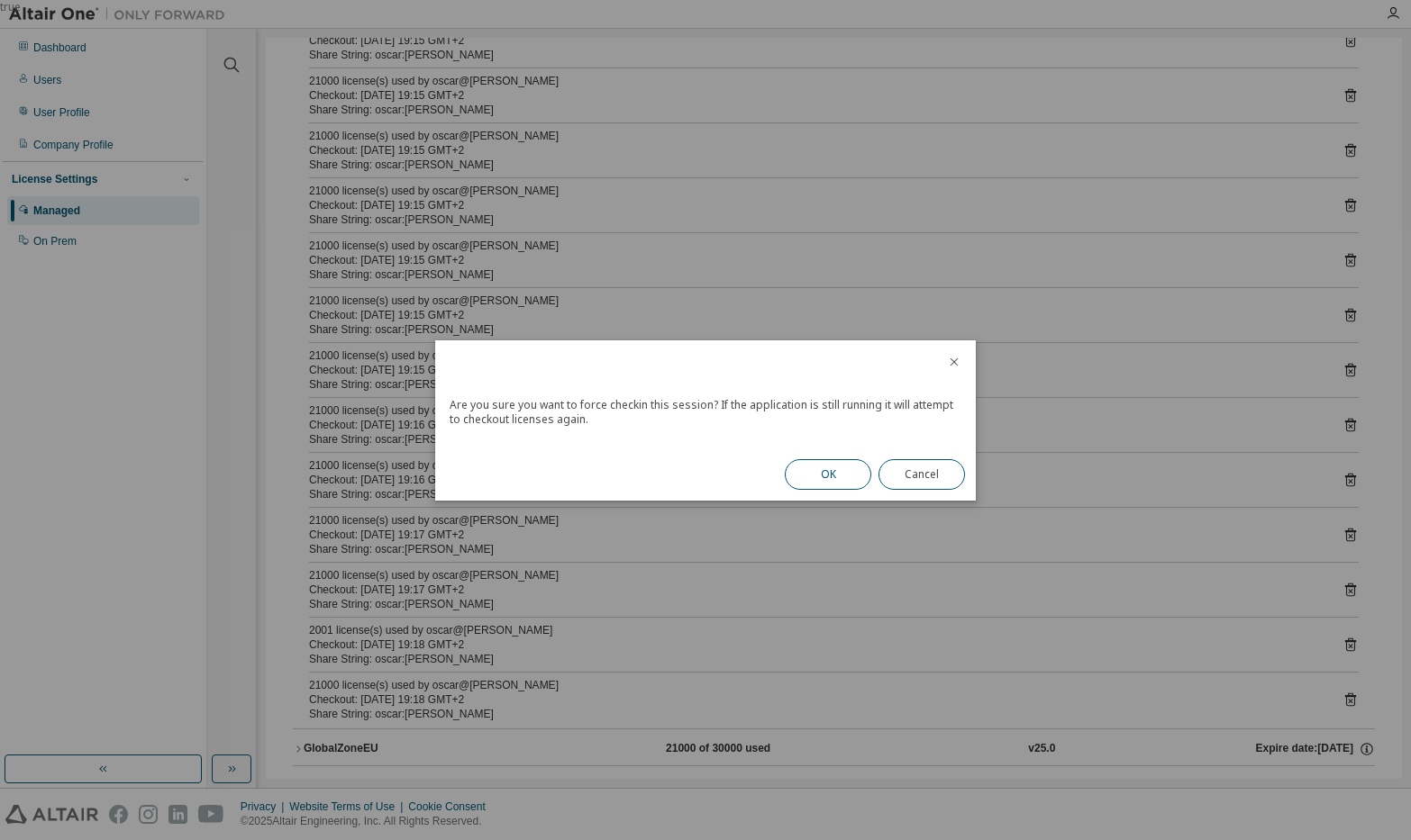
click at [815, 473] on button "OK" at bounding box center [827, 474] width 87 height 31
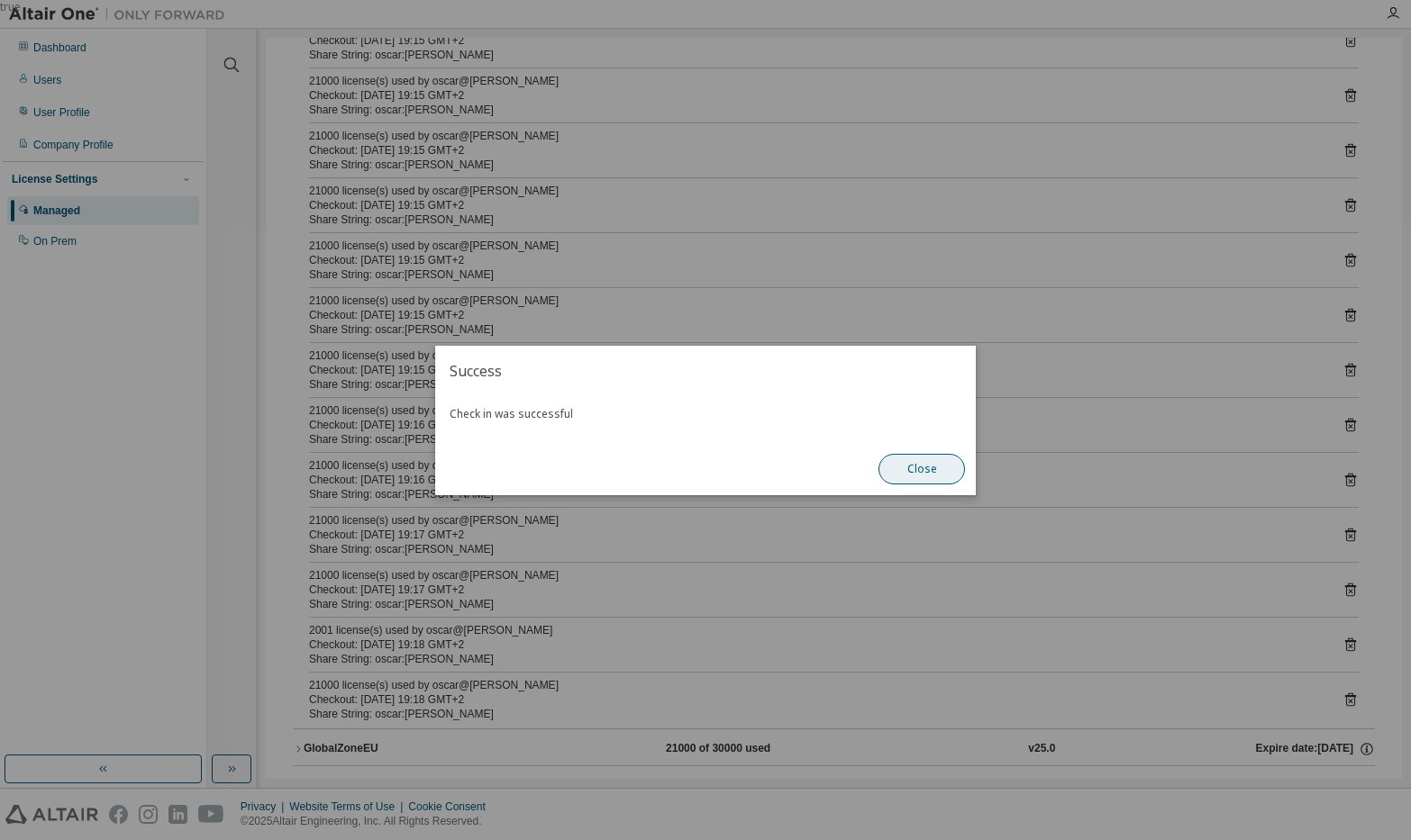
click at [913, 473] on button "Close" at bounding box center [921, 469] width 87 height 31
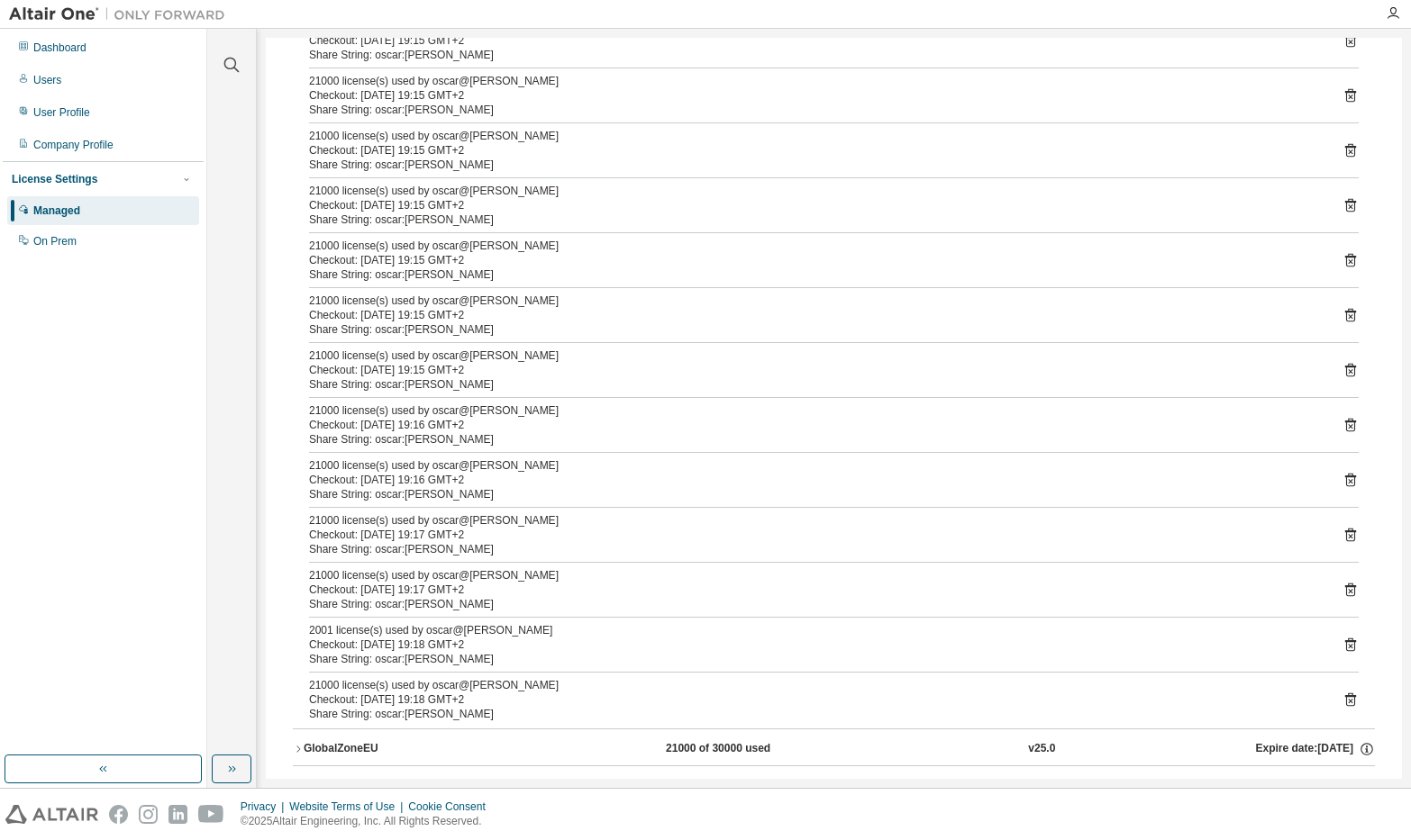
click at [1345, 367] on icon at bounding box center [1350, 371] width 11 height 14
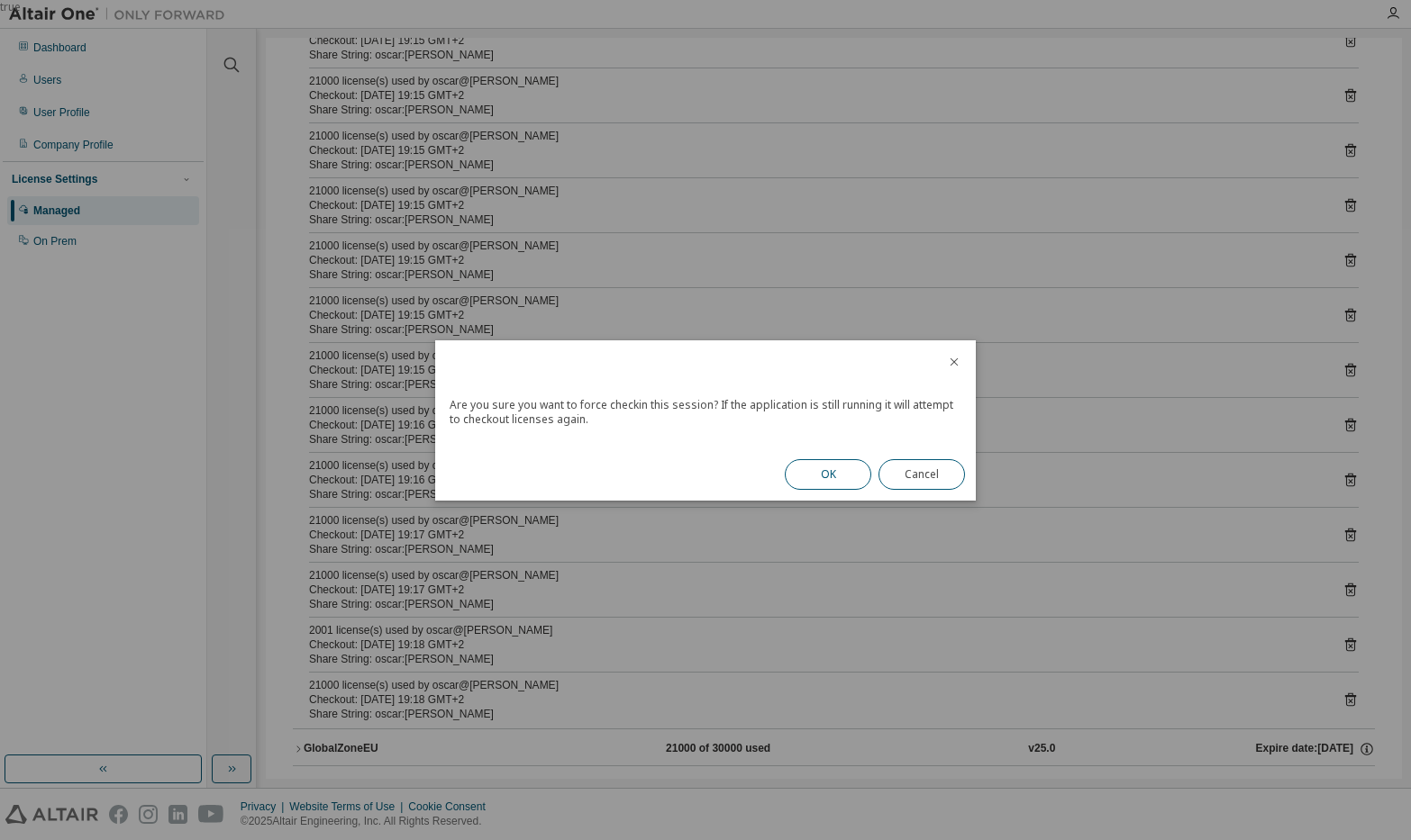
click at [811, 468] on button "OK" at bounding box center [827, 474] width 87 height 31
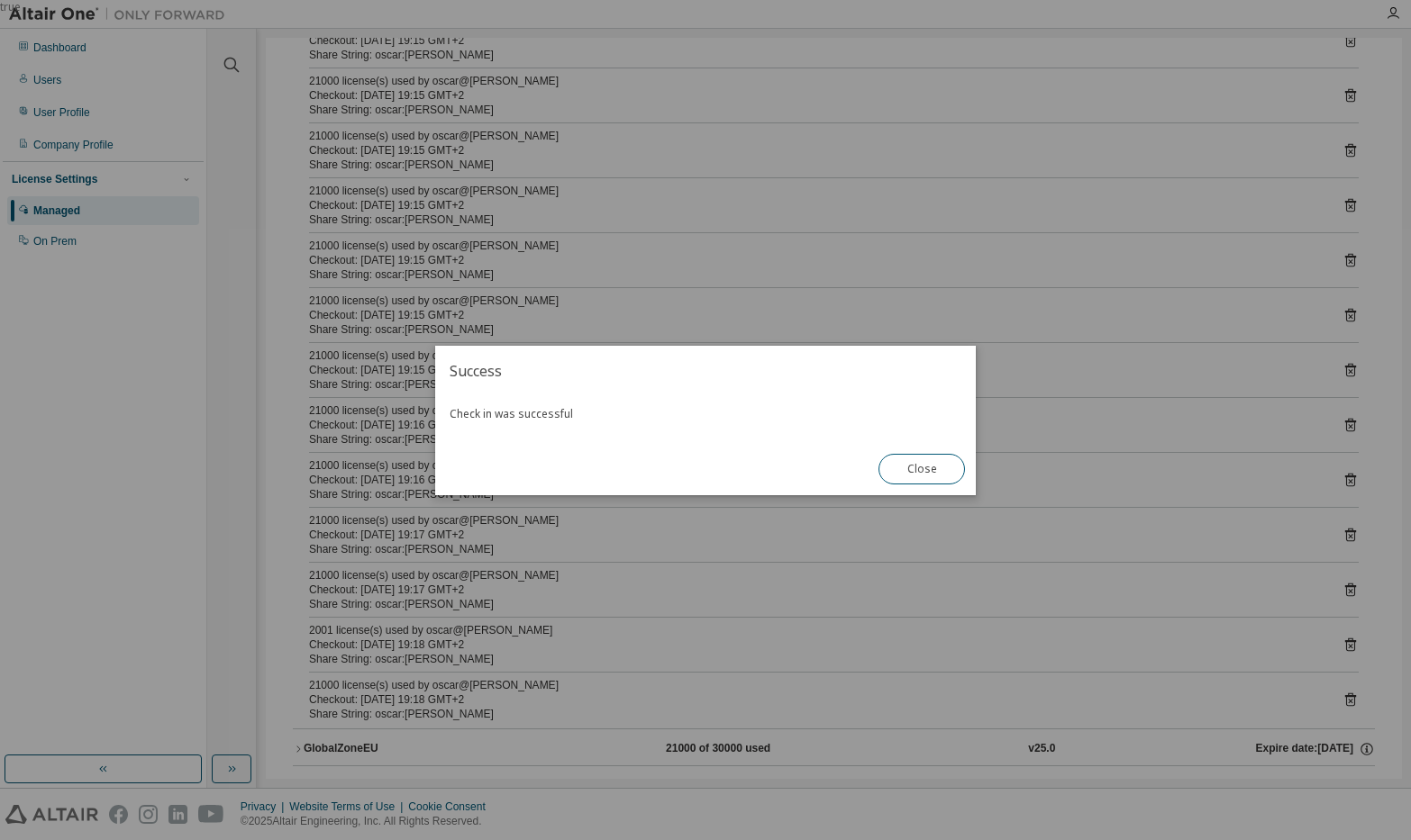
click at [907, 457] on button "Close" at bounding box center [921, 469] width 87 height 31
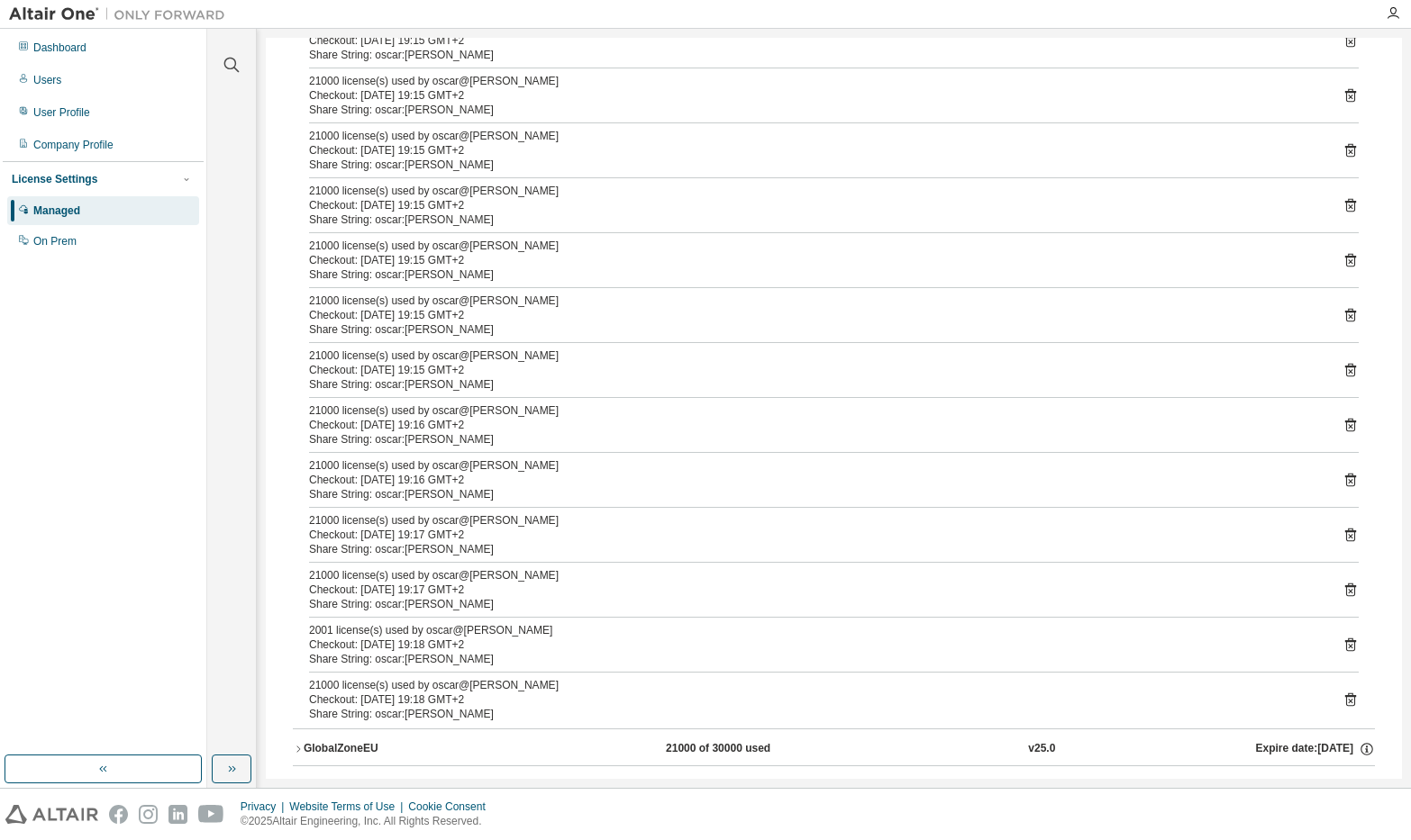
click at [1345, 317] on icon at bounding box center [1350, 316] width 11 height 14
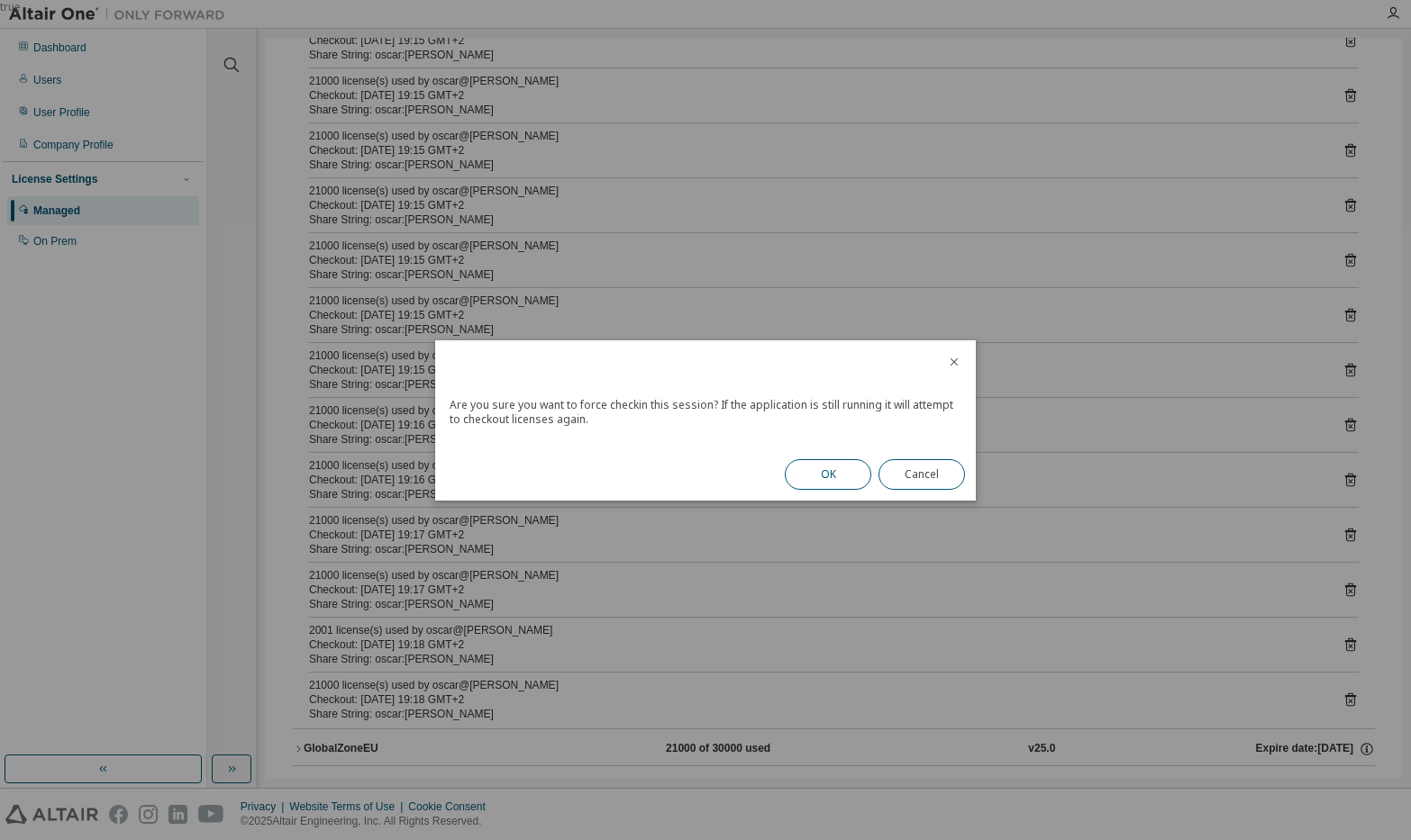
click at [821, 466] on button "OK" at bounding box center [827, 474] width 87 height 31
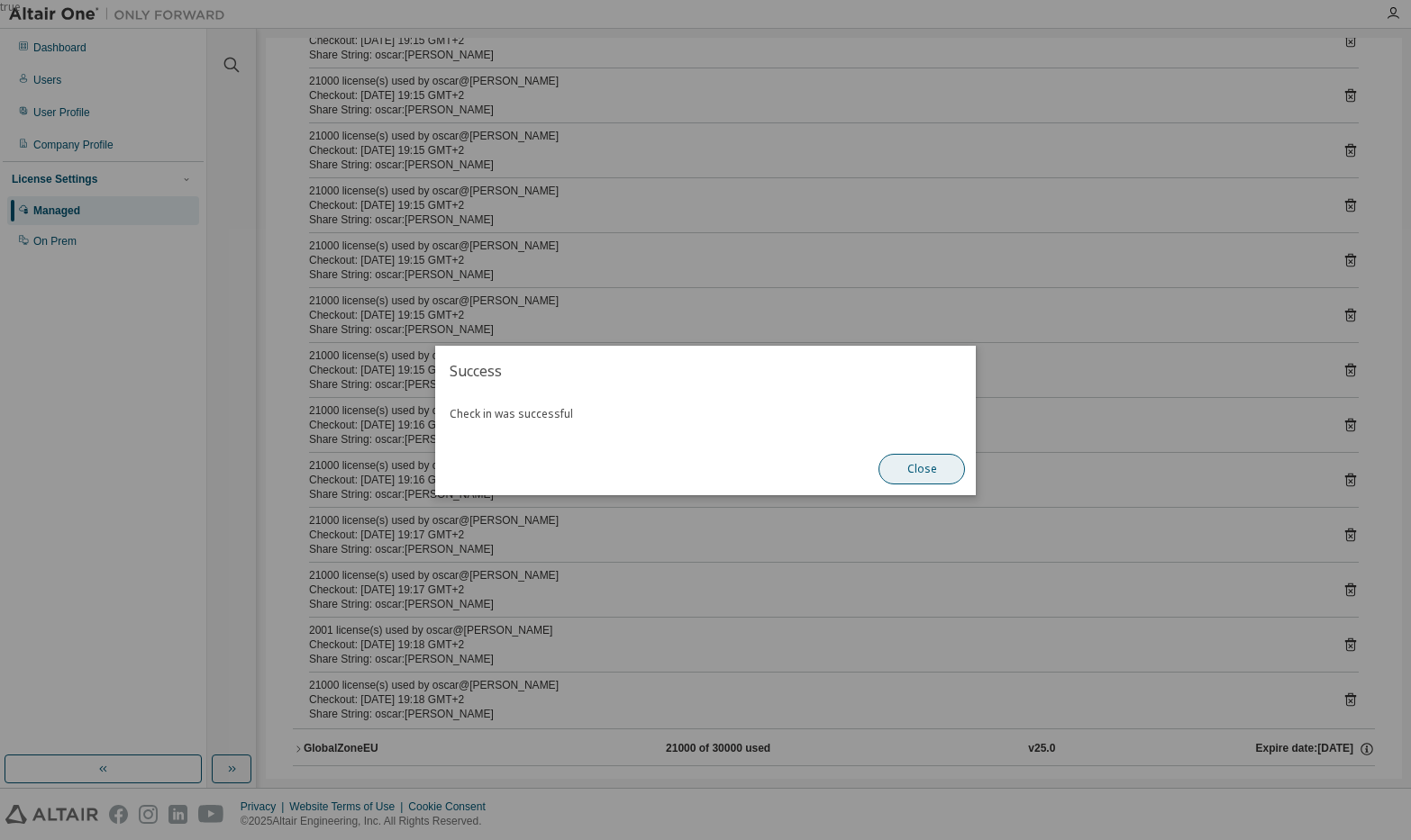
click at [908, 472] on button "Close" at bounding box center [921, 469] width 87 height 31
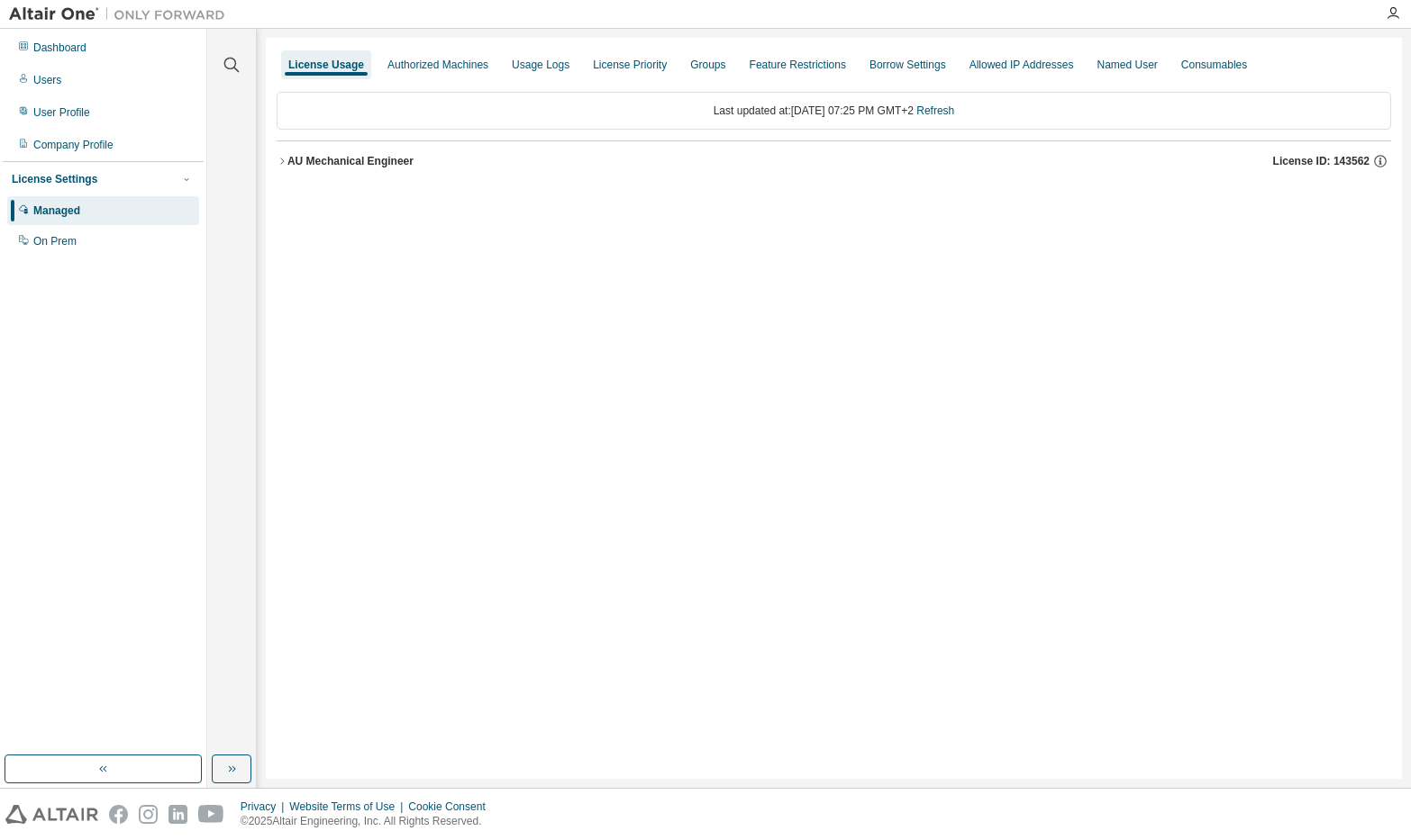
click at [278, 157] on icon "button" at bounding box center [281, 161] width 11 height 11
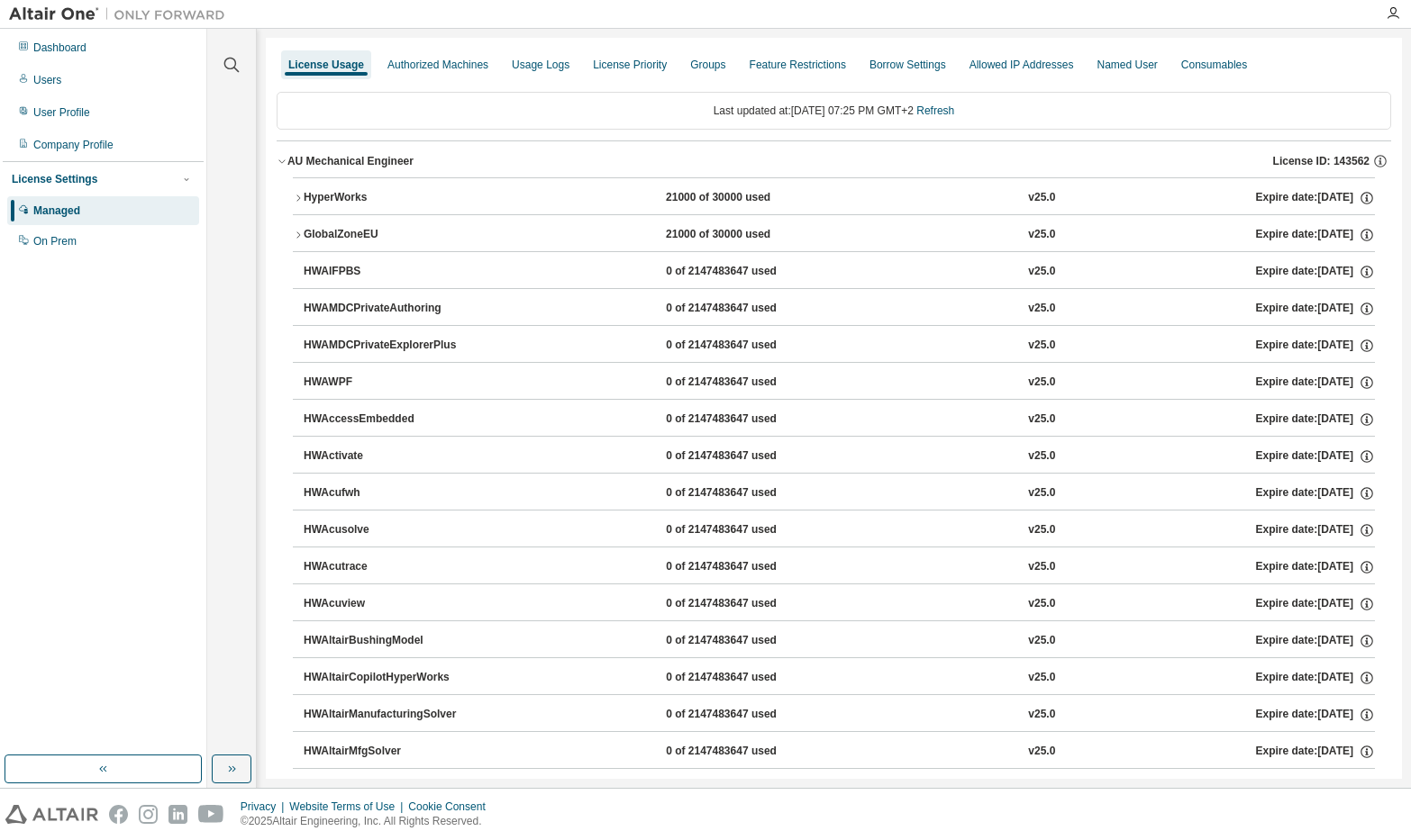
click at [303, 192] on div "HyperWorks" at bounding box center [384, 198] width 162 height 16
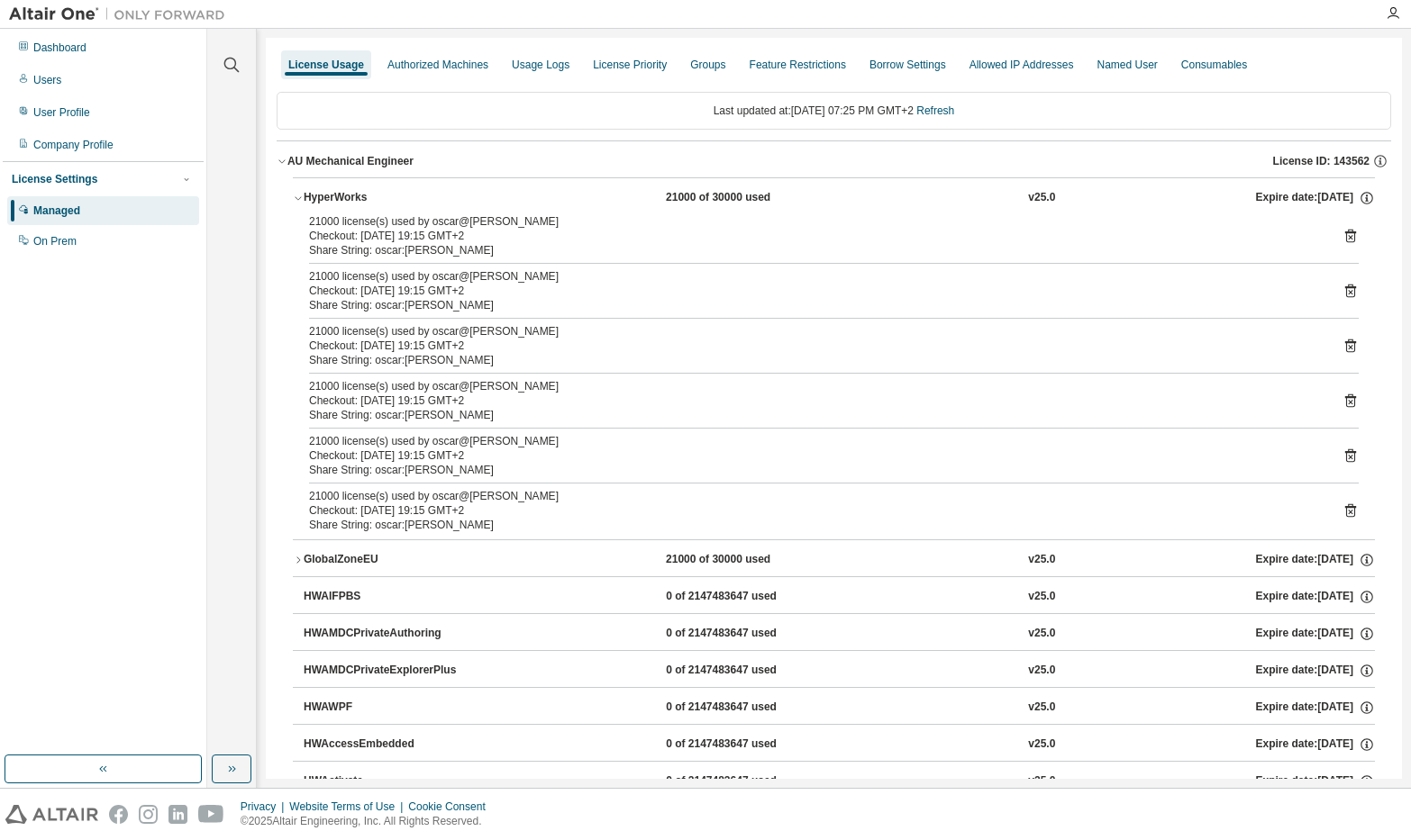
click at [1345, 507] on icon at bounding box center [1350, 512] width 11 height 14
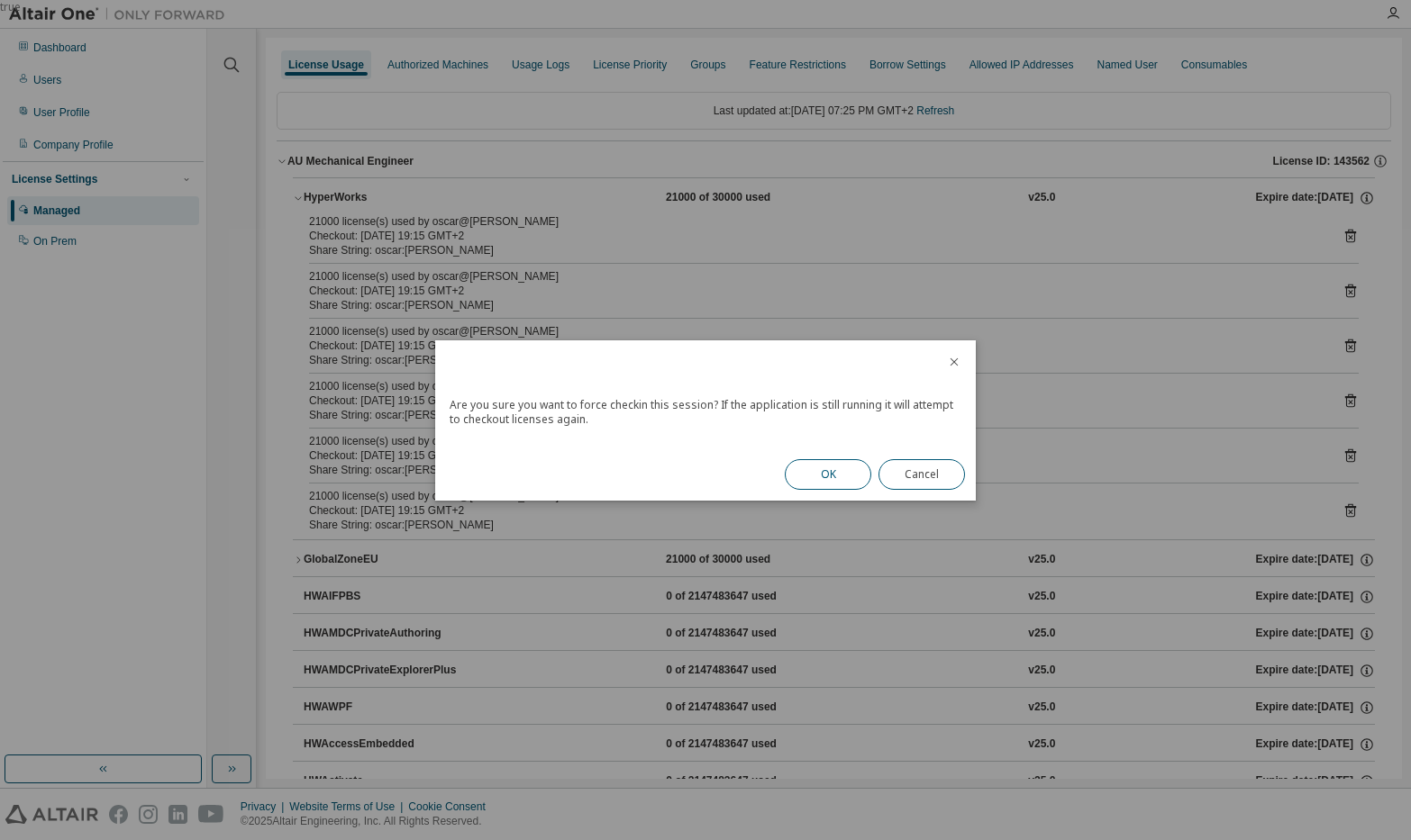
click at [848, 470] on button "OK" at bounding box center [827, 474] width 87 height 31
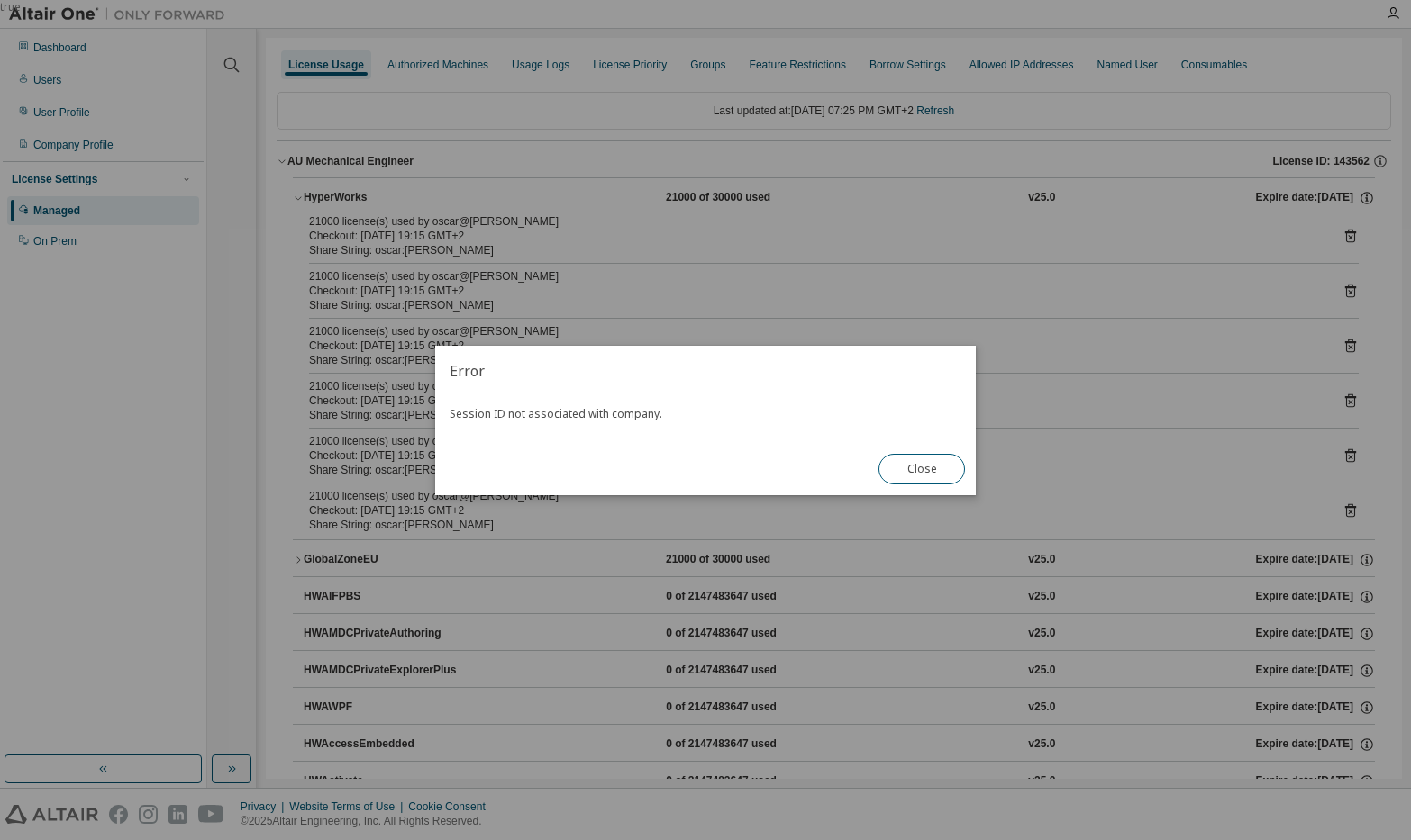
drag, startPoint x: 900, startPoint y: 469, endPoint x: 1043, endPoint y: 470, distance: 143.0
click at [902, 469] on button "Close" at bounding box center [921, 469] width 87 height 31
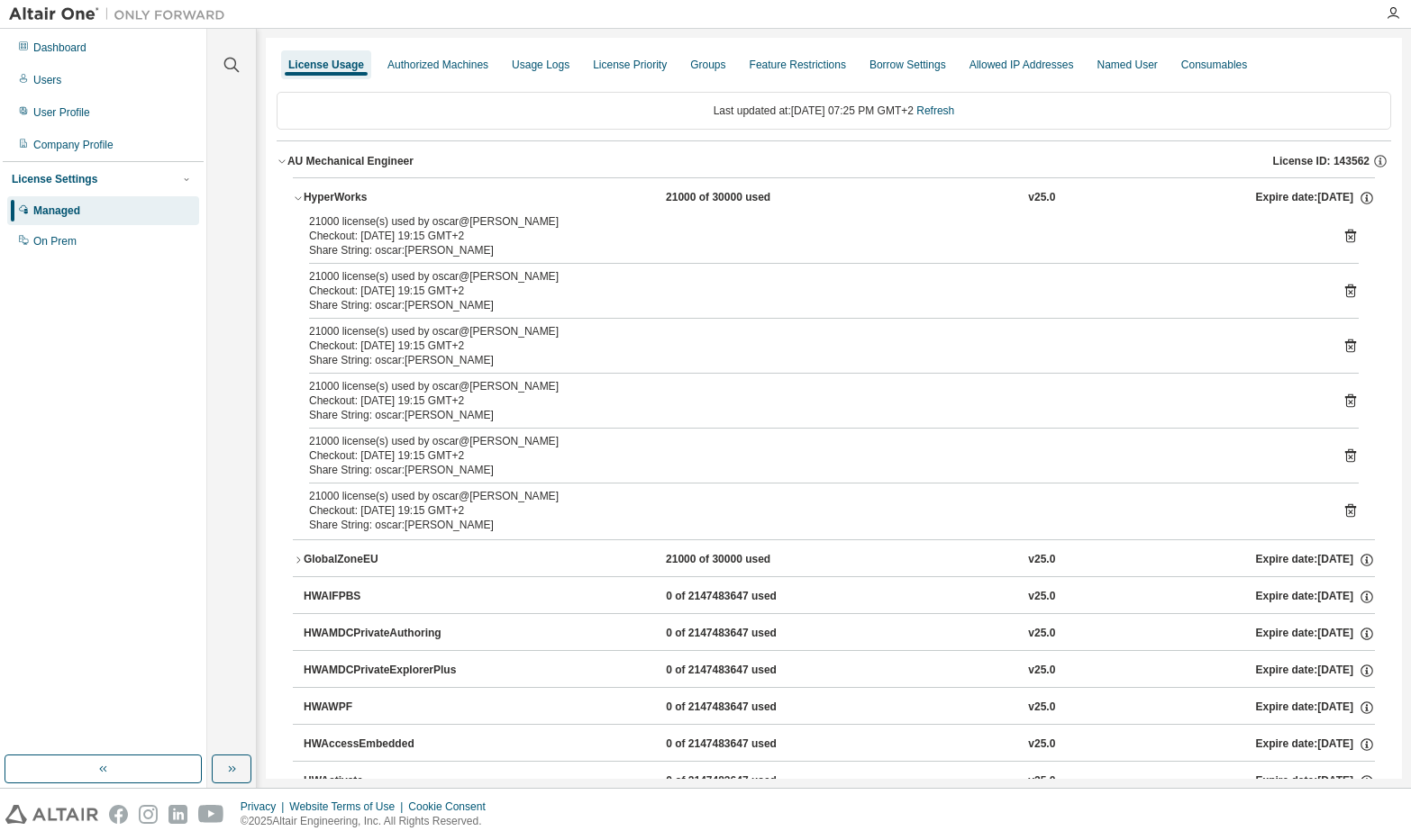
click at [1342, 455] on icon at bounding box center [1350, 456] width 16 height 16
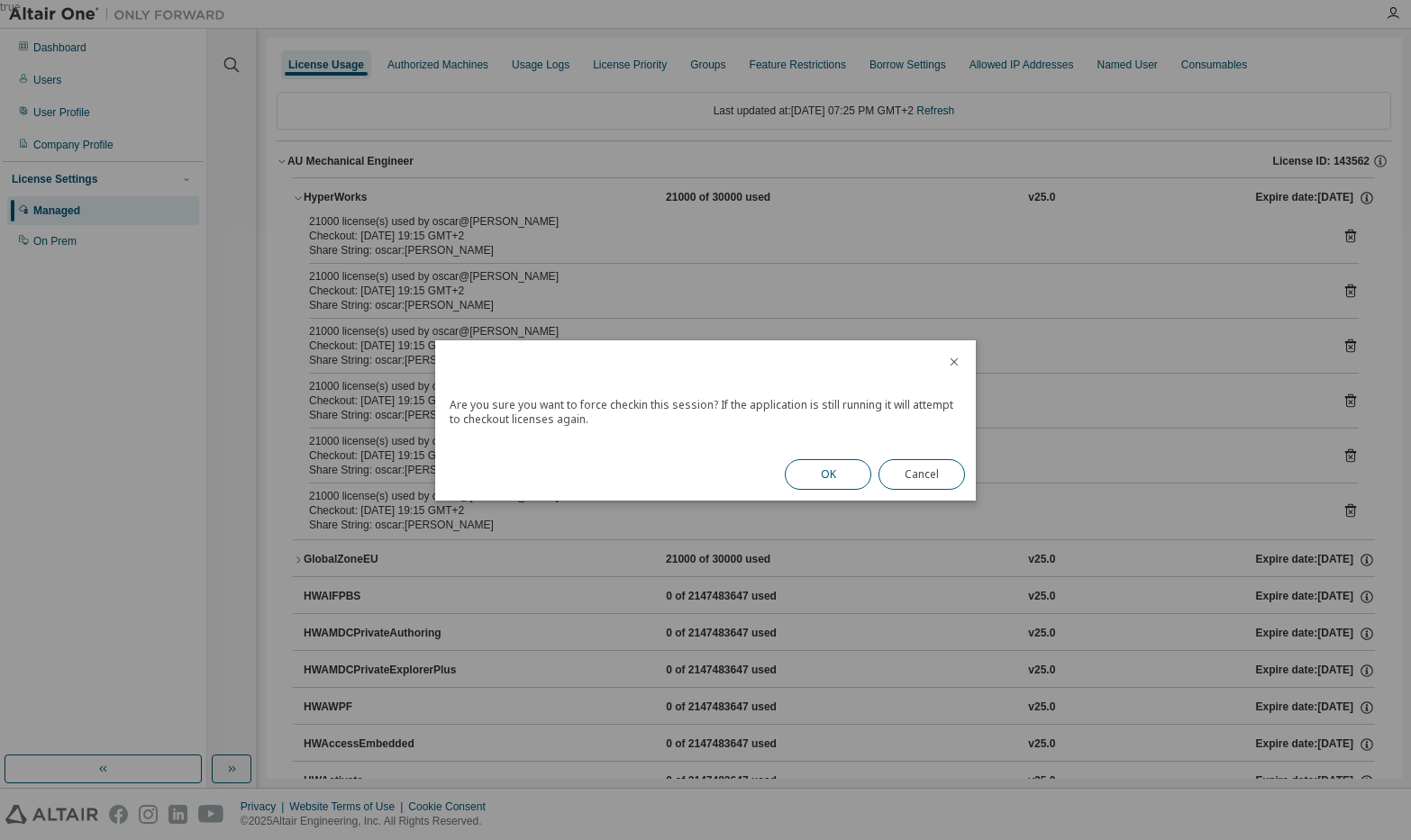
click at [860, 477] on button "OK" at bounding box center [827, 474] width 87 height 31
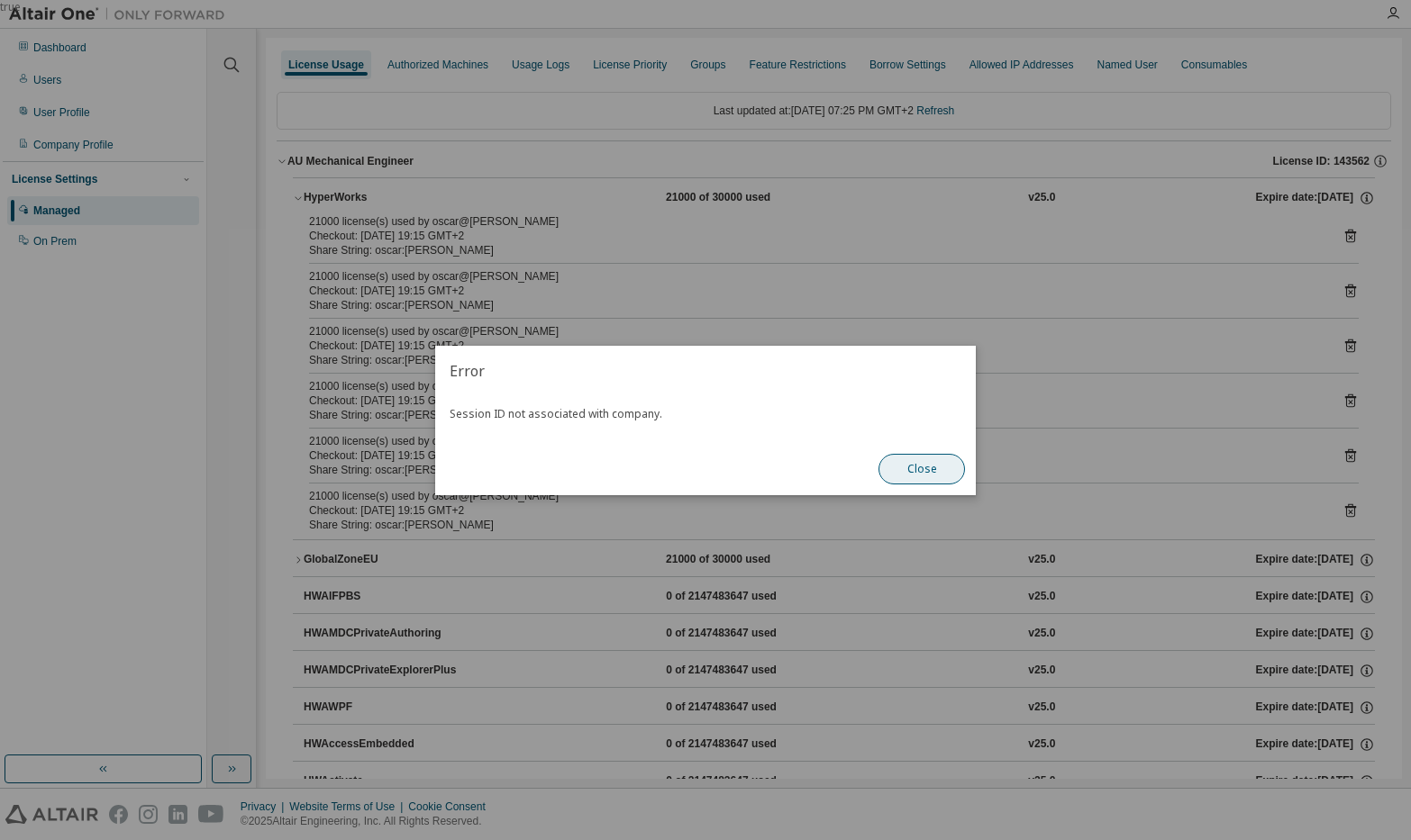
click at [935, 477] on button "Close" at bounding box center [921, 469] width 87 height 31
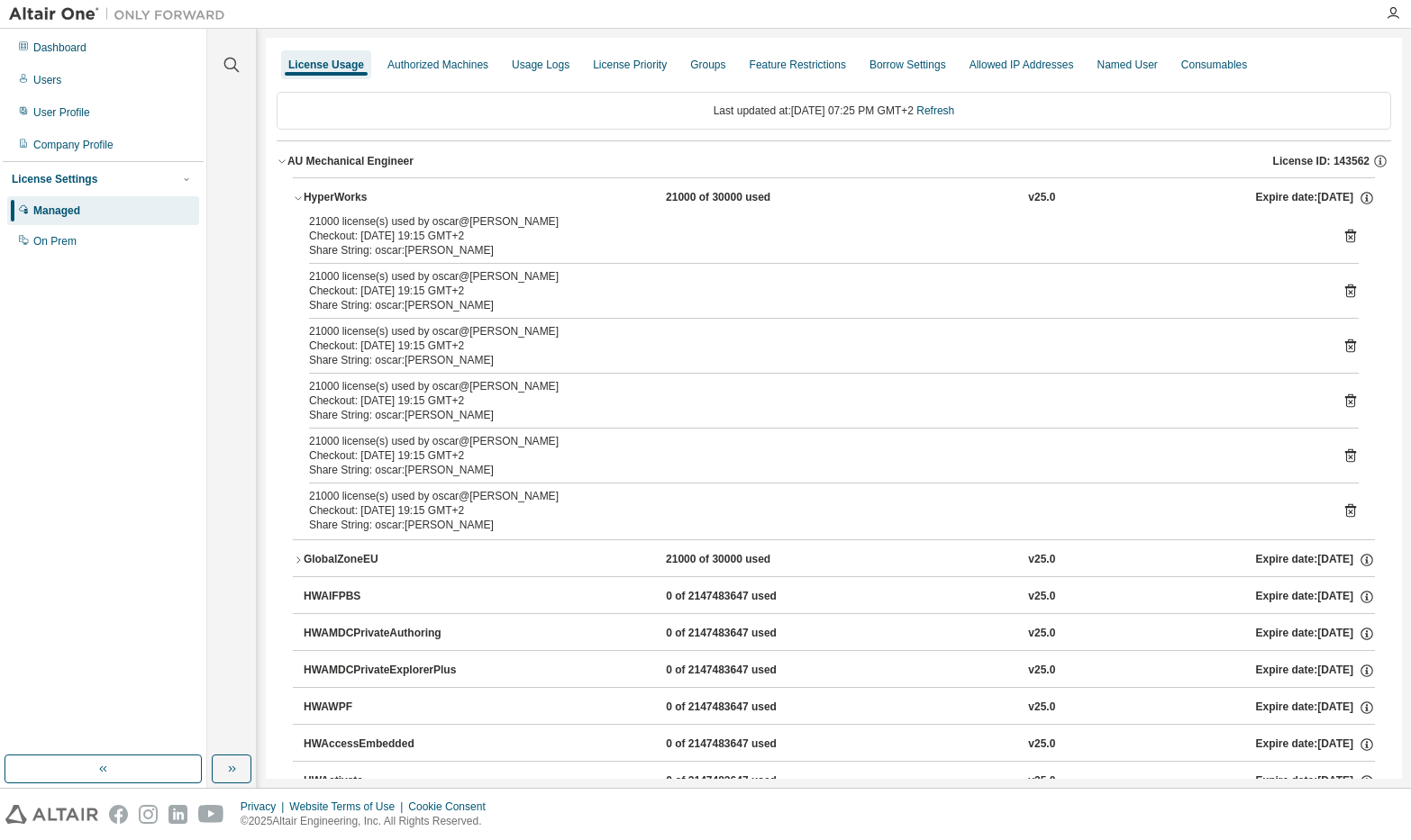
click at [1342, 404] on icon at bounding box center [1350, 401] width 16 height 16
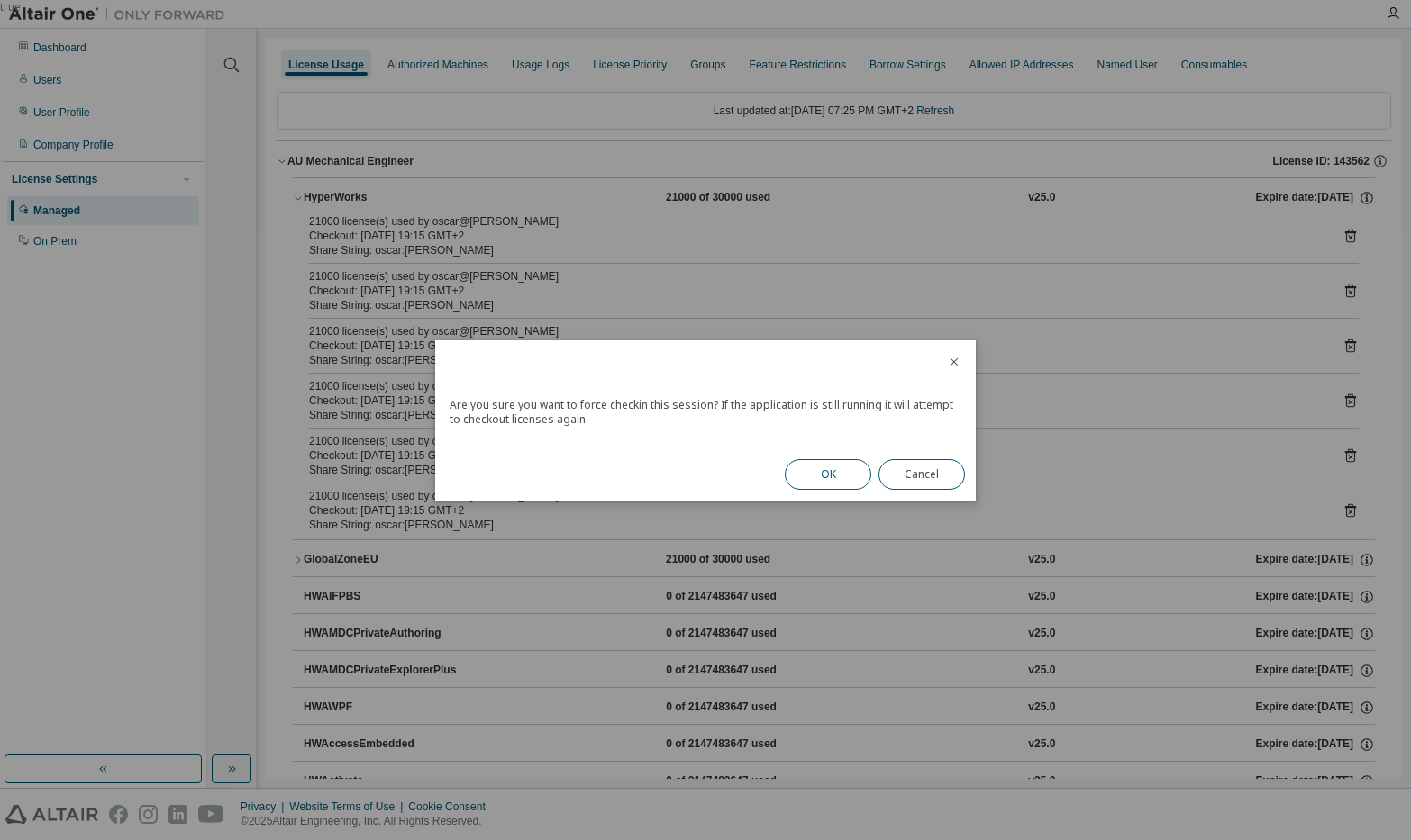
click at [807, 466] on button "OK" at bounding box center [827, 474] width 87 height 31
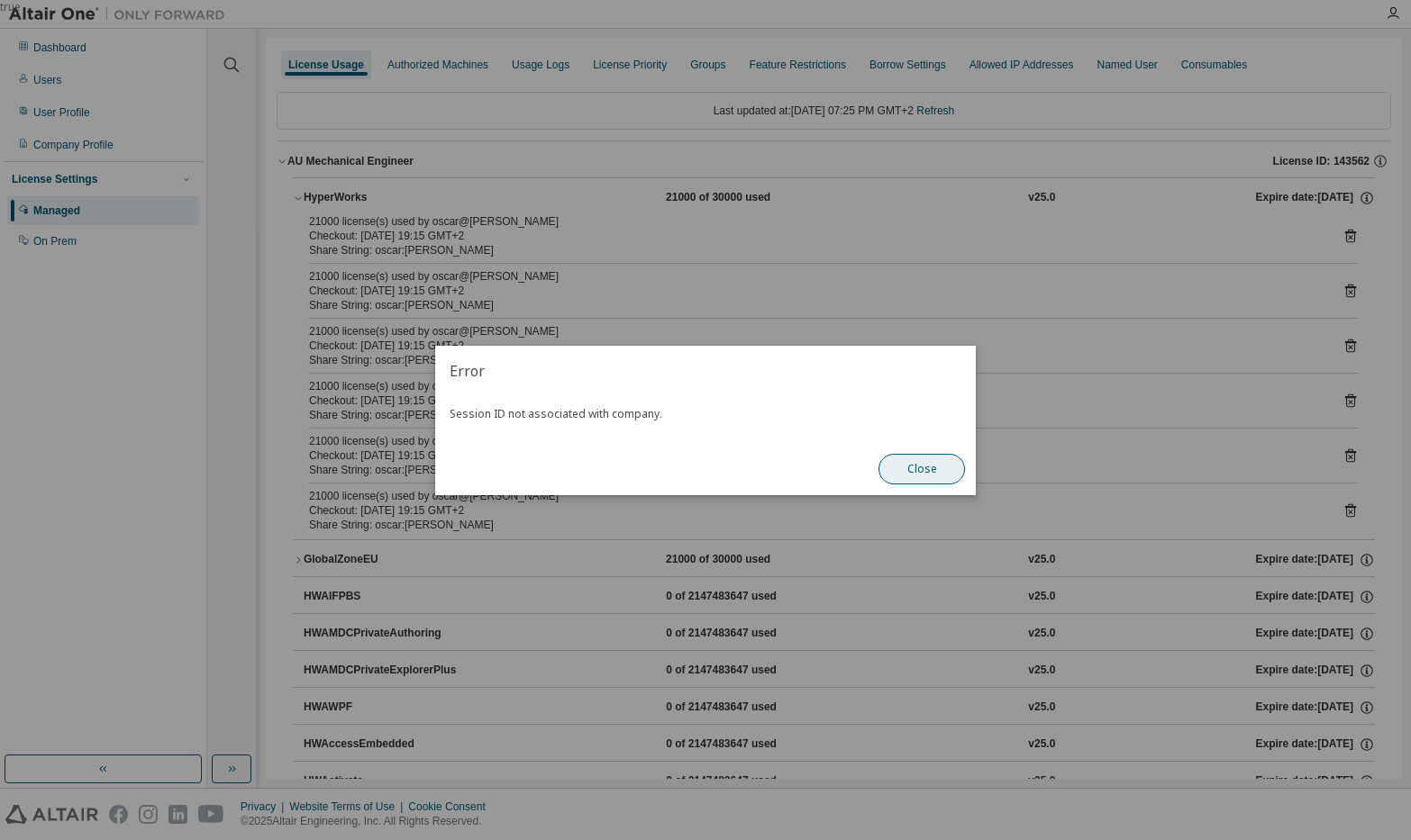
click at [908, 459] on button "Close" at bounding box center [921, 469] width 87 height 31
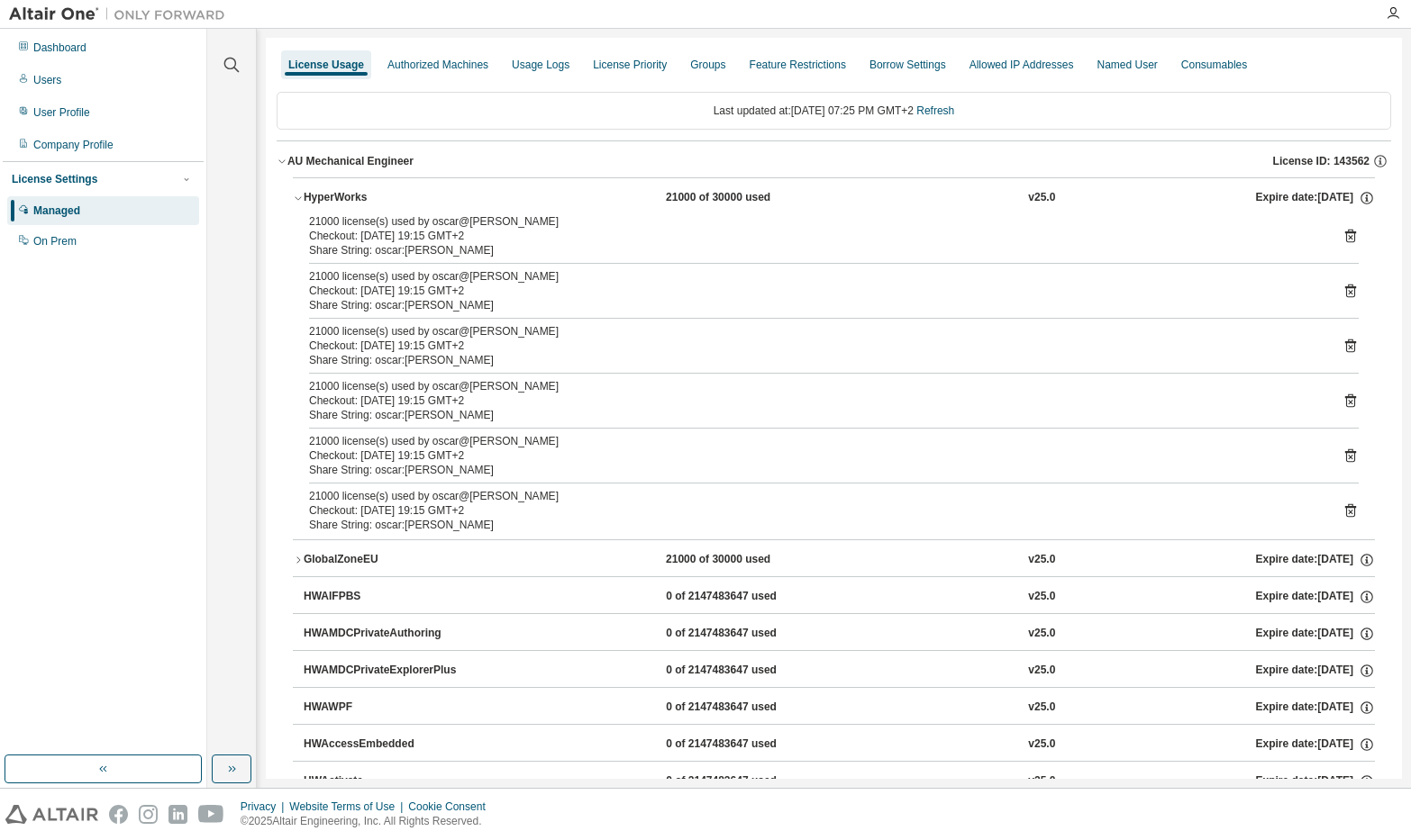
click at [1345, 342] on icon at bounding box center [1350, 346] width 11 height 14
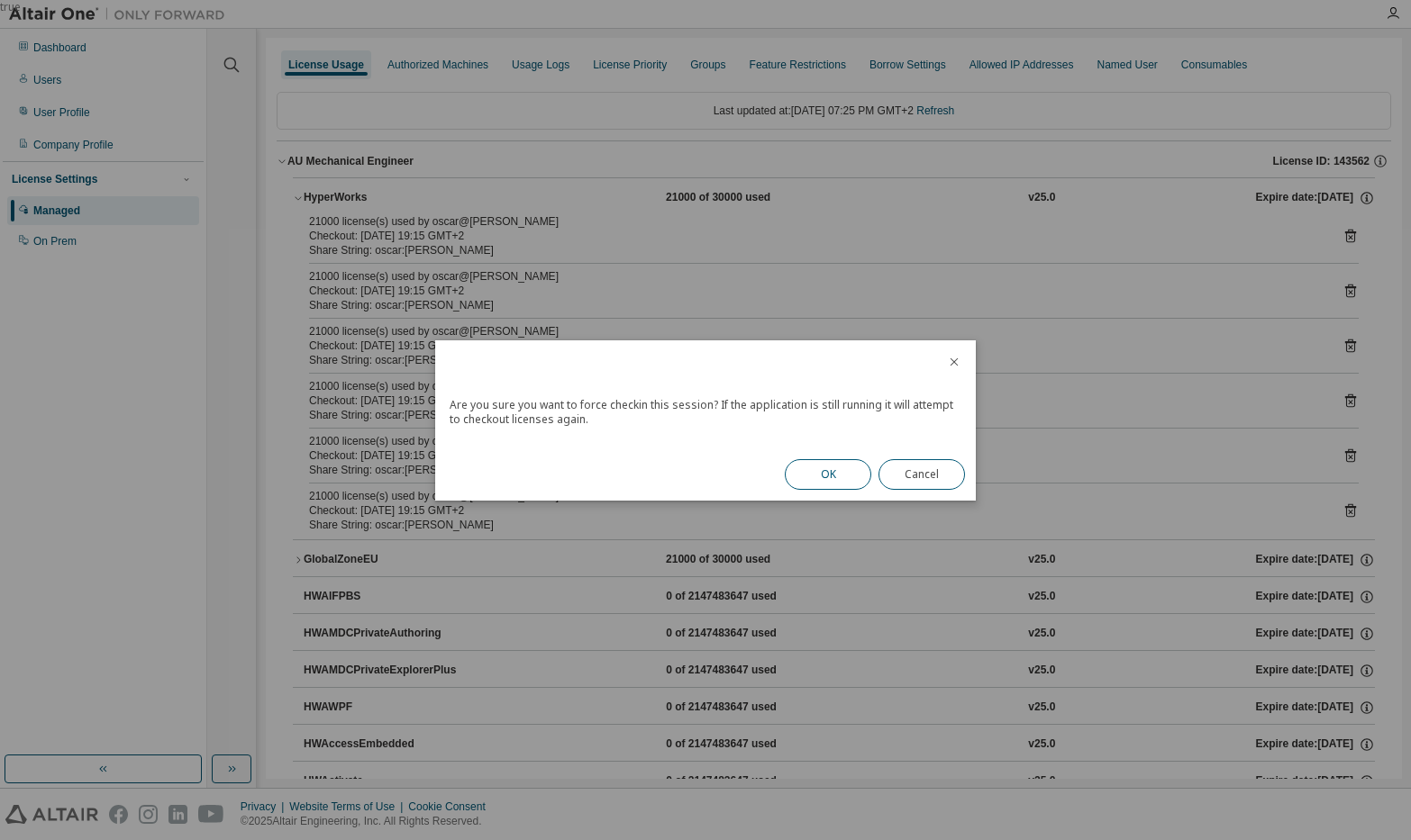
click at [858, 469] on button "OK" at bounding box center [827, 474] width 87 height 31
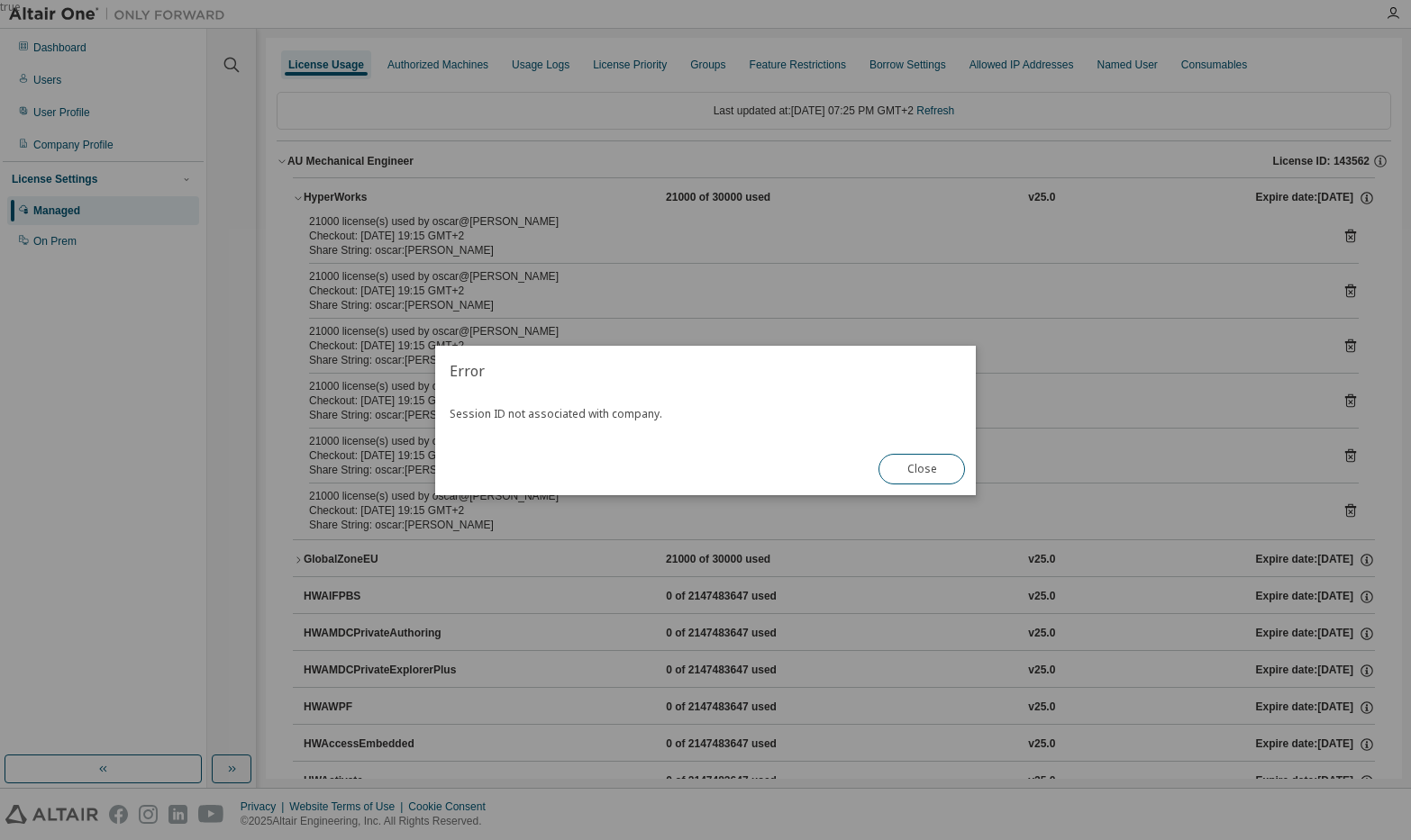
click at [876, 456] on div "Close" at bounding box center [921, 469] width 108 height 52
click at [900, 464] on button "Close" at bounding box center [921, 469] width 87 height 31
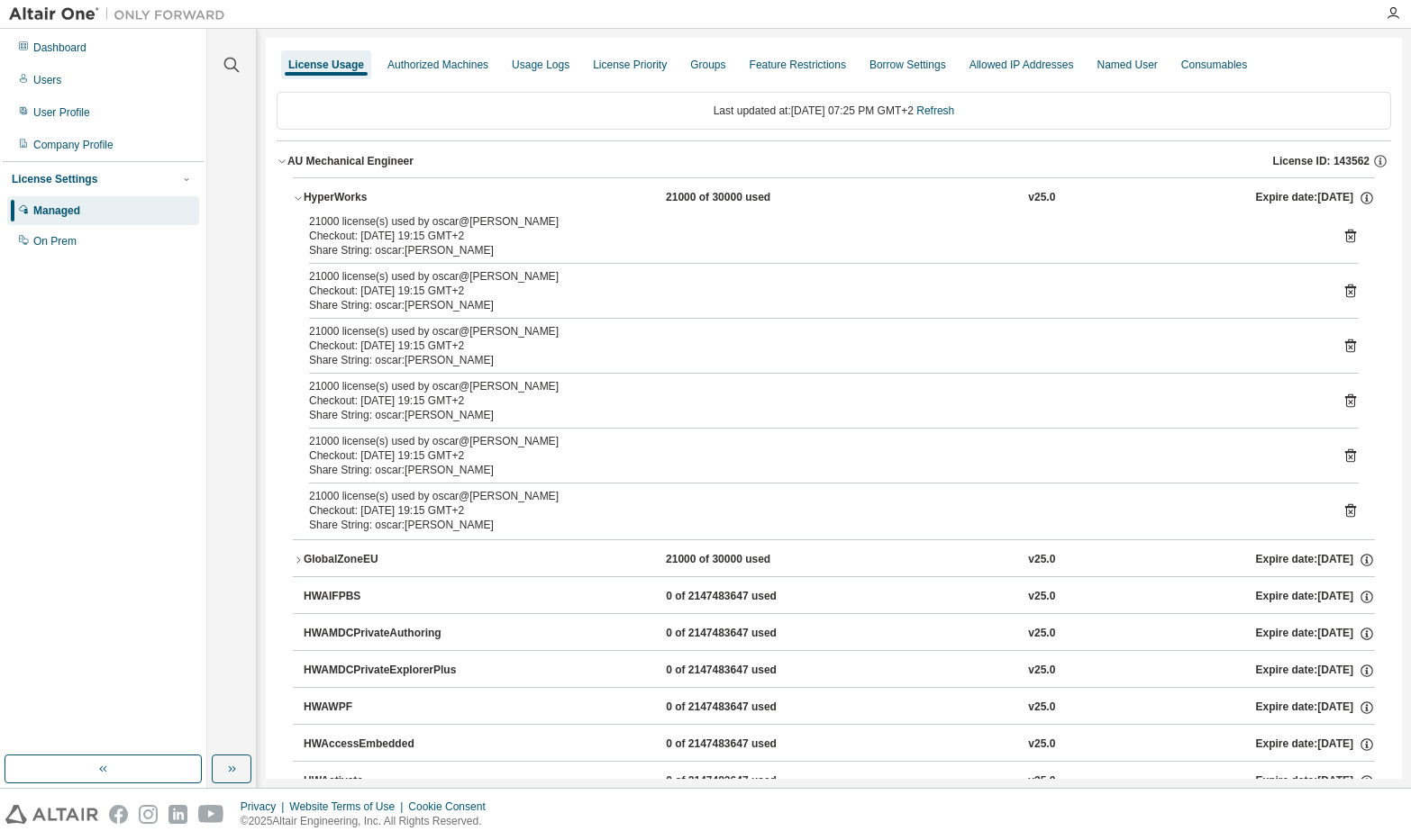
click at [1345, 291] on icon at bounding box center [1350, 291] width 11 height 14
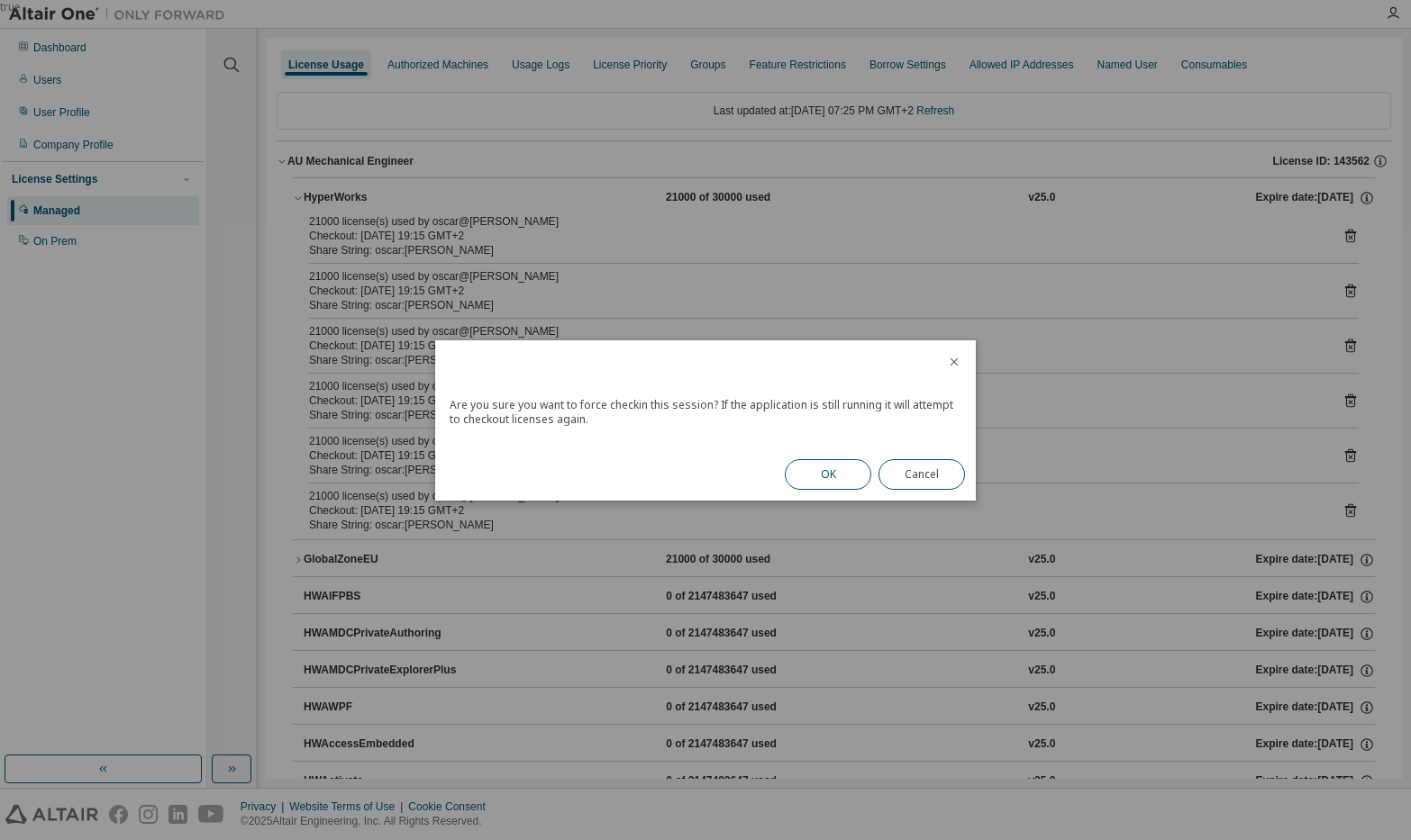
click at [837, 468] on button "OK" at bounding box center [827, 474] width 87 height 31
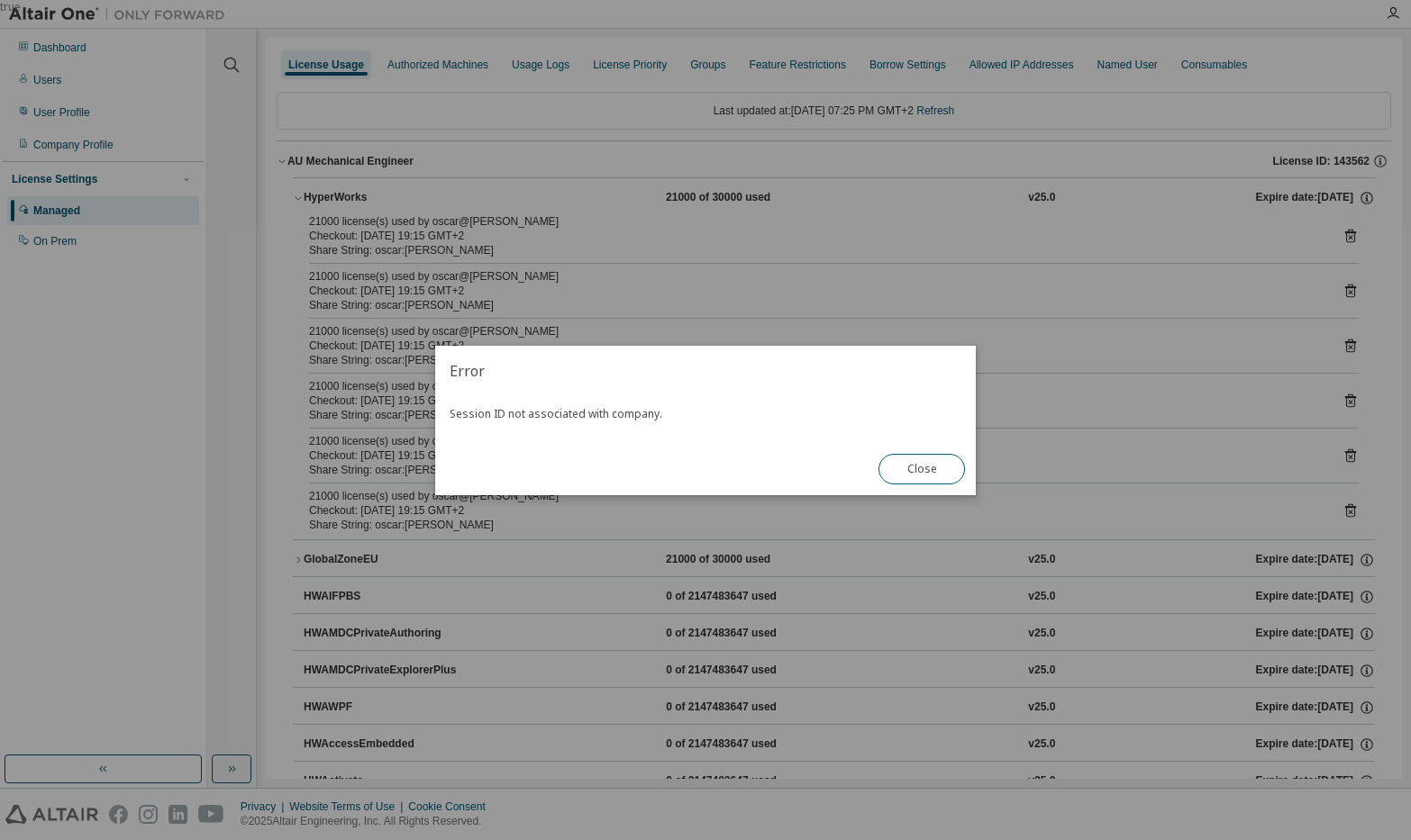
click at [909, 466] on button "Close" at bounding box center [921, 469] width 87 height 31
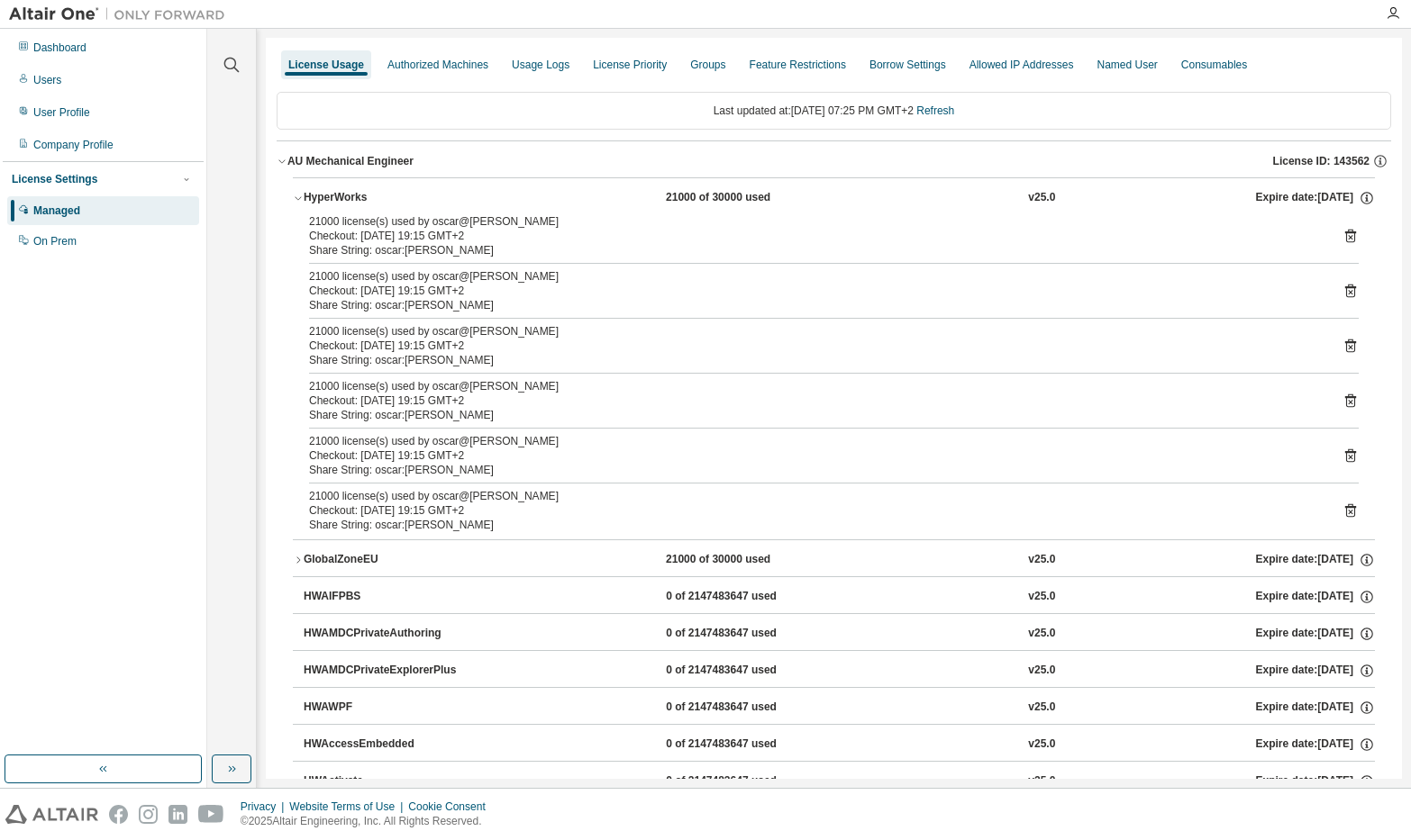
click at [1345, 236] on icon at bounding box center [1350, 236] width 11 height 14
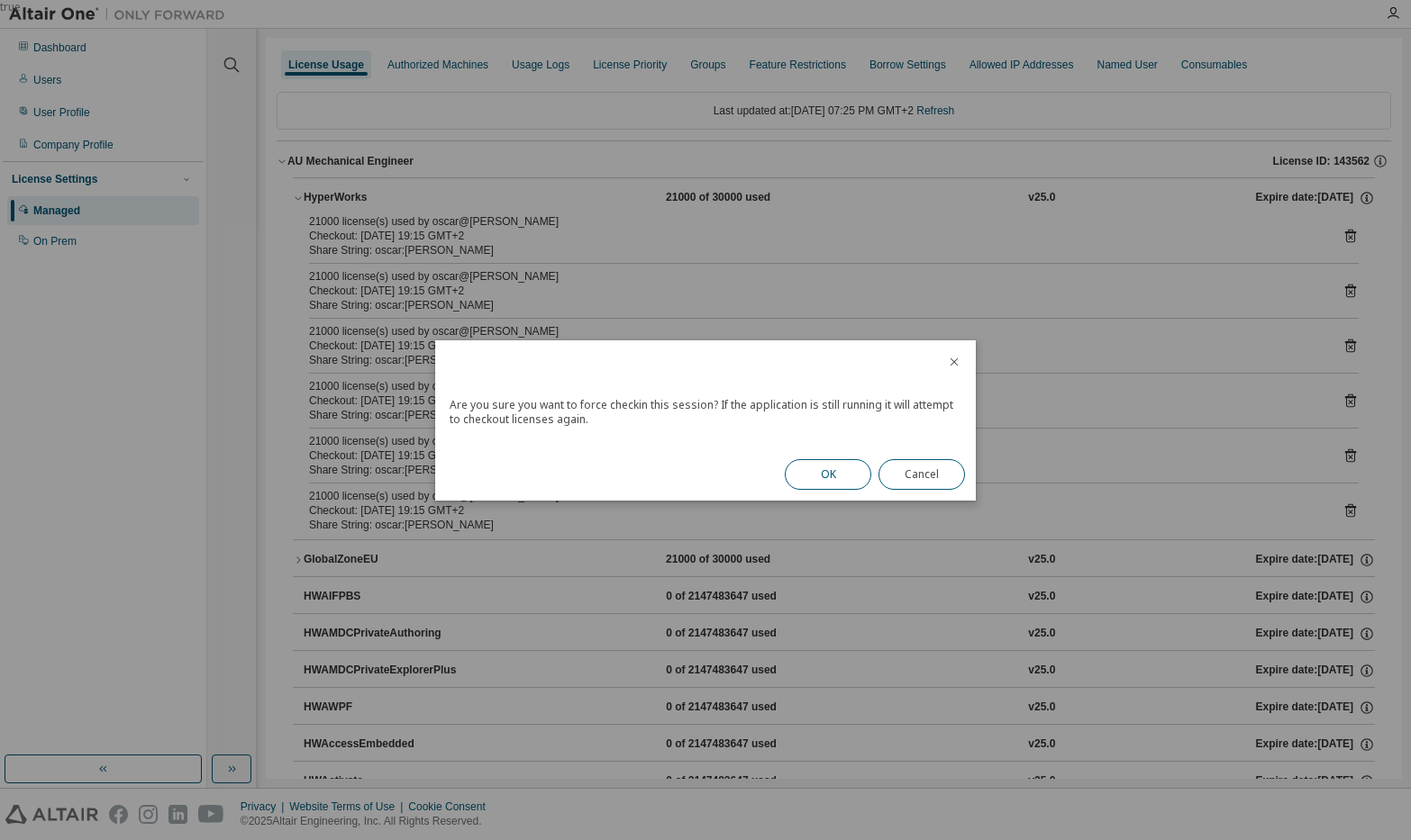
click at [832, 461] on button "OK" at bounding box center [827, 474] width 87 height 31
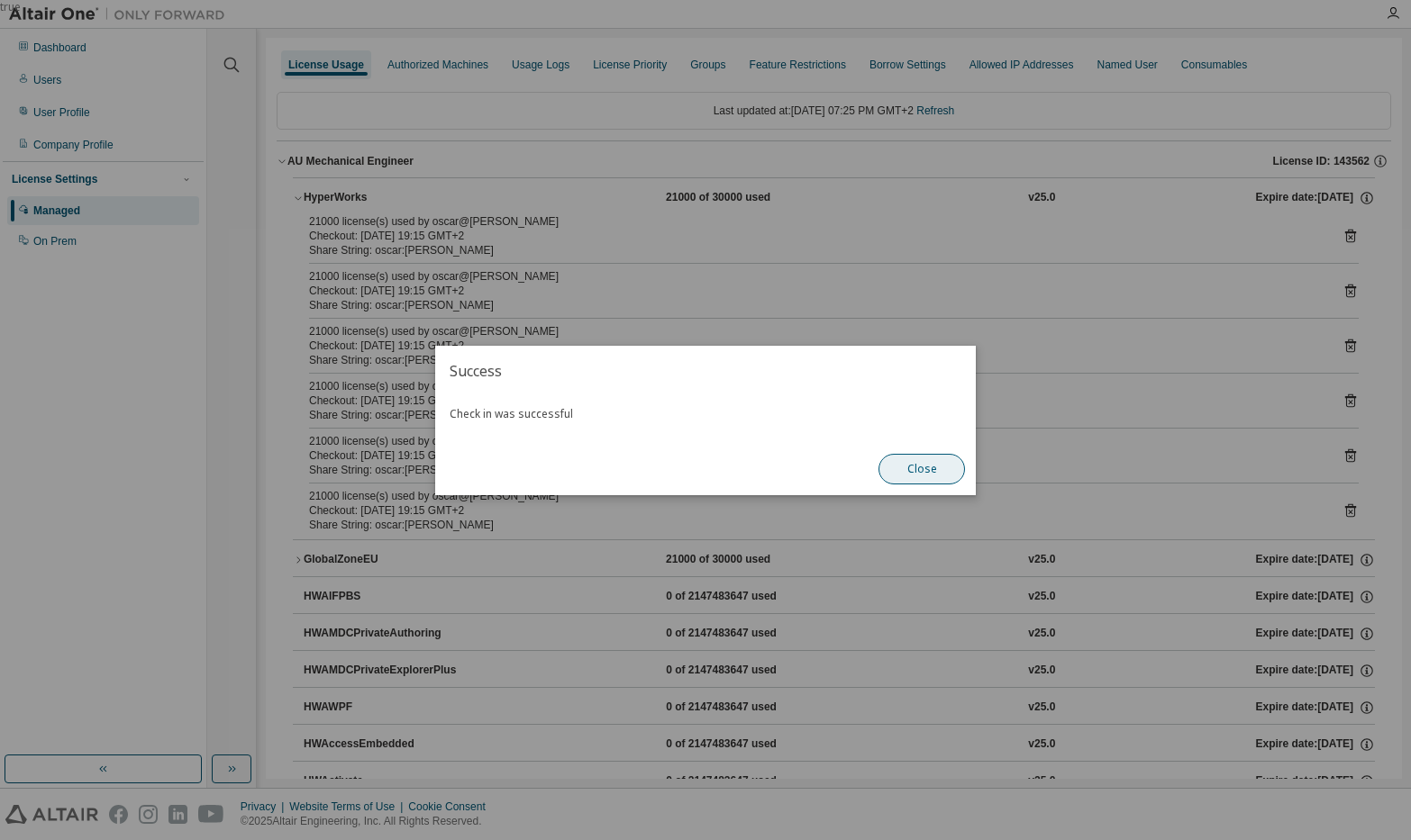
click at [898, 475] on button "Close" at bounding box center [921, 469] width 87 height 31
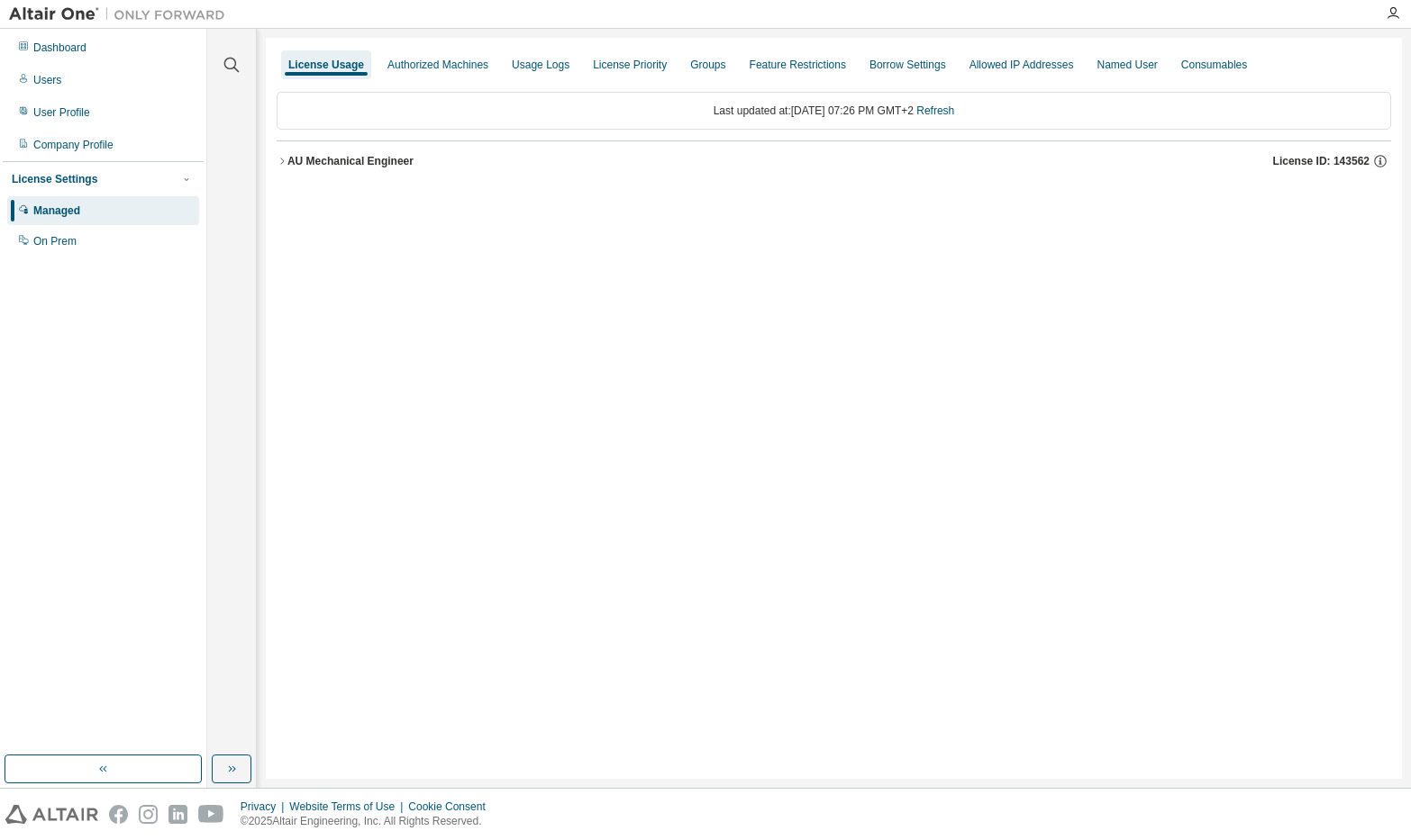
click at [282, 160] on icon "button" at bounding box center [281, 161] width 11 height 11
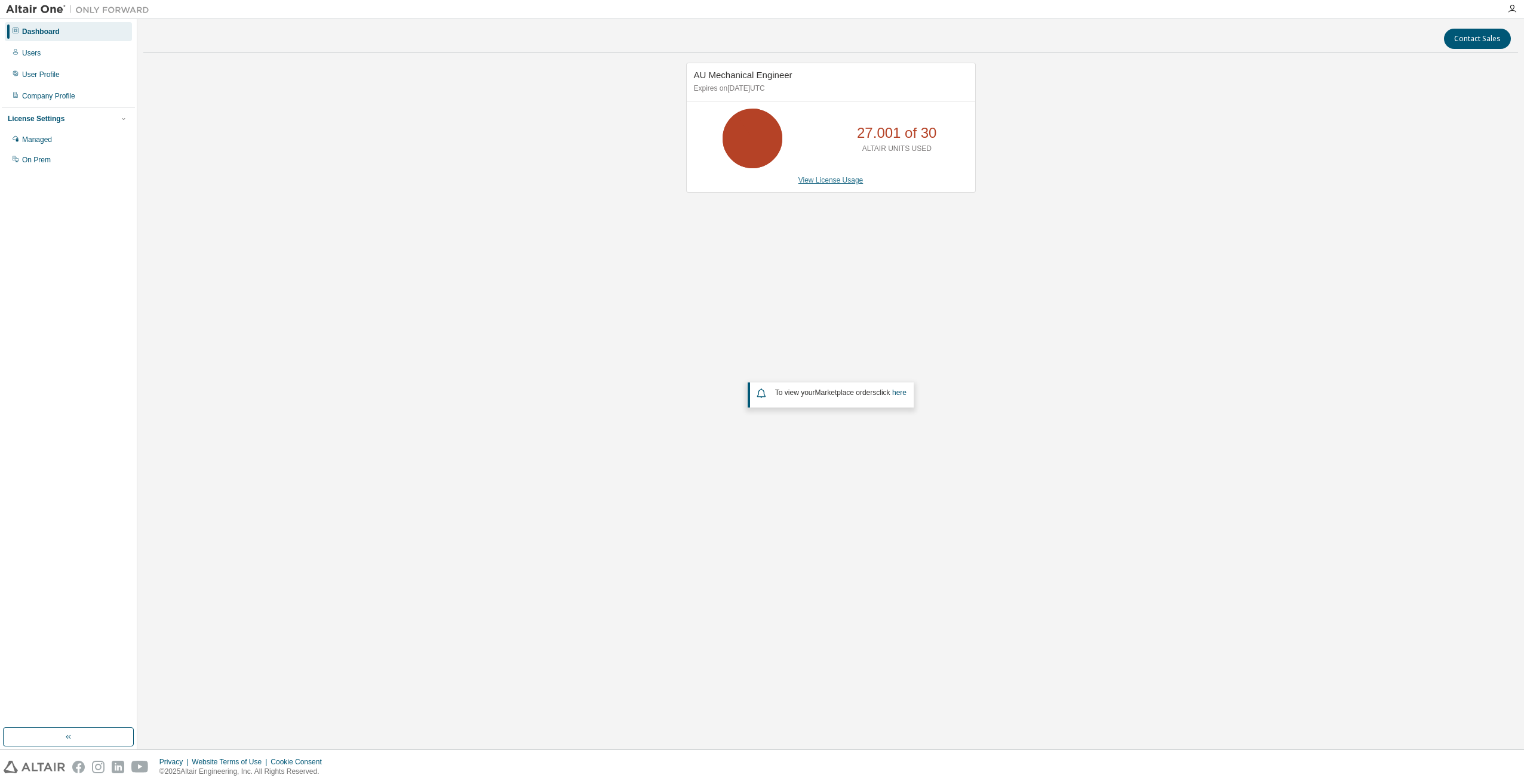
click at [827, 181] on link "View License Usage" at bounding box center [831, 180] width 65 height 9
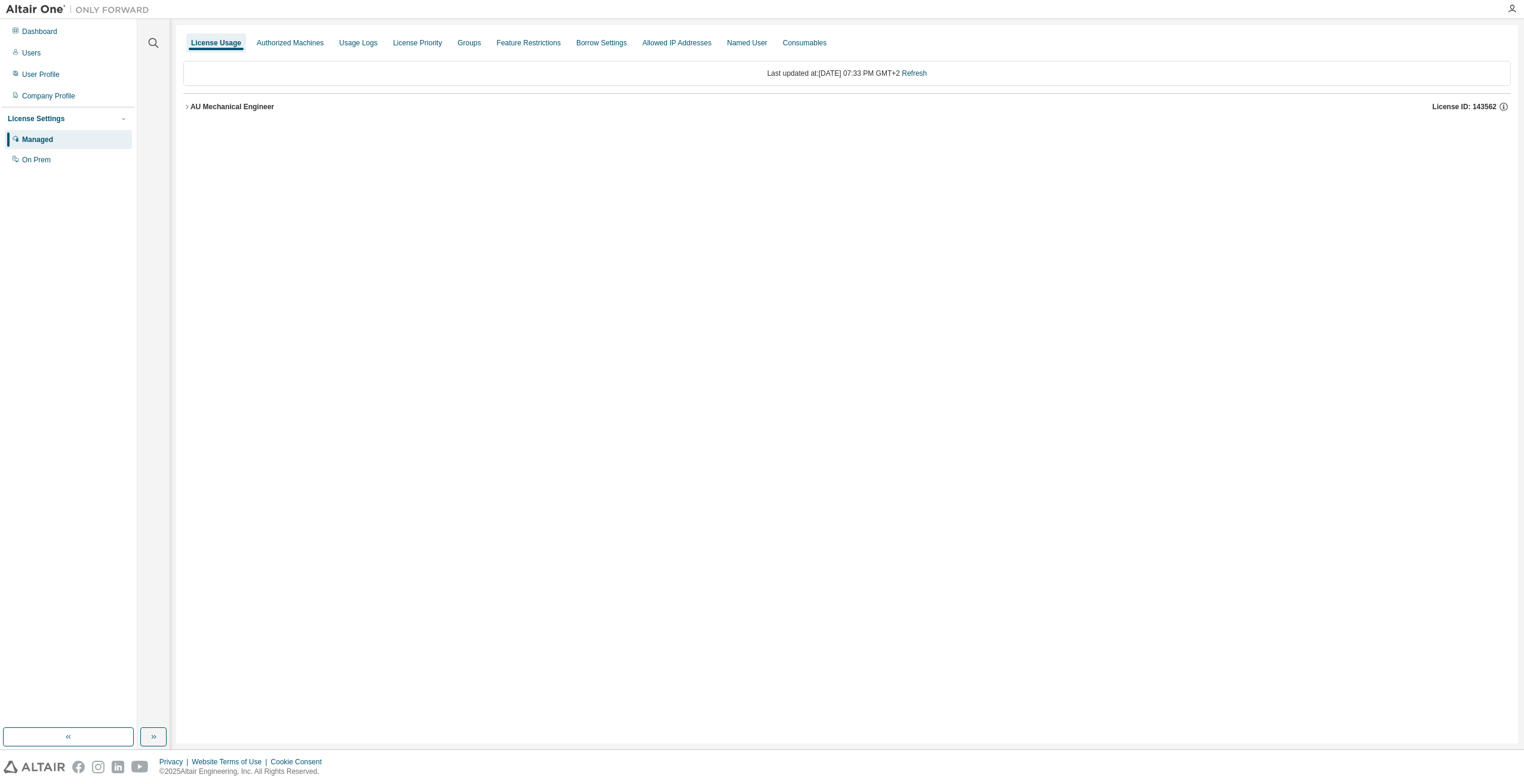
click at [188, 106] on icon "button" at bounding box center [187, 106] width 7 height 7
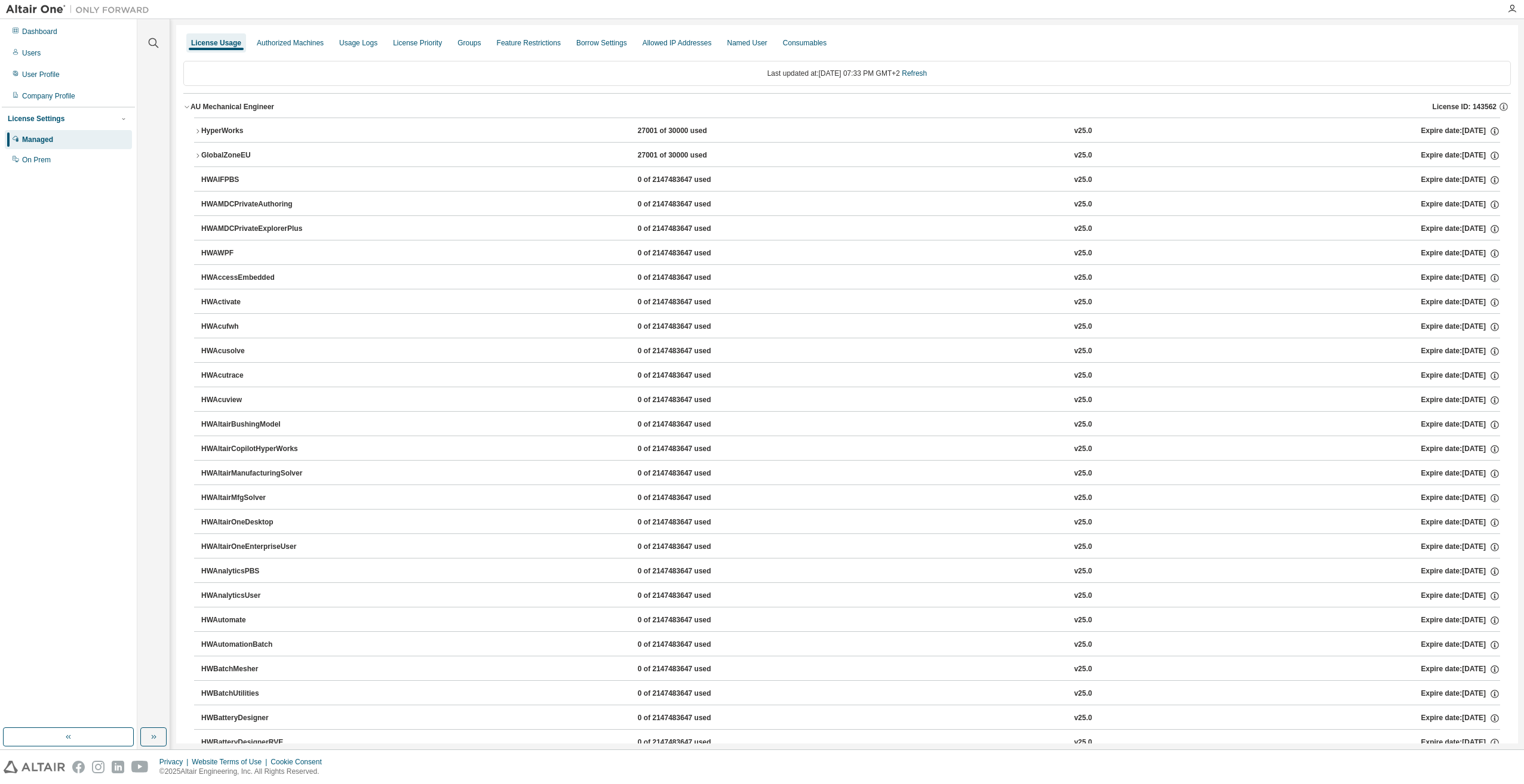
click at [195, 130] on icon "button" at bounding box center [197, 131] width 7 height 7
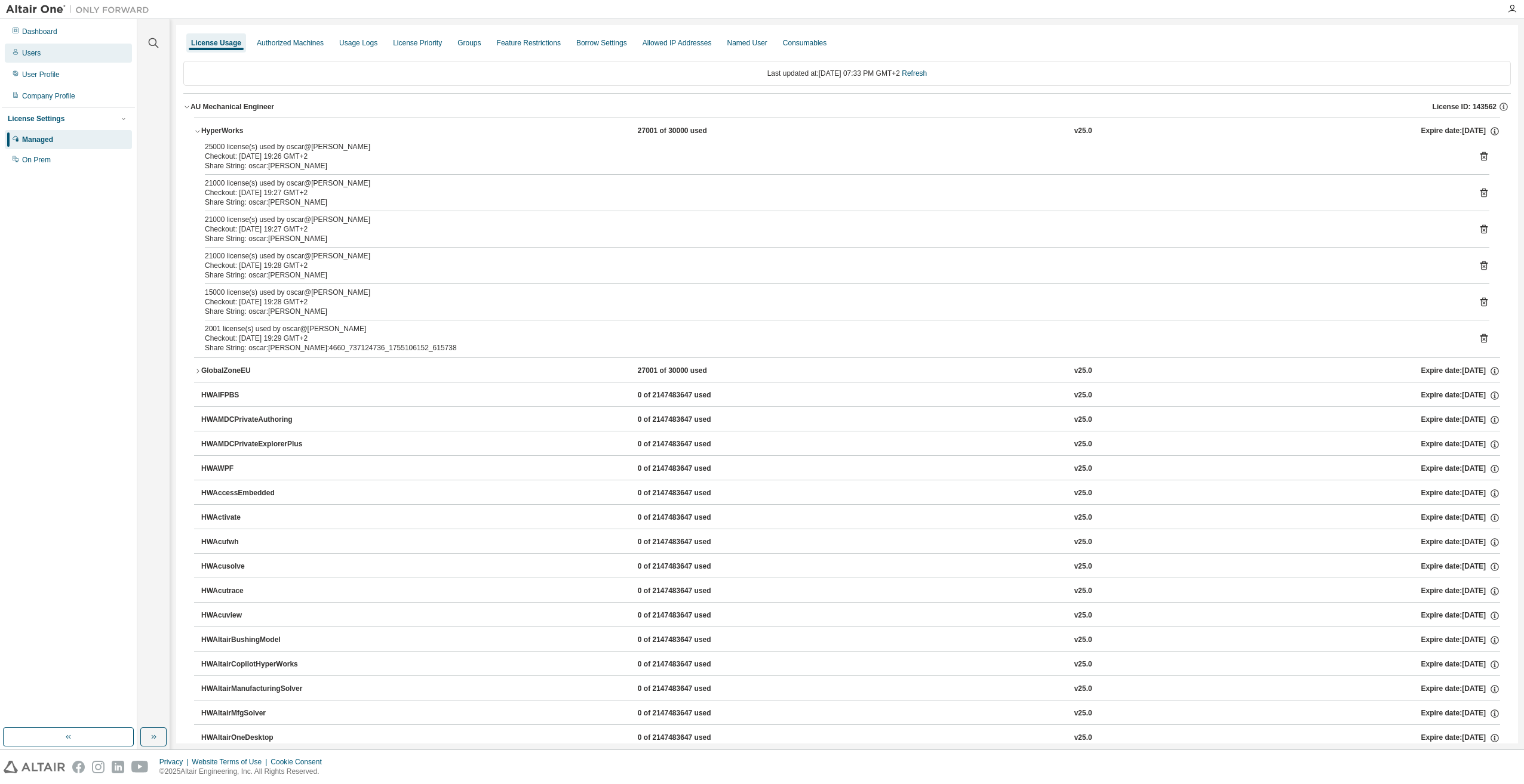
click at [33, 50] on div "Users" at bounding box center [31, 53] width 19 height 9
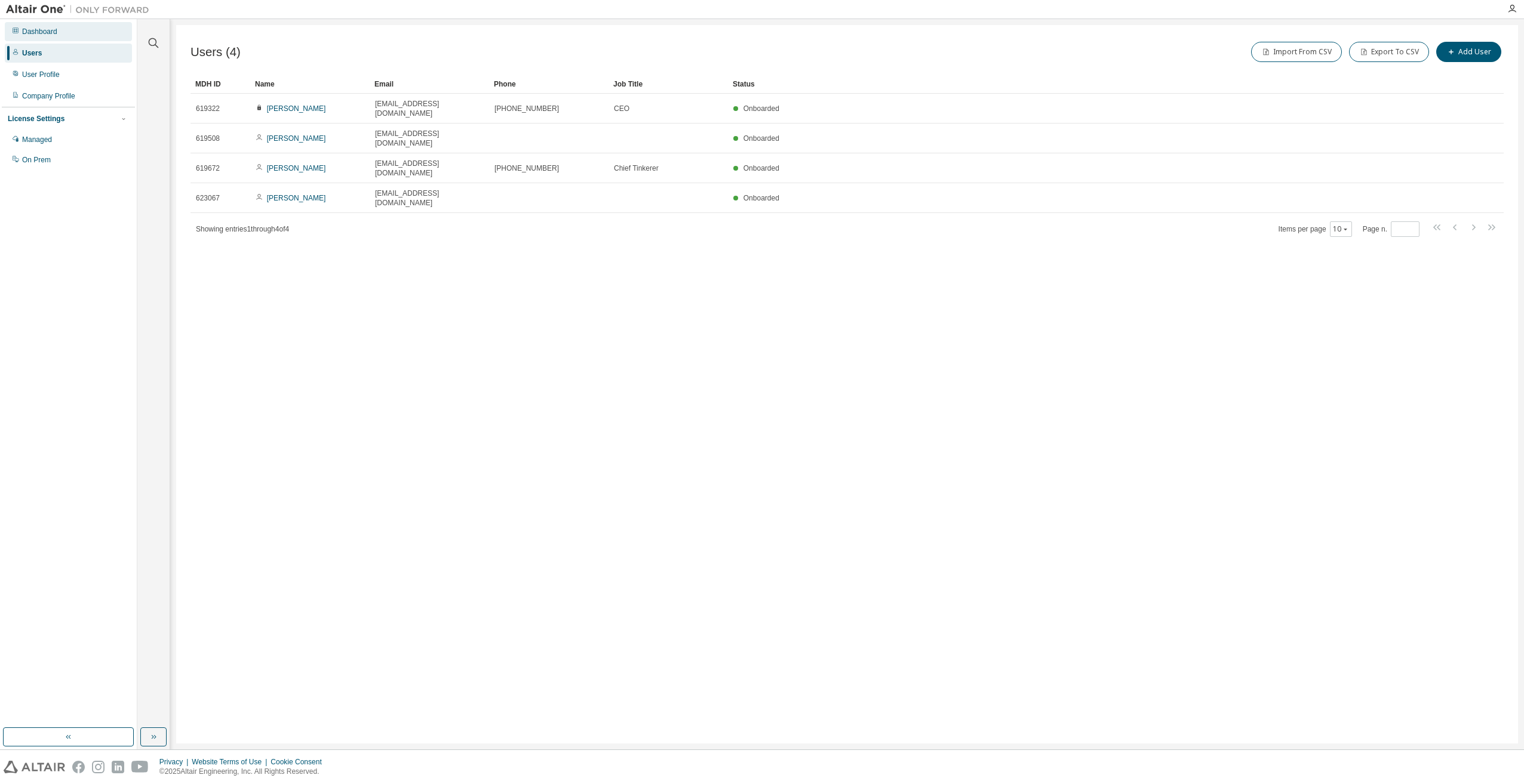
click at [40, 34] on div "Dashboard" at bounding box center [39, 32] width 35 height 9
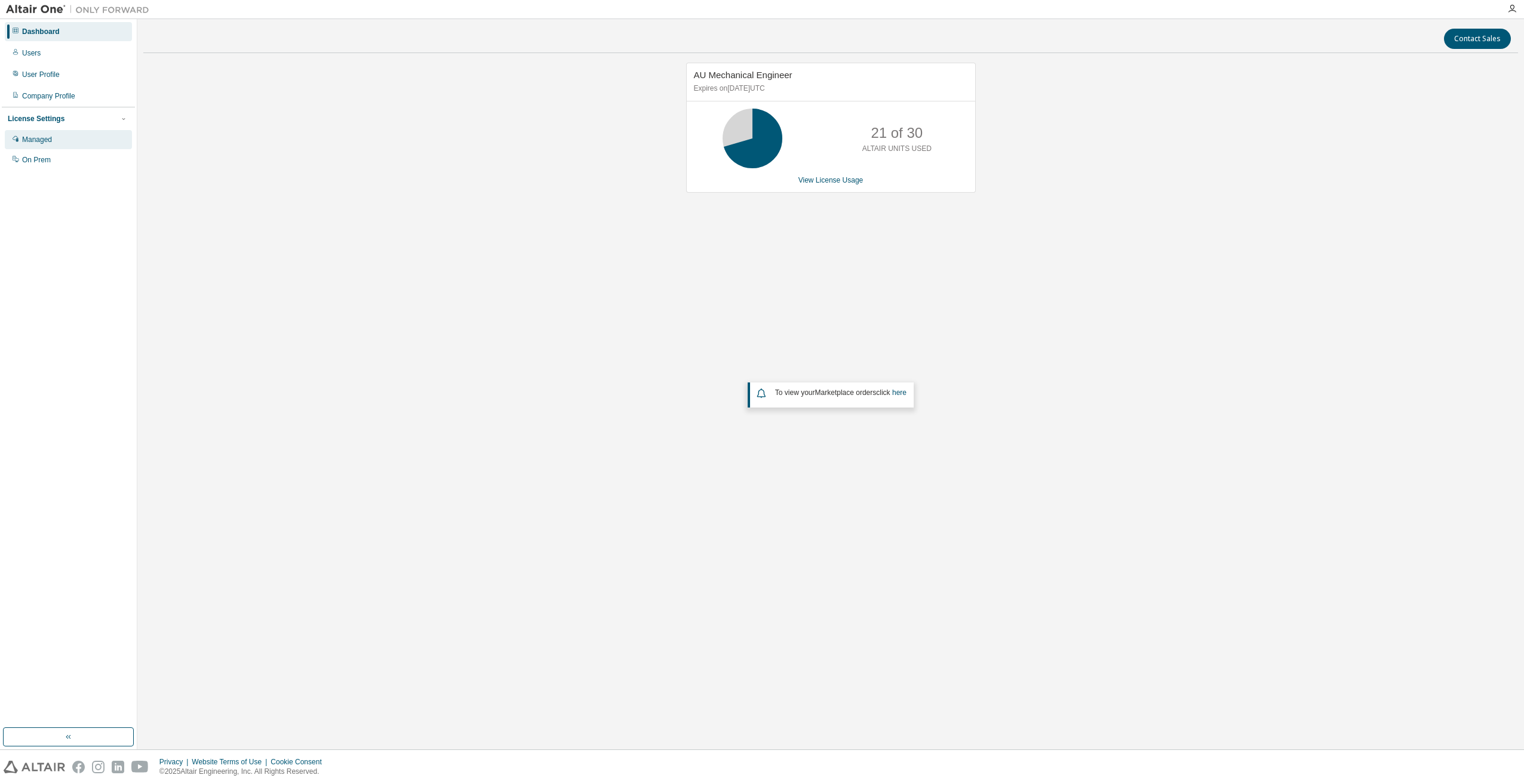
click at [35, 132] on div "Managed" at bounding box center [68, 139] width 127 height 19
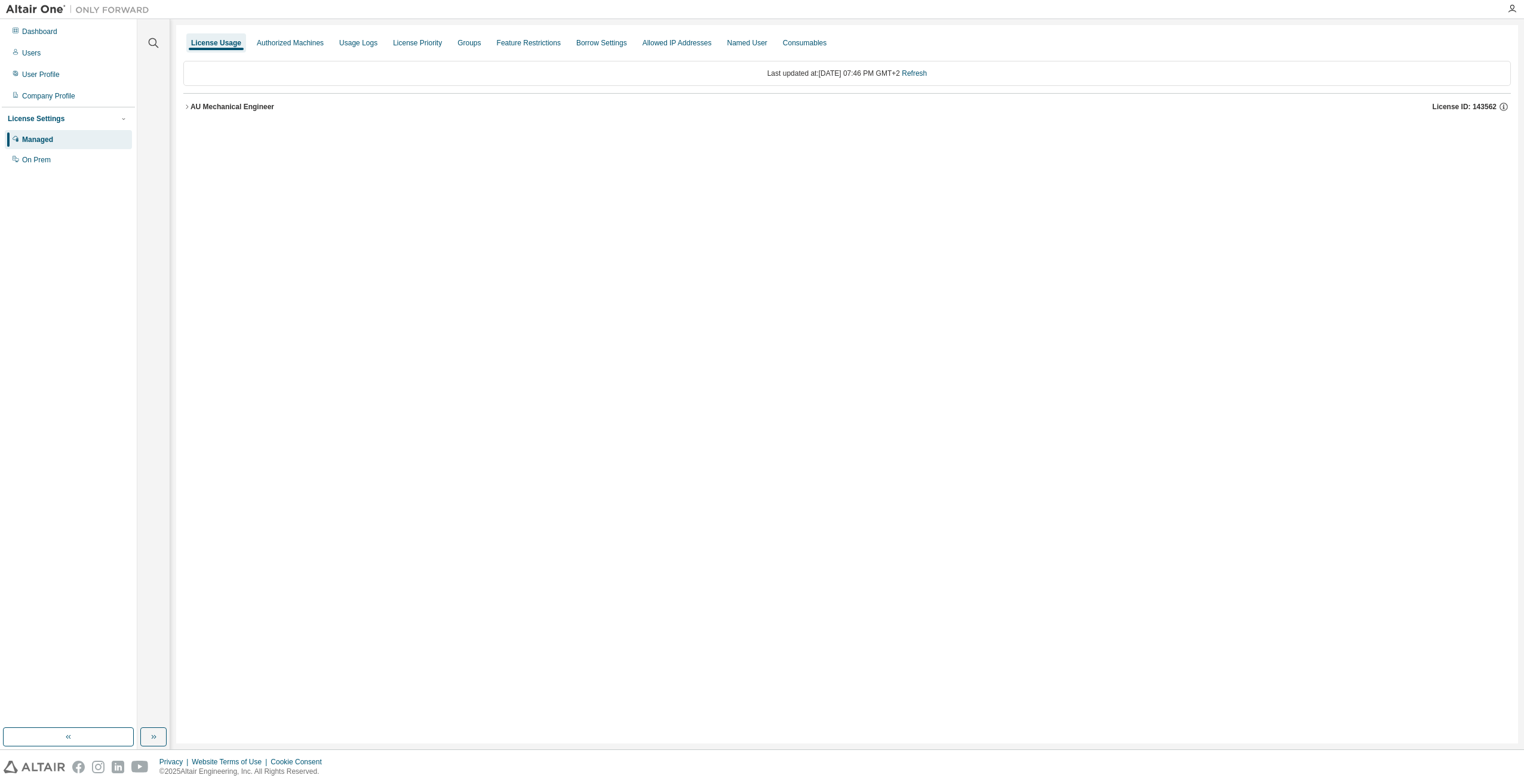
click at [190, 102] on div "AU Mechanical Engineer" at bounding box center [232, 106] width 83 height 9
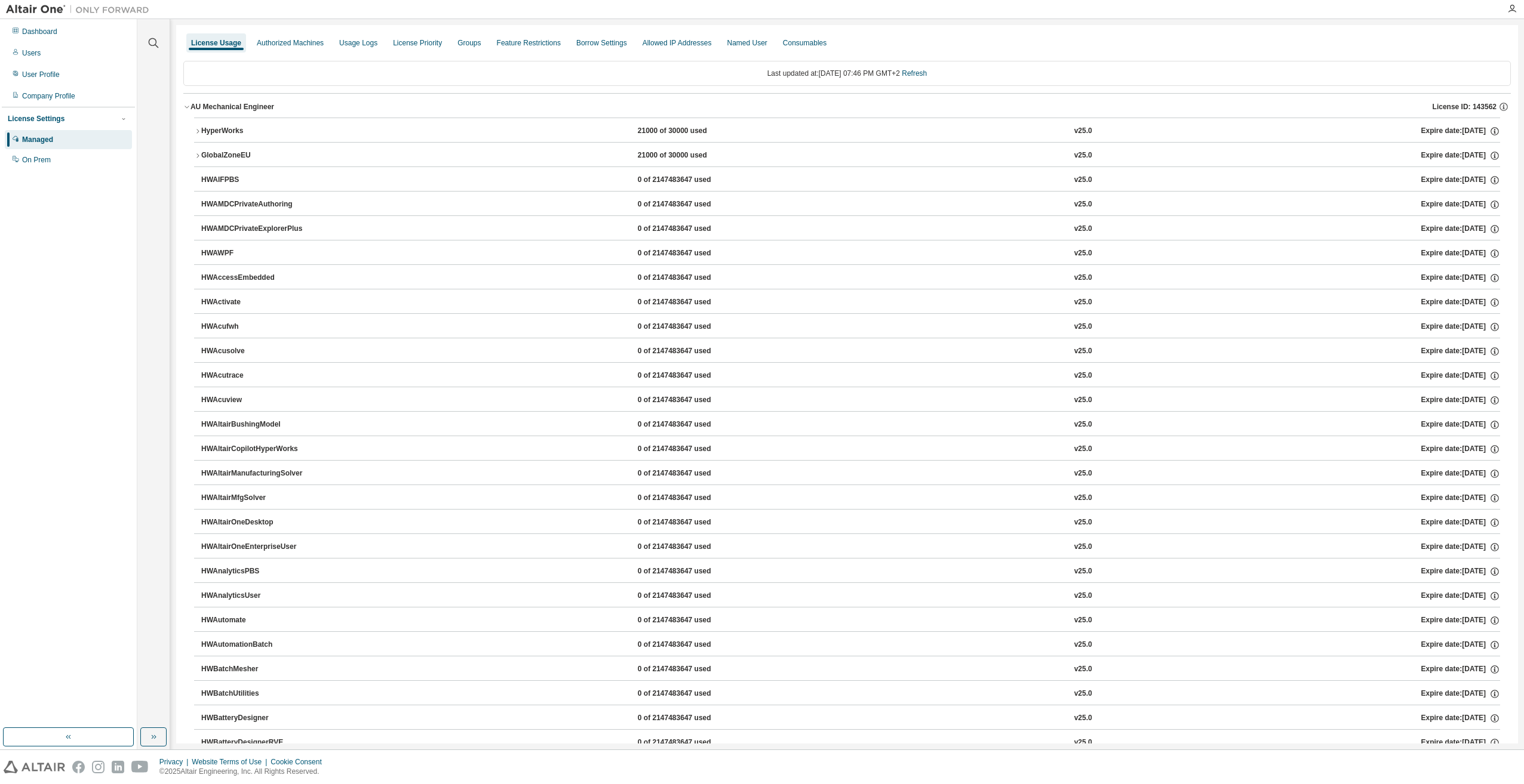
click at [198, 130] on icon "button" at bounding box center [197, 131] width 7 height 7
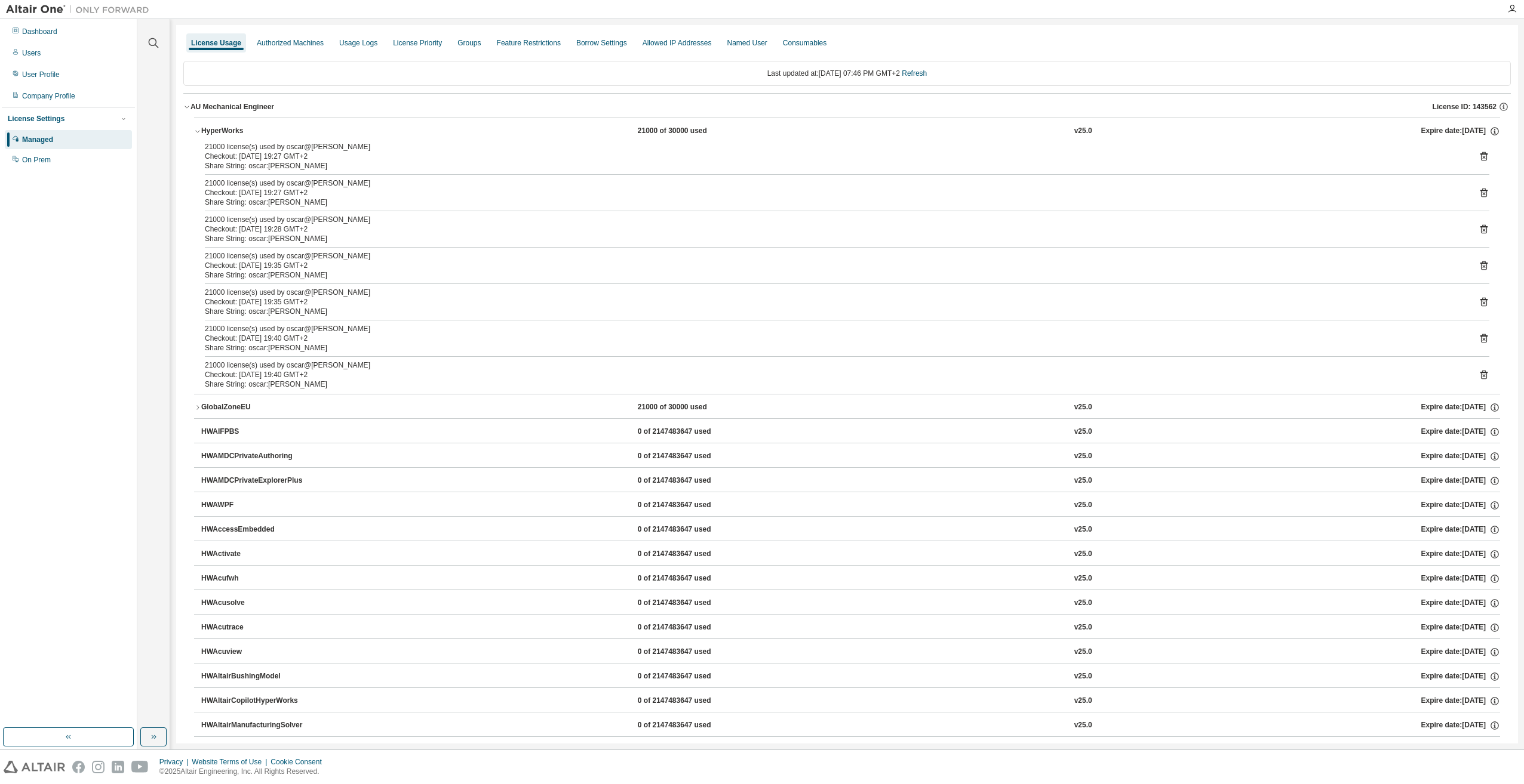
click at [1480, 156] on icon at bounding box center [1484, 157] width 7 height 9
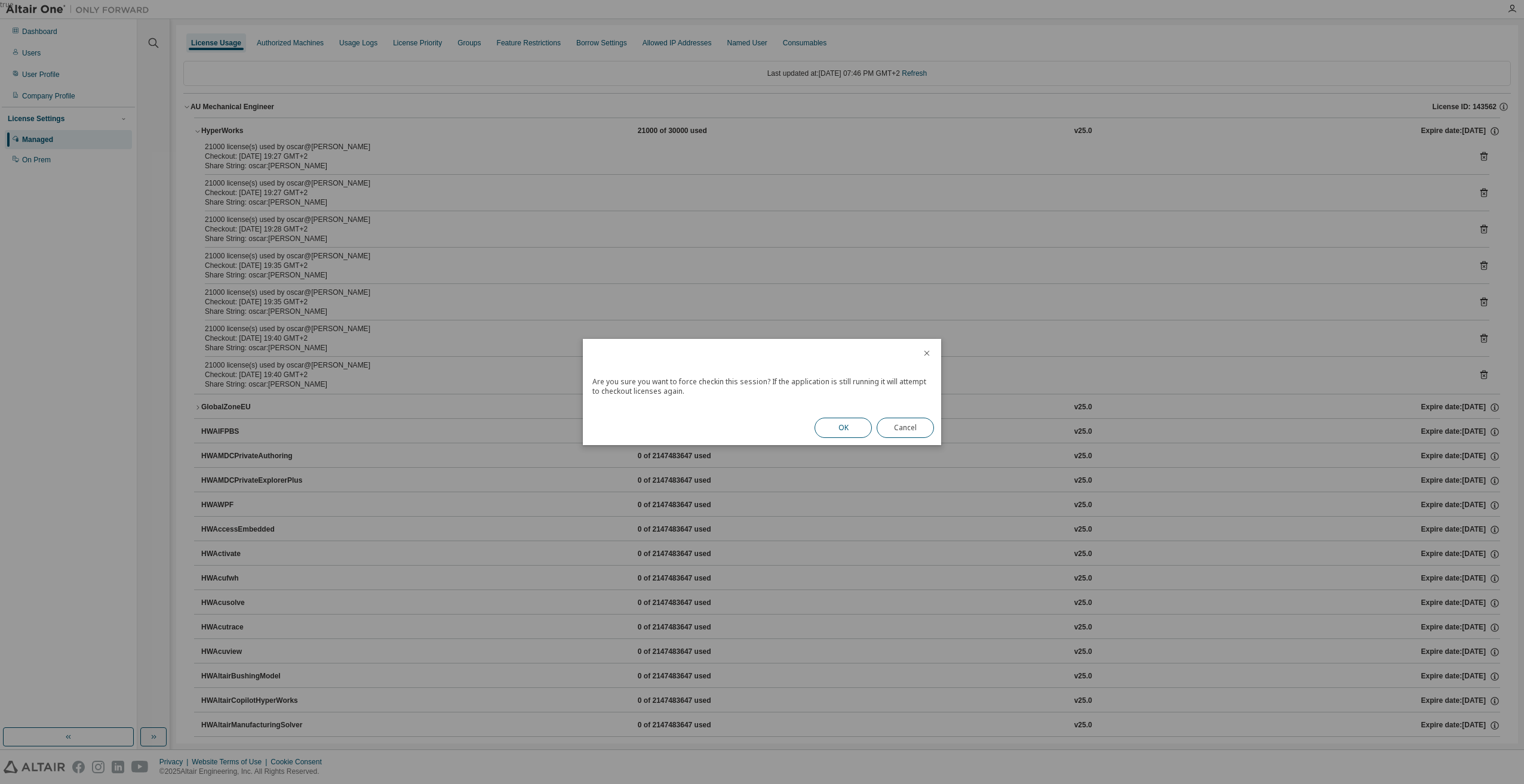
click at [843, 427] on button "OK" at bounding box center [843, 428] width 58 height 20
click at [890, 425] on button "Close" at bounding box center [905, 424] width 58 height 20
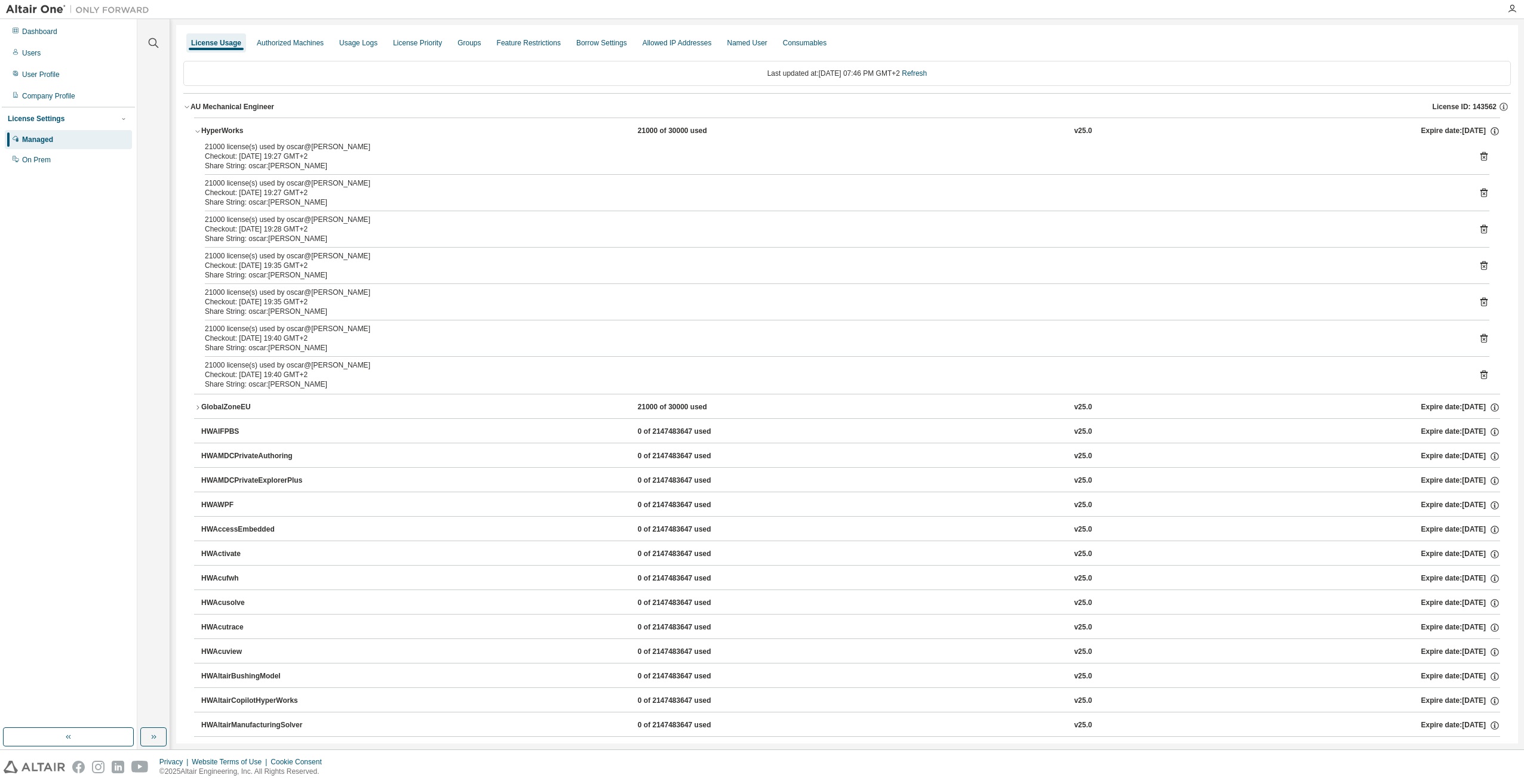
click at [1480, 190] on icon at bounding box center [1484, 193] width 7 height 9
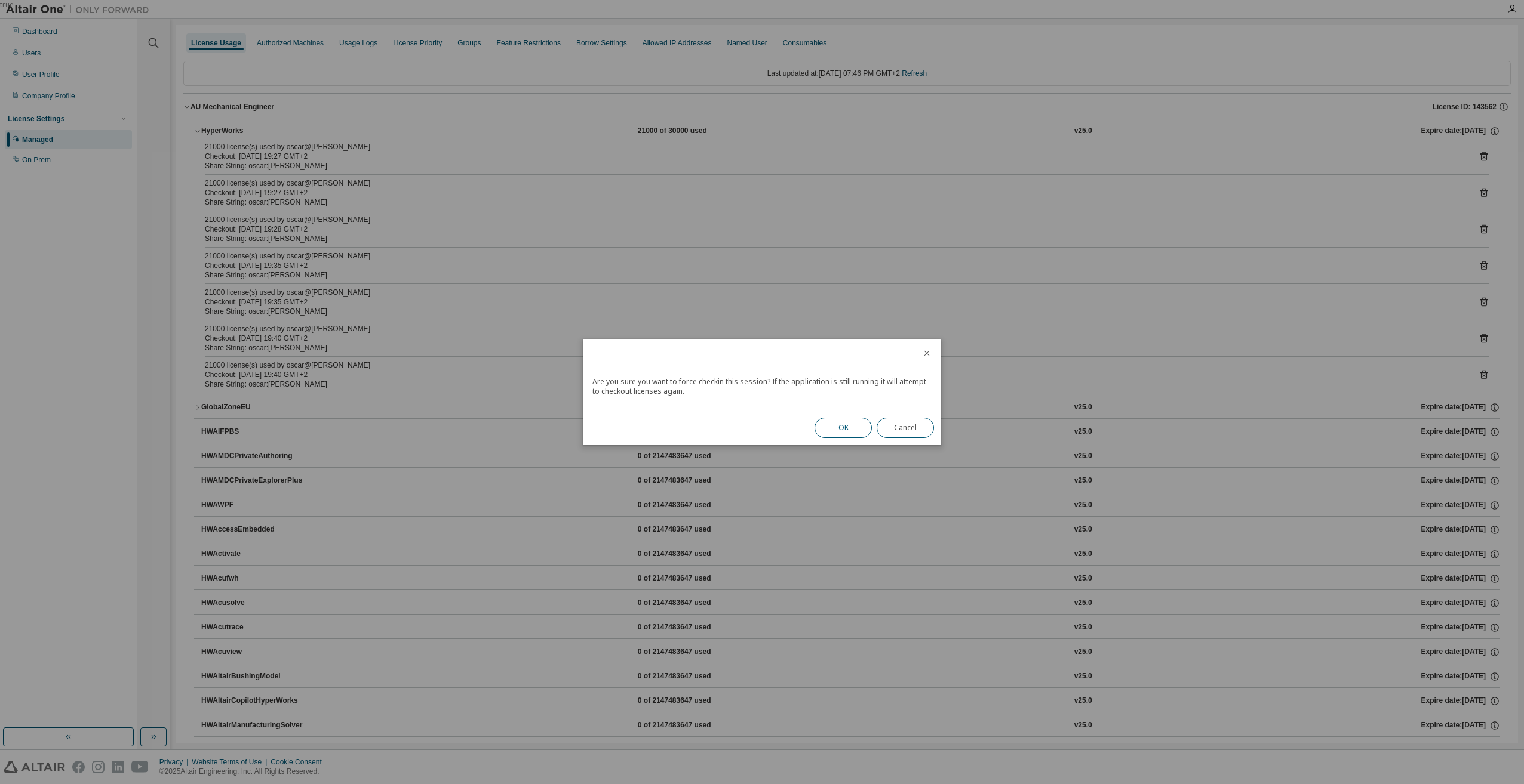
click at [826, 424] on button "OK" at bounding box center [843, 428] width 58 height 20
click at [888, 428] on button "Close" at bounding box center [905, 424] width 58 height 20
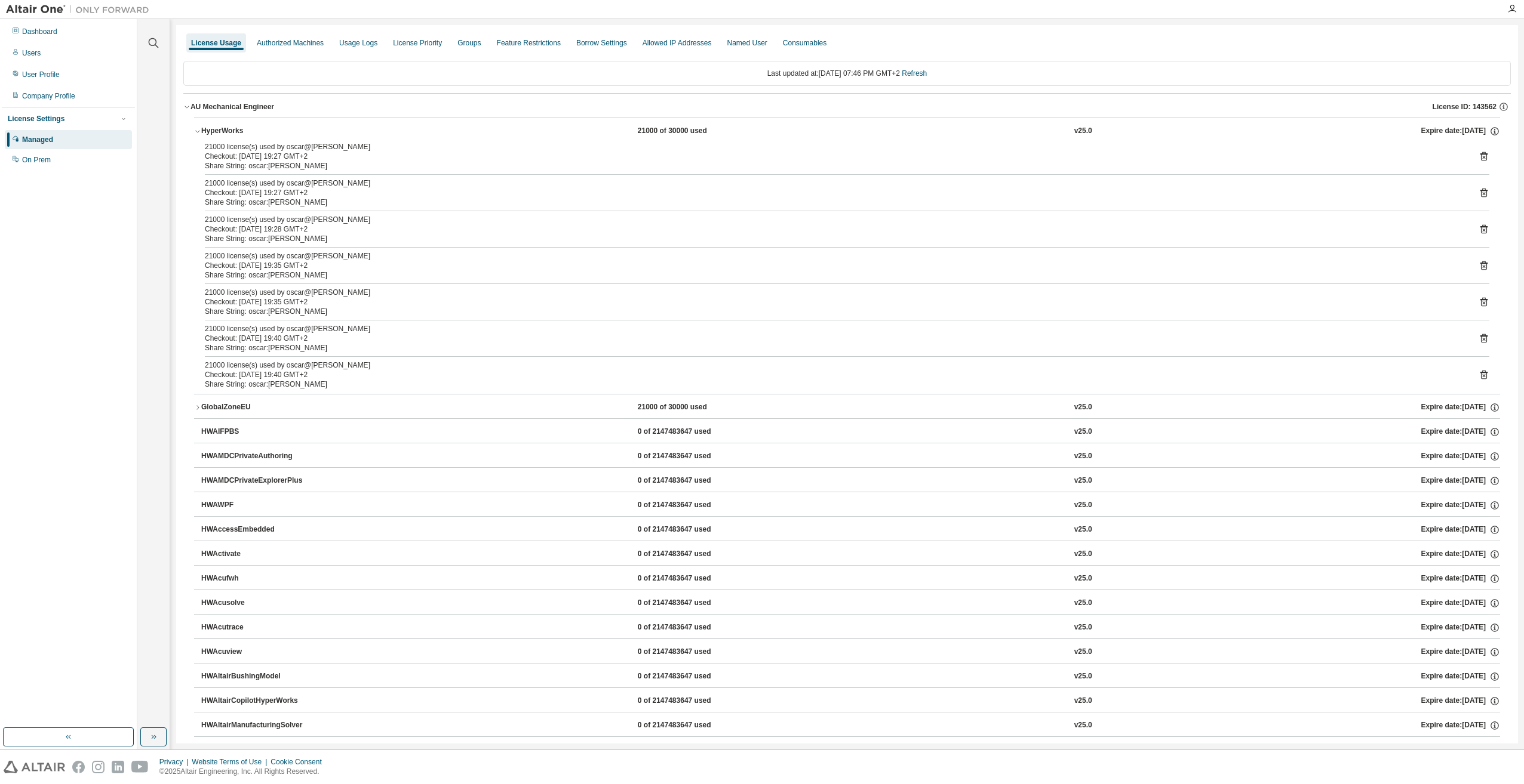
click at [1478, 229] on icon at bounding box center [1484, 229] width 11 height 11
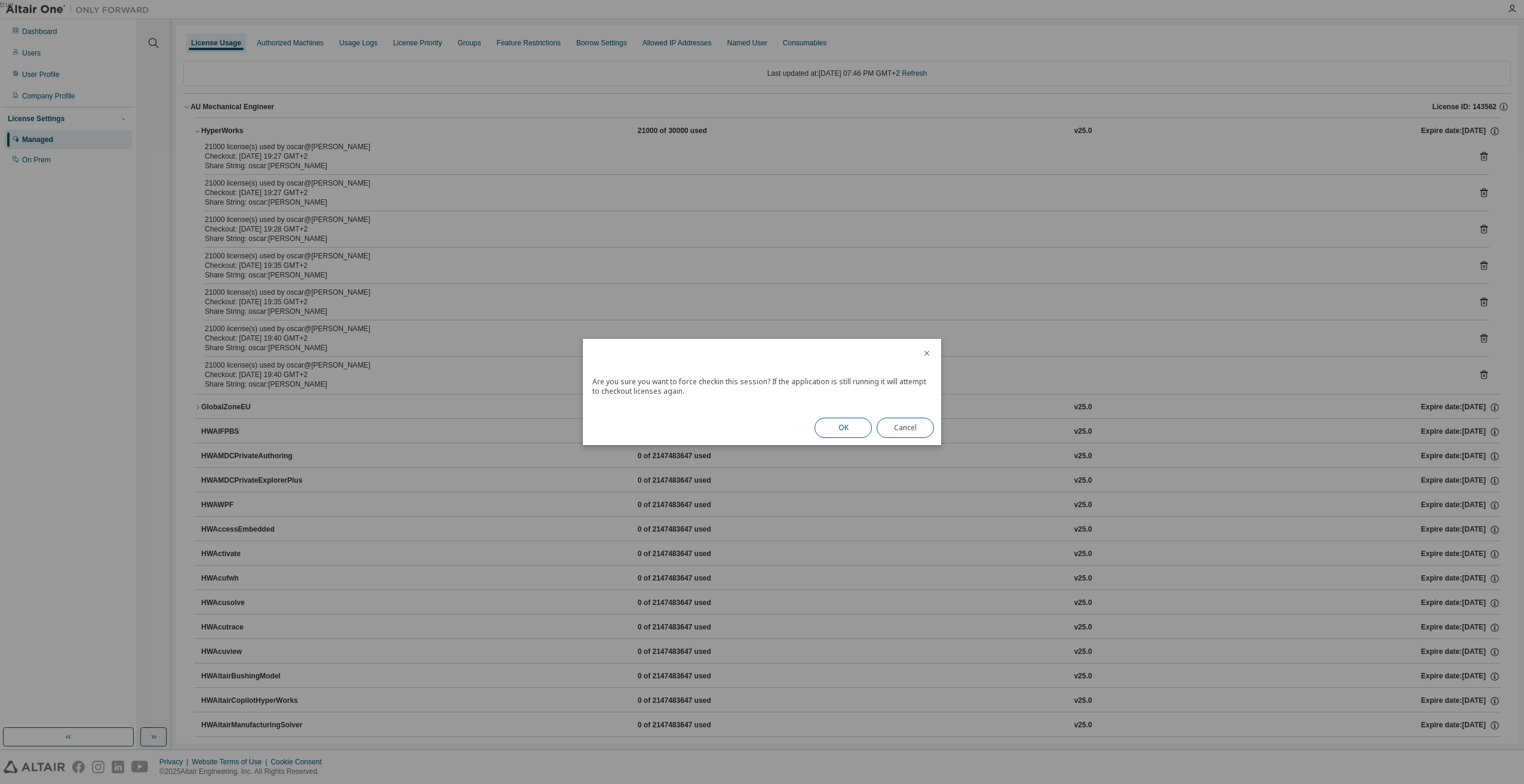
click at [835, 427] on button "OK" at bounding box center [843, 428] width 58 height 20
click at [892, 424] on button "Close" at bounding box center [905, 424] width 58 height 20
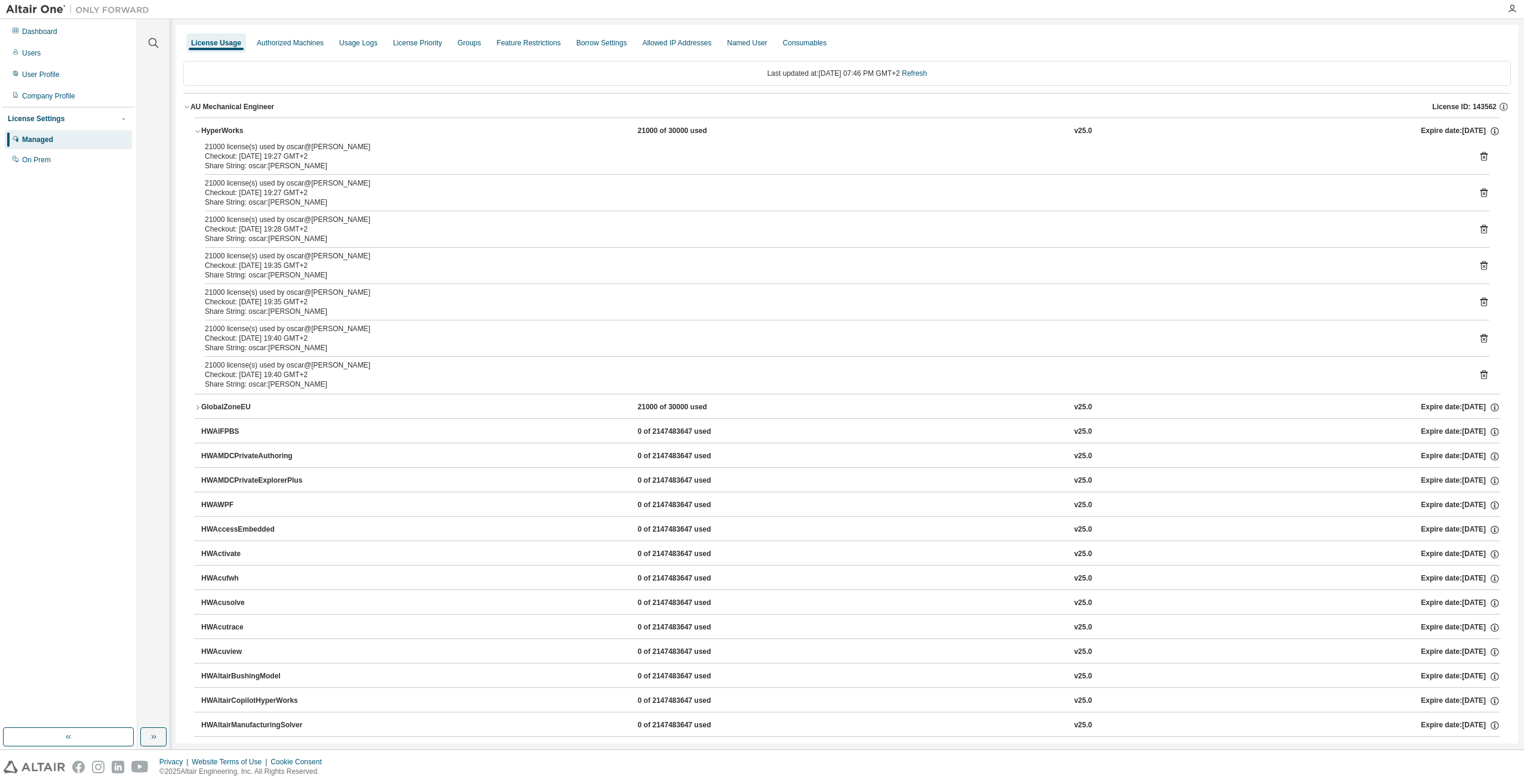
click at [1478, 265] on icon at bounding box center [1484, 266] width 11 height 11
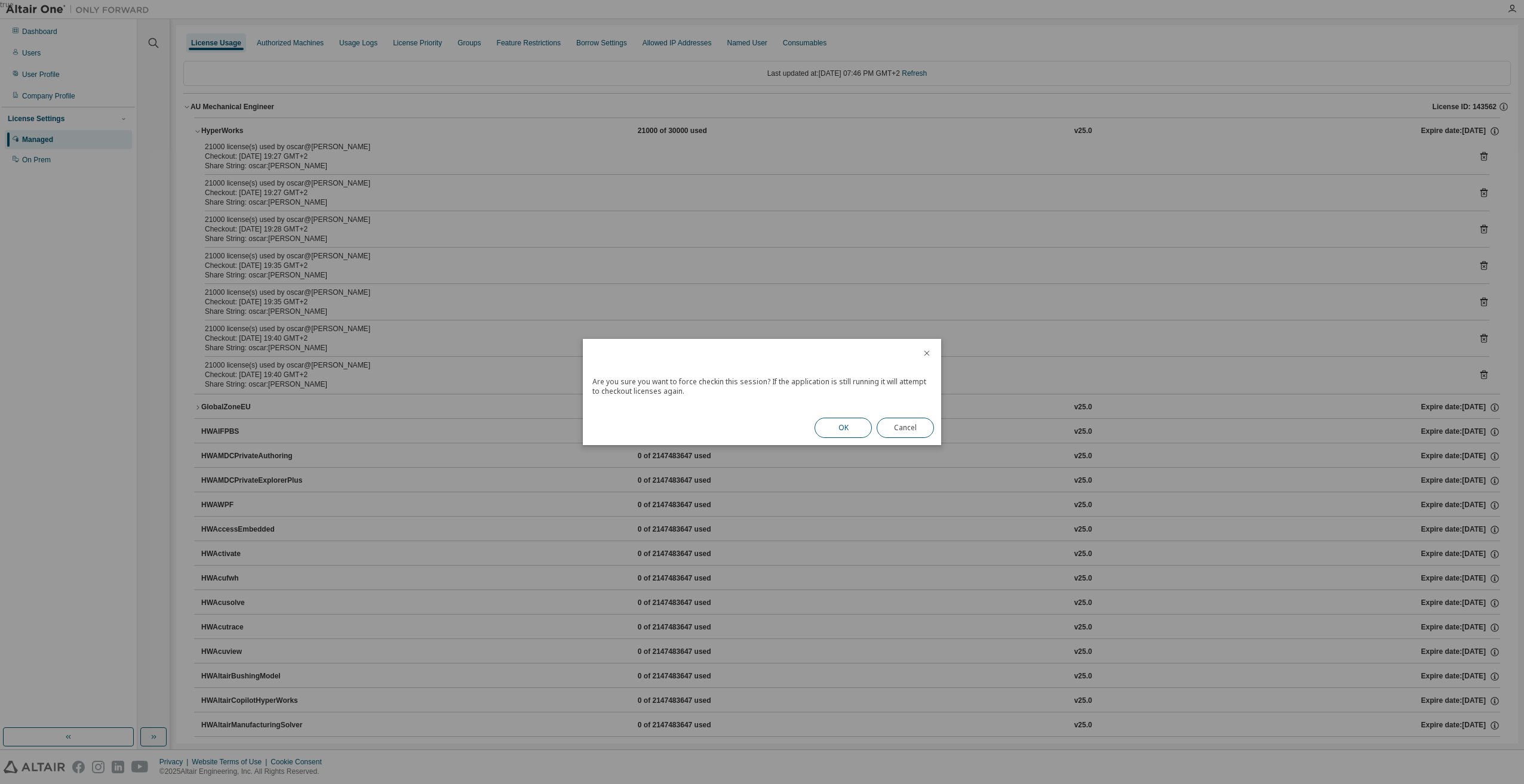
click at [822, 431] on button "OK" at bounding box center [843, 428] width 58 height 20
click at [920, 420] on button "Close" at bounding box center [905, 424] width 58 height 20
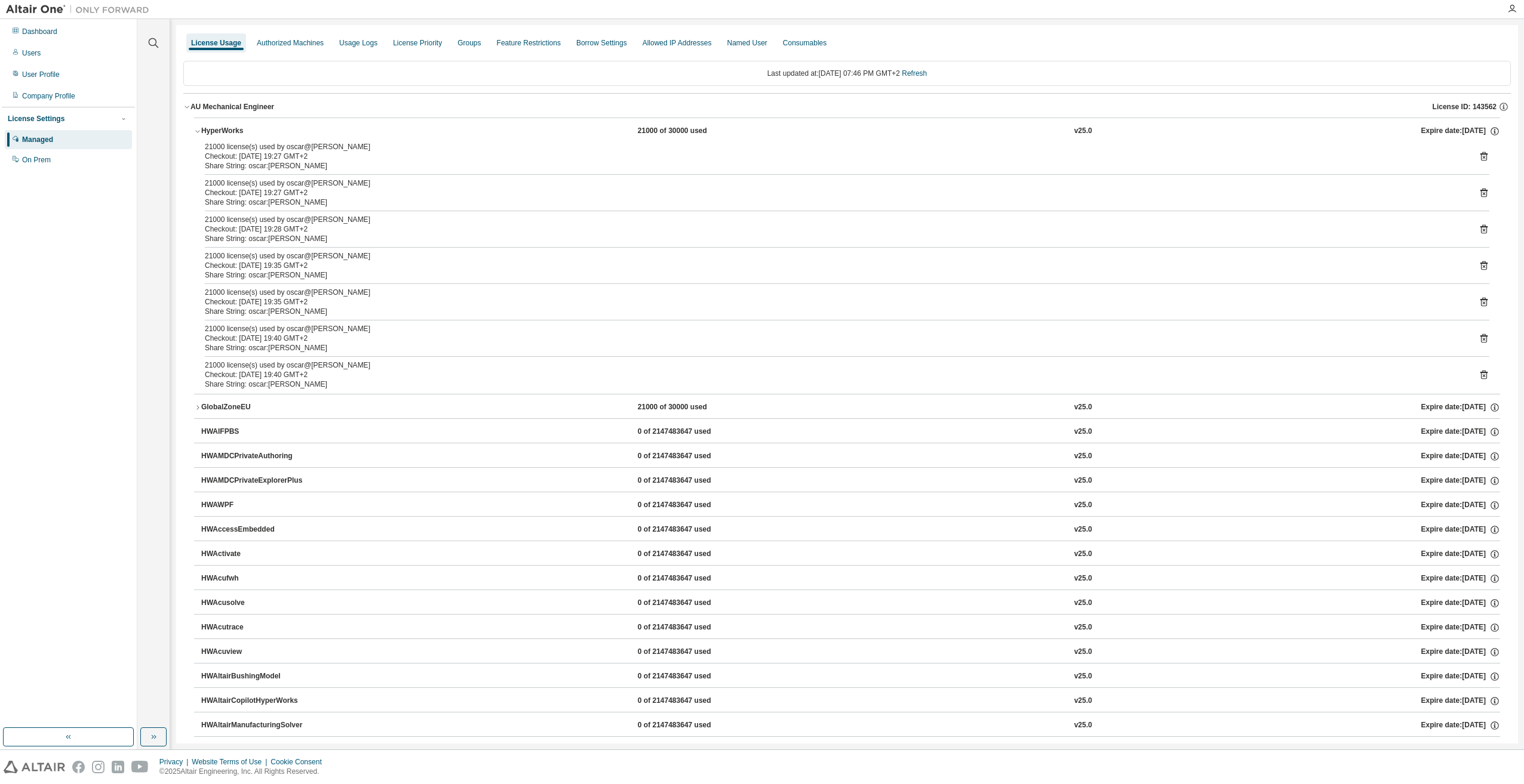
click at [1480, 304] on icon at bounding box center [1484, 302] width 7 height 9
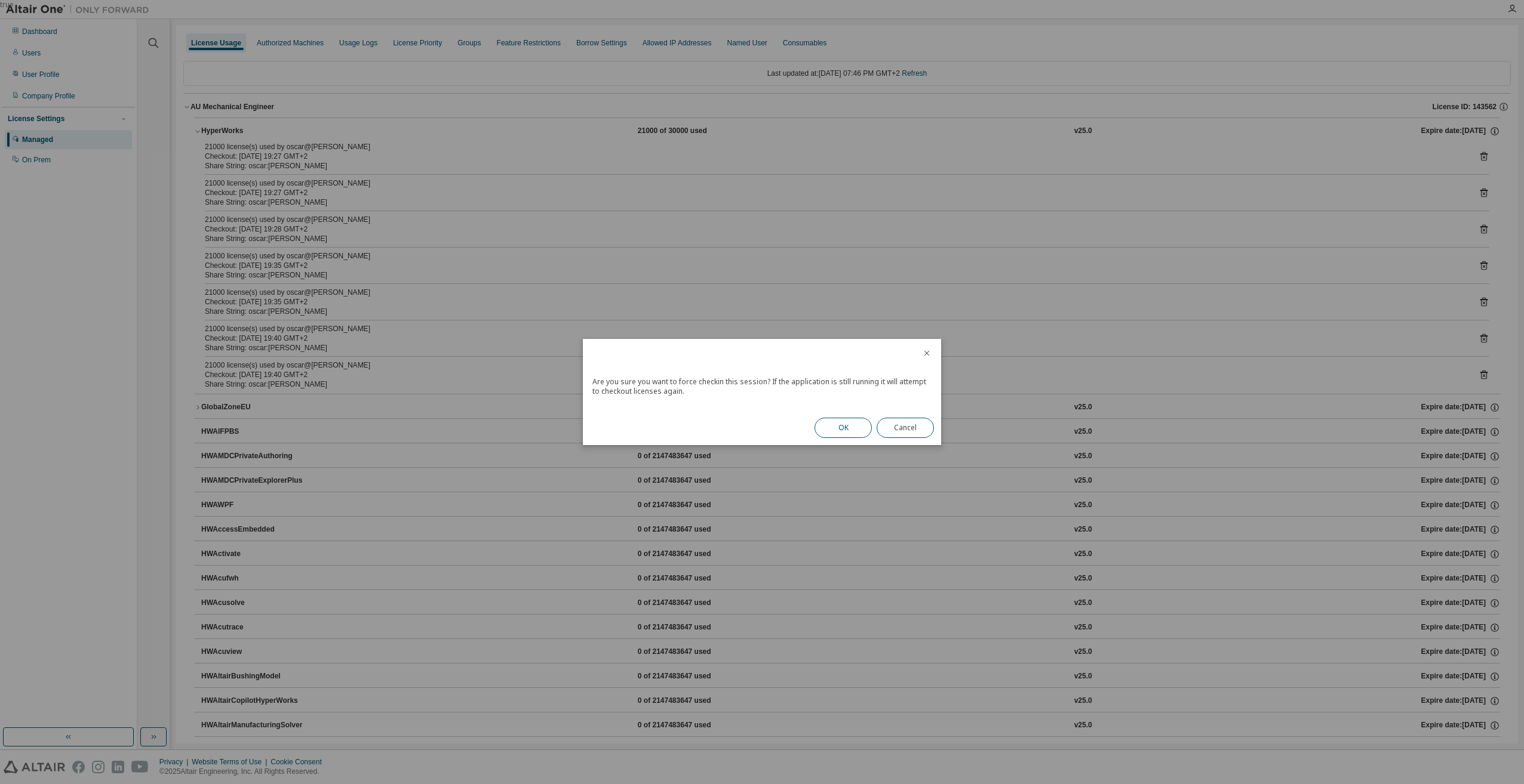
click at [832, 432] on button "OK" at bounding box center [843, 428] width 58 height 20
click at [913, 428] on button "Close" at bounding box center [905, 424] width 58 height 20
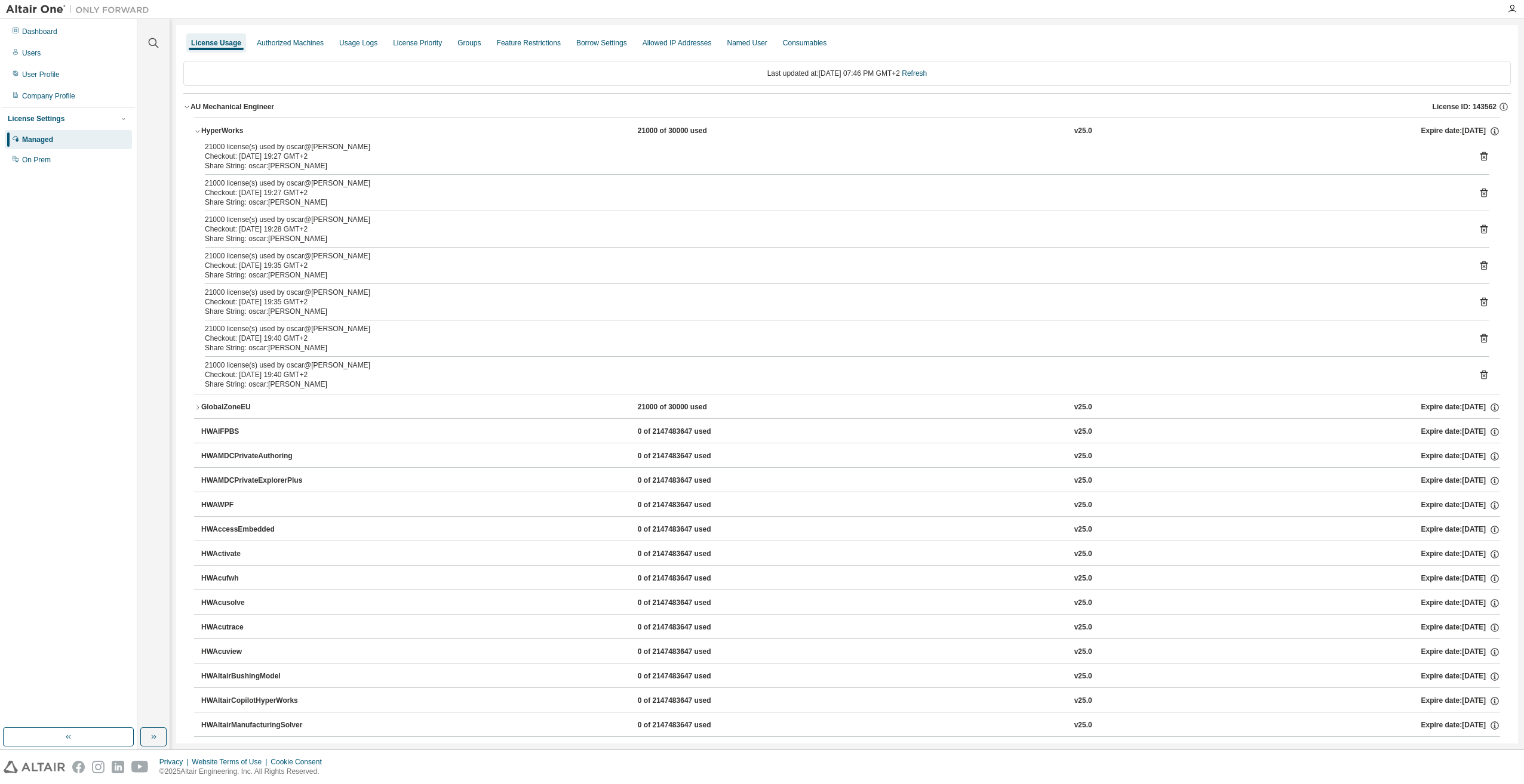
click at [1478, 337] on icon at bounding box center [1484, 338] width 11 height 11
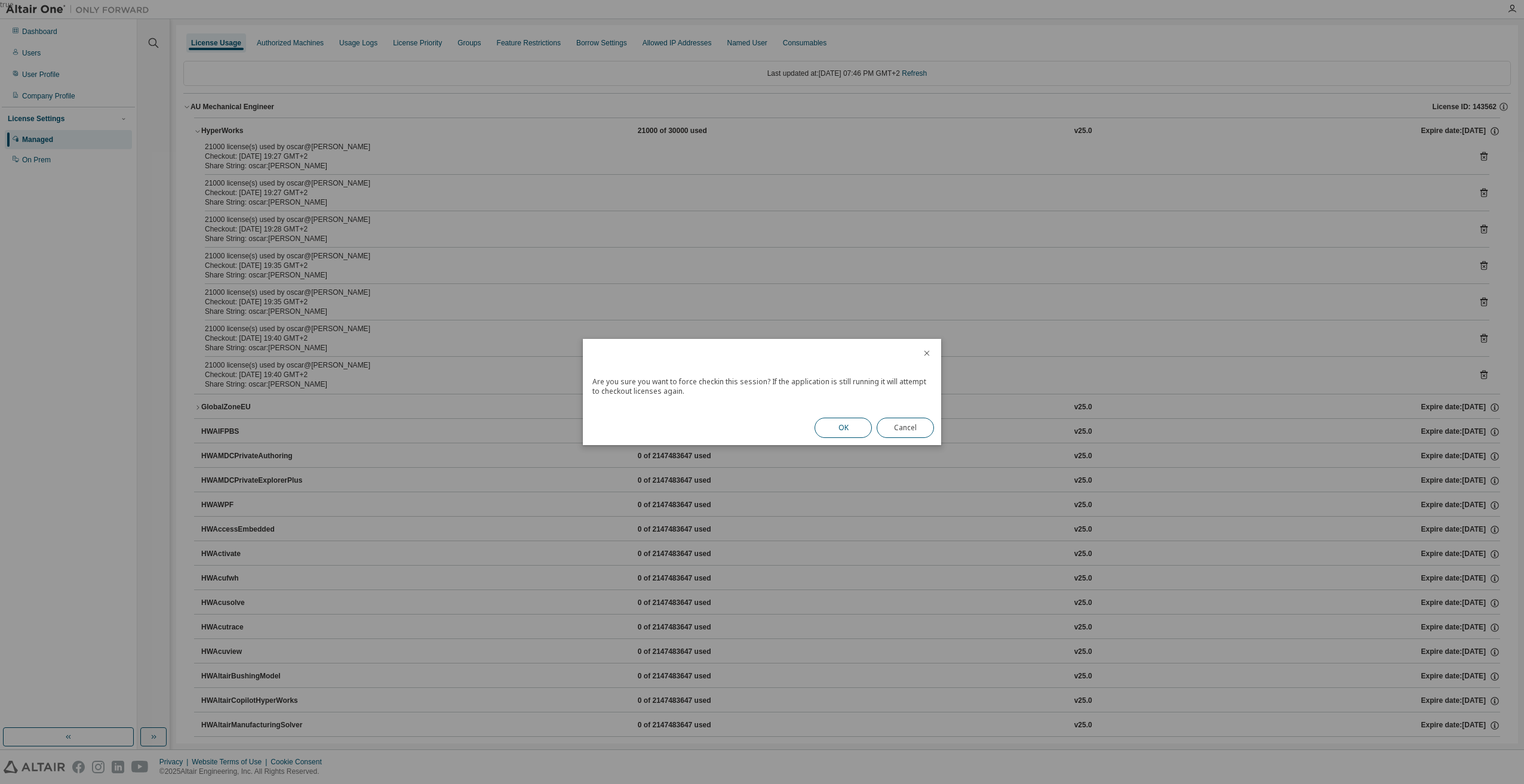
click at [837, 421] on button "OK" at bounding box center [843, 428] width 58 height 20
click at [908, 429] on button "Close" at bounding box center [905, 424] width 58 height 20
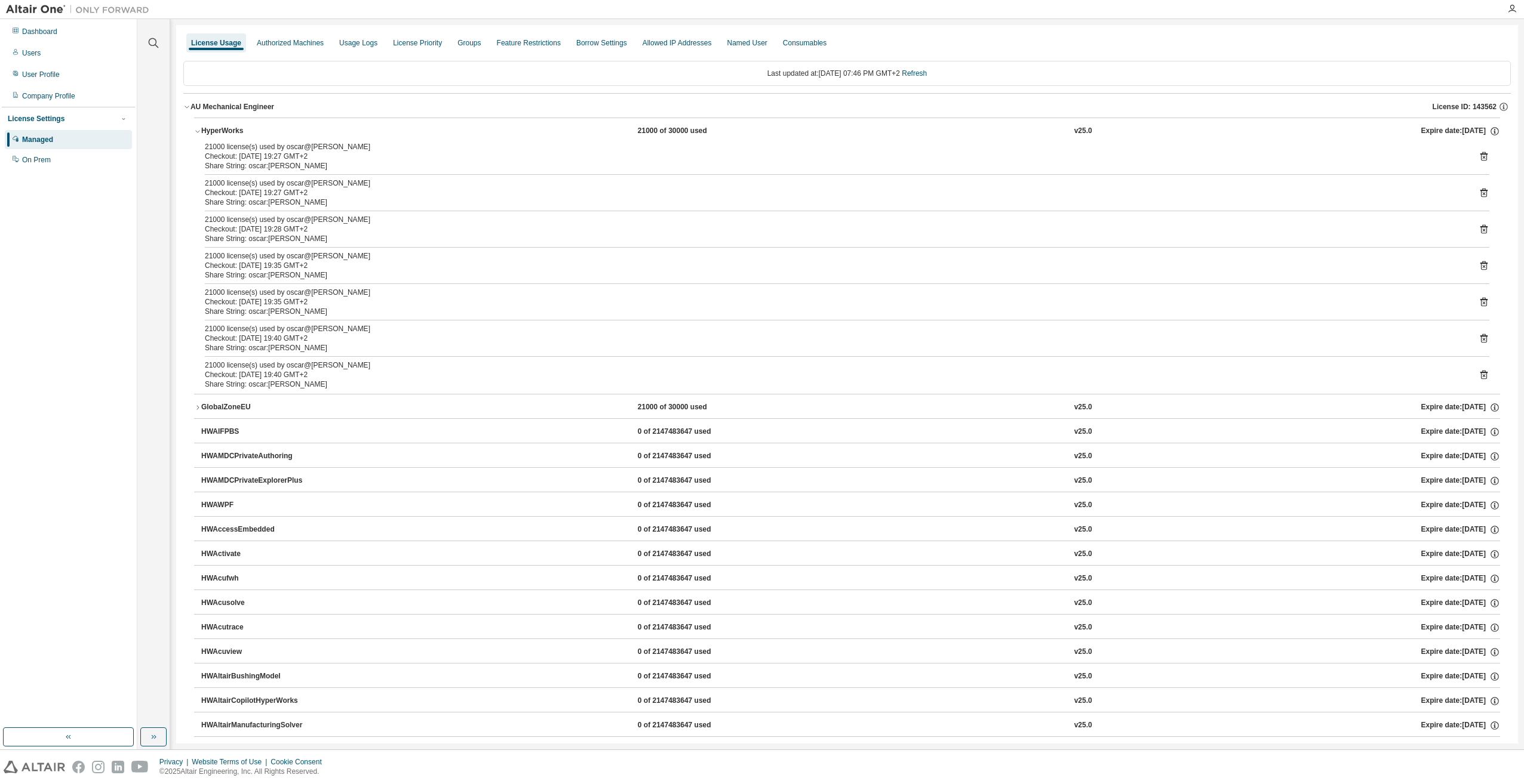
click at [1480, 344] on div "21000 license(s) used by oscar@Oscar-Scholle Checkout: 2025-08-13 19:40 GMT+2 S…" at bounding box center [847, 338] width 1285 height 28
click at [1482, 340] on icon at bounding box center [1484, 339] width 3 height 3
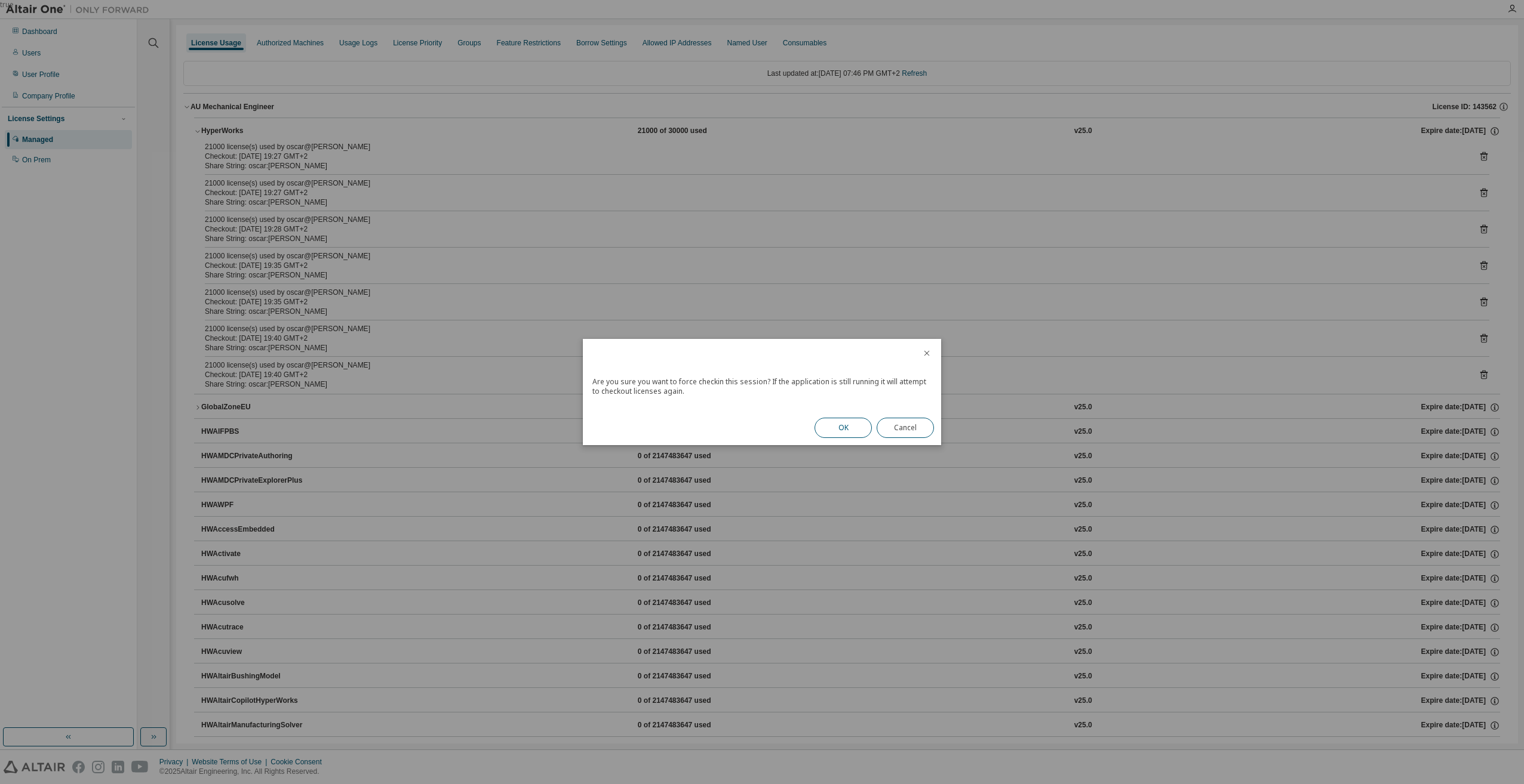
click at [852, 423] on button "OK" at bounding box center [843, 428] width 58 height 20
click at [908, 424] on button "Close" at bounding box center [905, 424] width 58 height 20
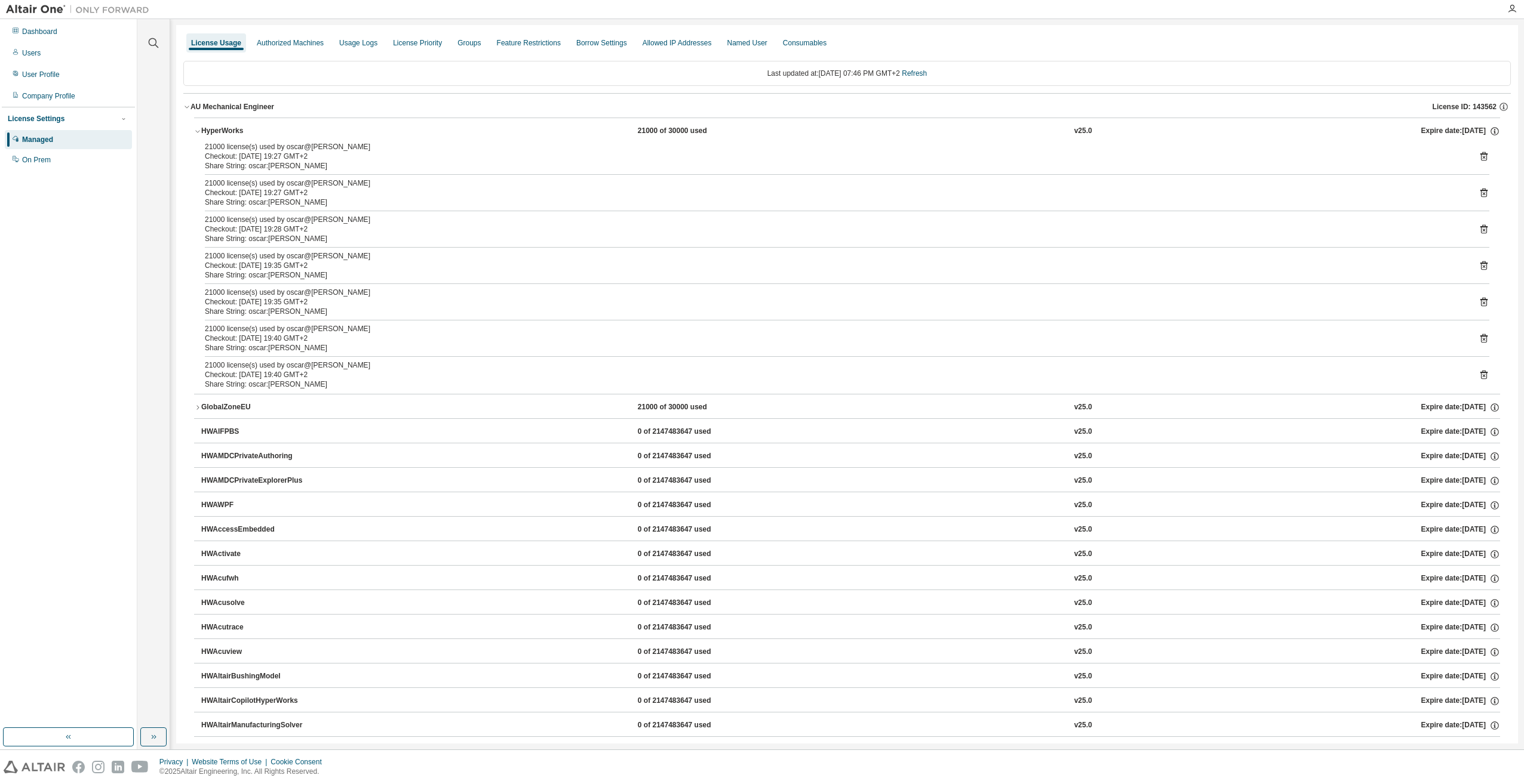
click at [1478, 374] on icon at bounding box center [1484, 375] width 11 height 11
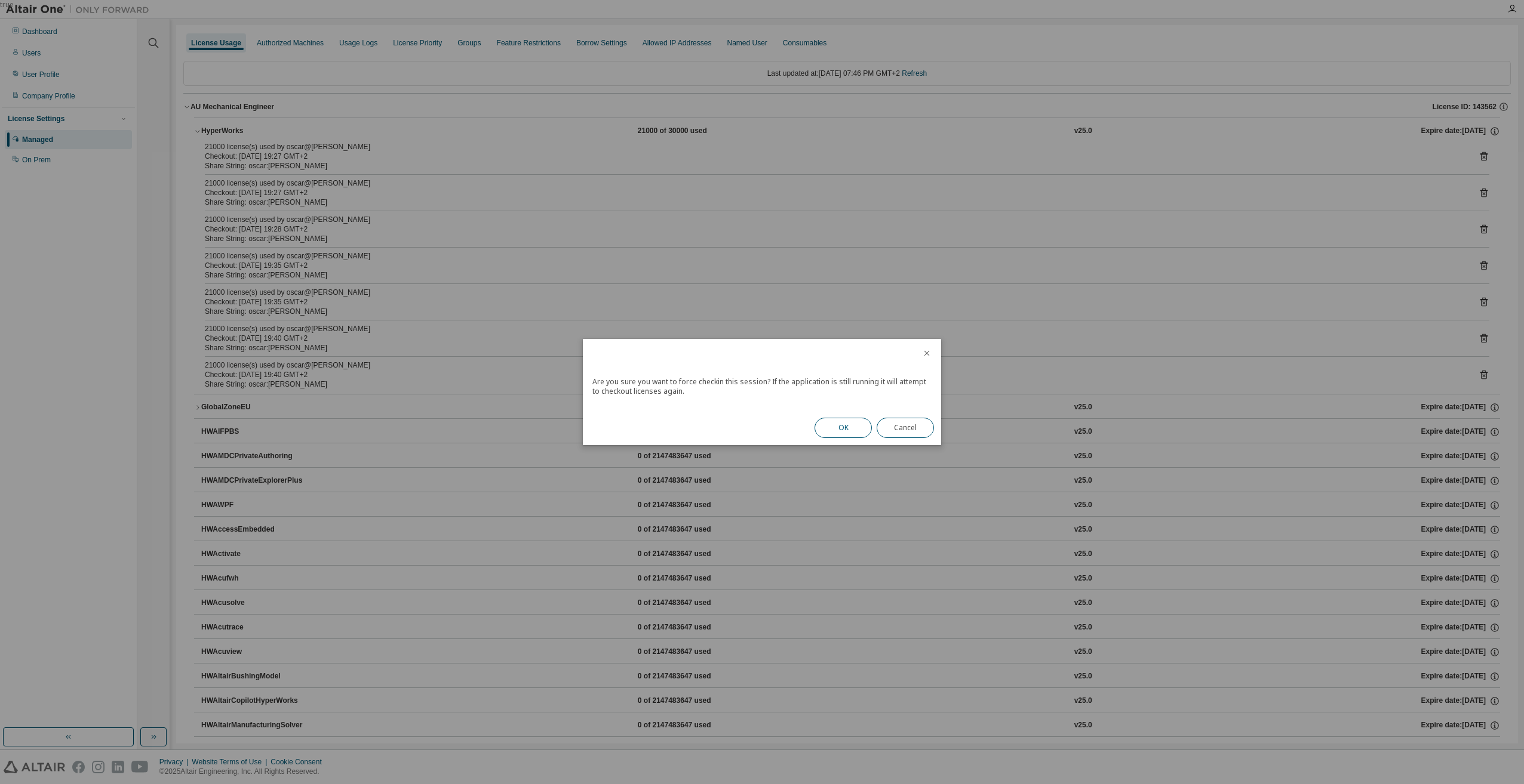
click at [836, 432] on button "OK" at bounding box center [843, 428] width 58 height 20
click at [904, 420] on button "Close" at bounding box center [905, 424] width 58 height 20
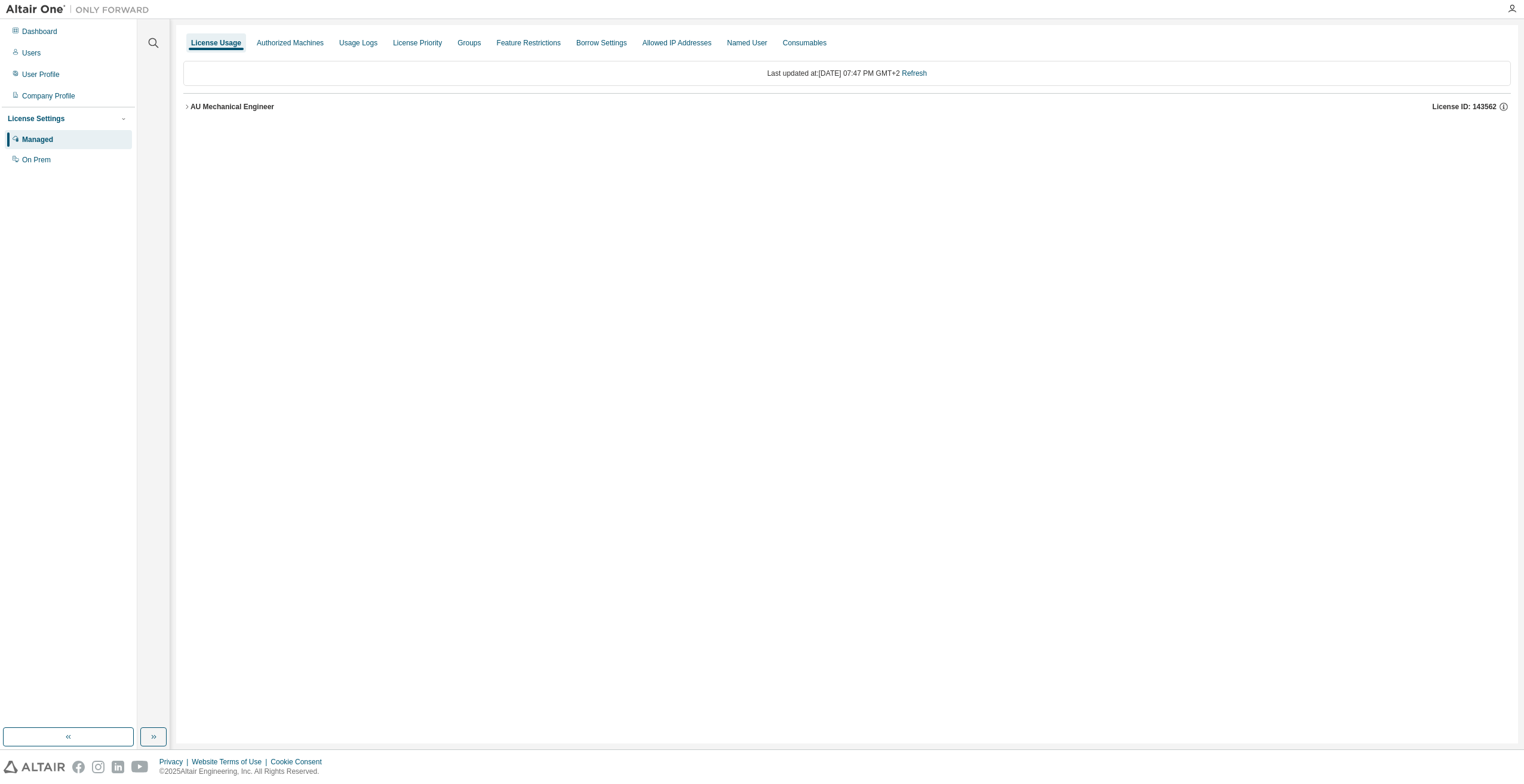
click at [189, 106] on icon "button" at bounding box center [187, 106] width 7 height 7
